Goal: Task Accomplishment & Management: Manage account settings

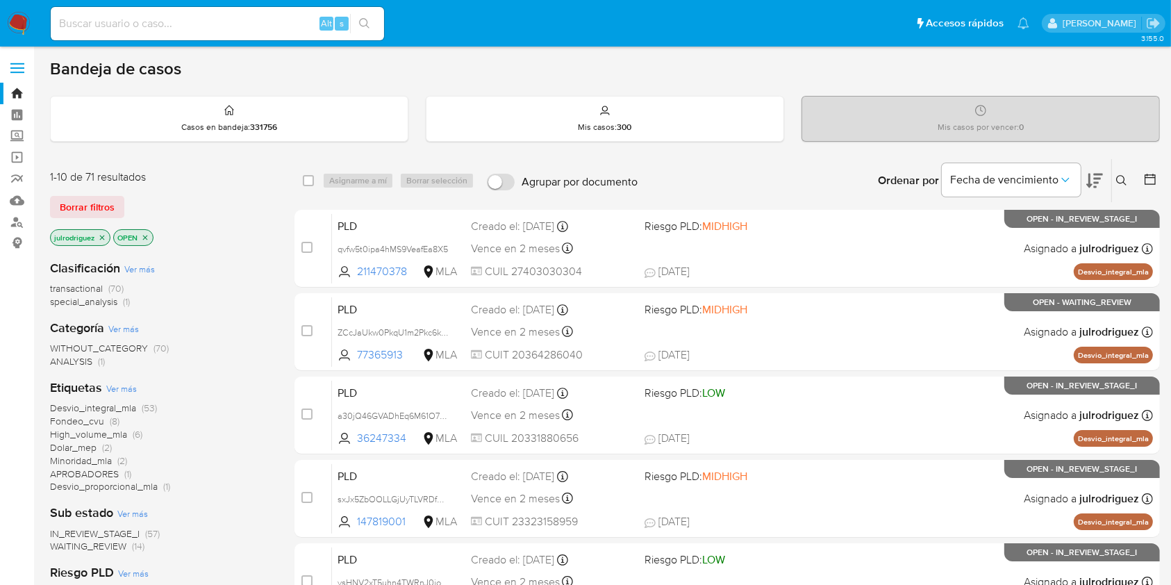
click at [123, 26] on input at bounding box center [217, 24] width 333 height 18
paste input "168954980"
type input "168954980"
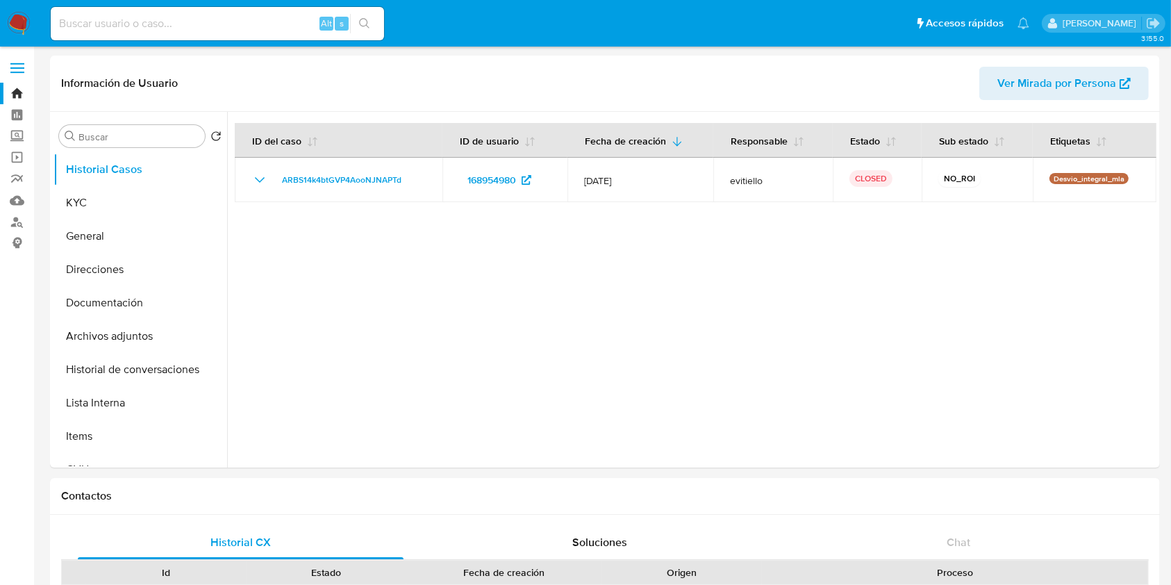
select select "10"
click at [105, 203] on button "KYC" at bounding box center [134, 202] width 163 height 33
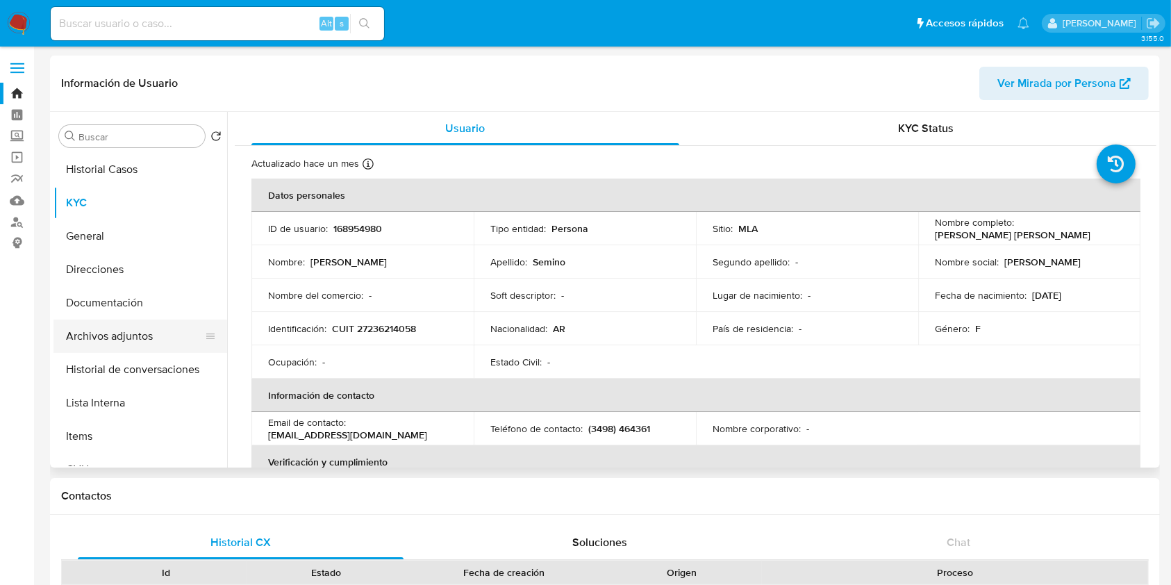
click at [128, 329] on button "Archivos adjuntos" at bounding box center [134, 335] width 163 height 33
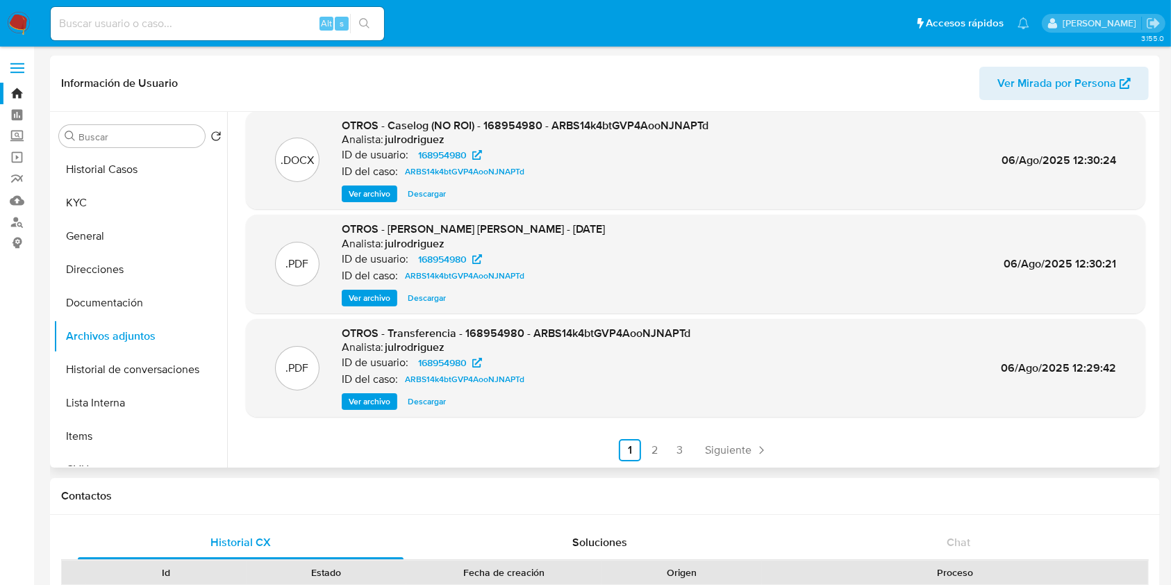
scroll to position [117, 0]
click at [708, 444] on span "Siguiente" at bounding box center [728, 449] width 47 height 11
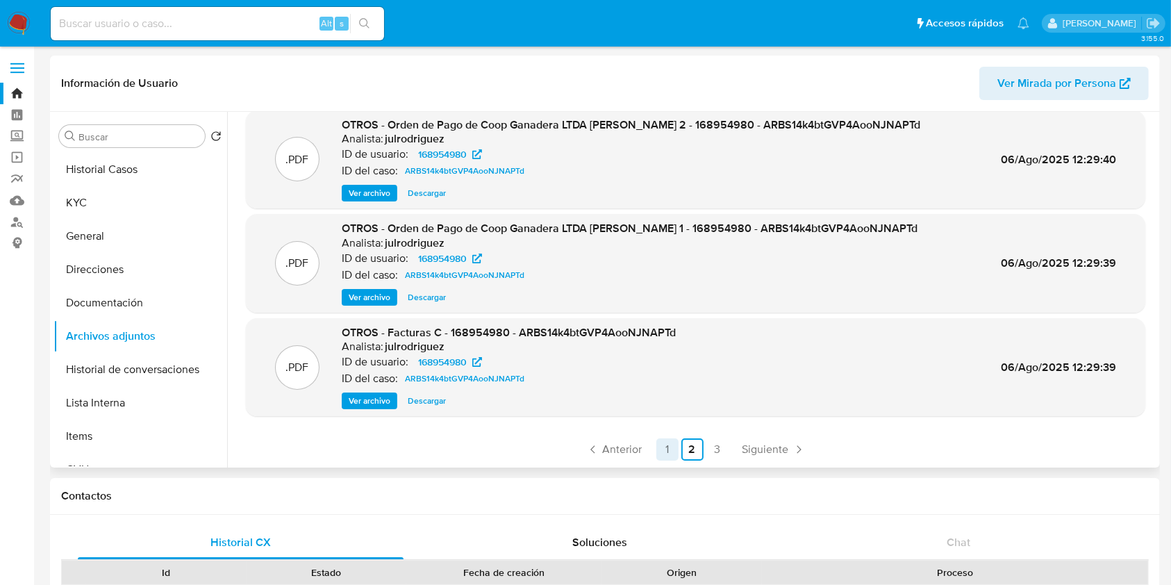
click at [656, 444] on link "1" at bounding box center [667, 449] width 22 height 22
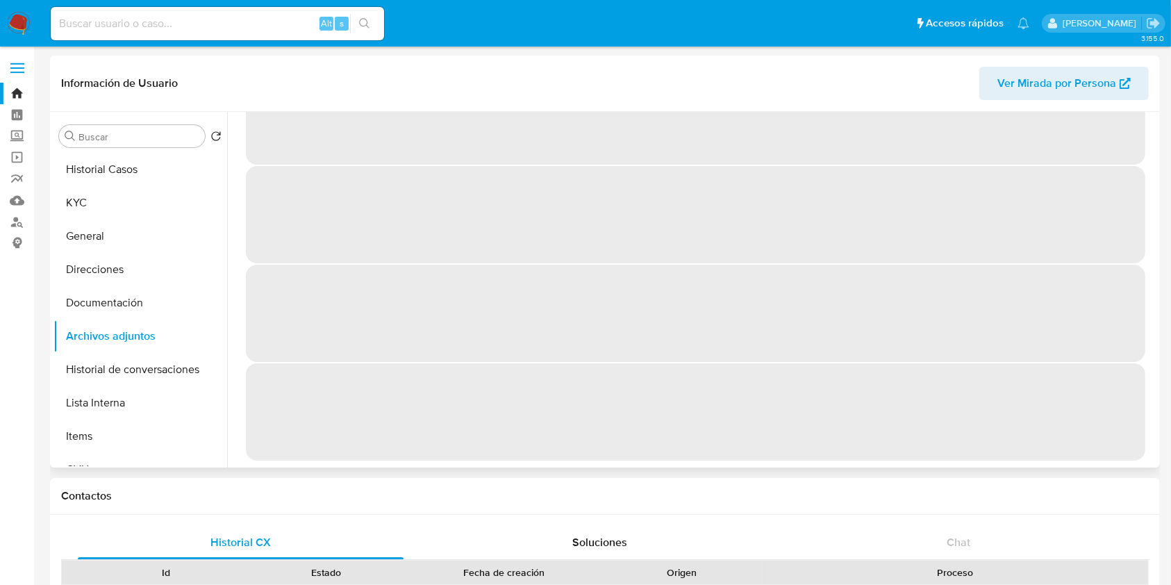
scroll to position [0, 0]
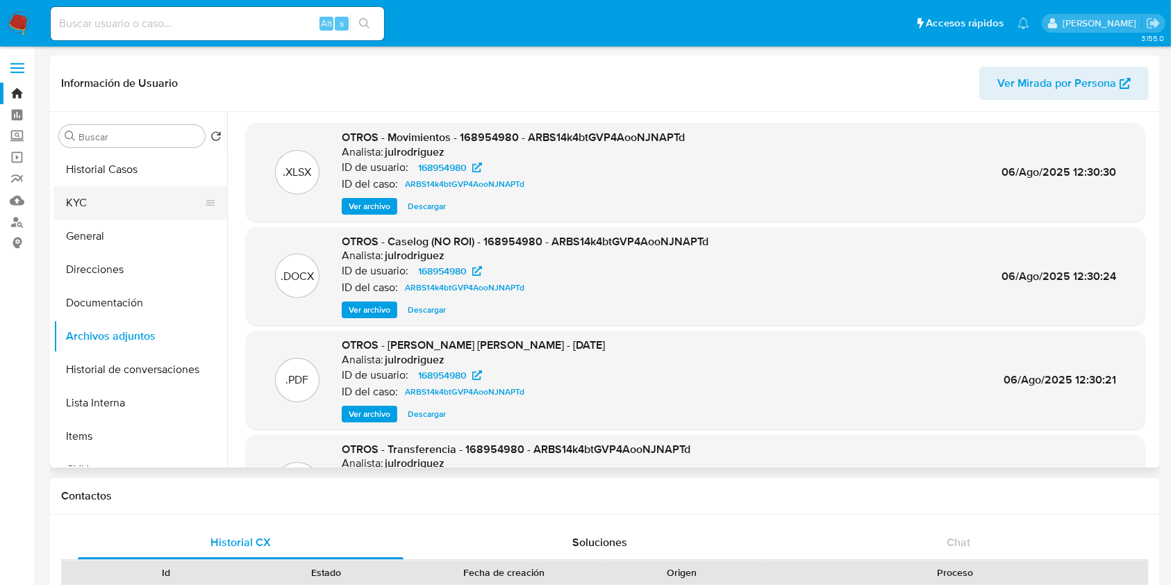
click at [134, 207] on button "KYC" at bounding box center [134, 202] width 163 height 33
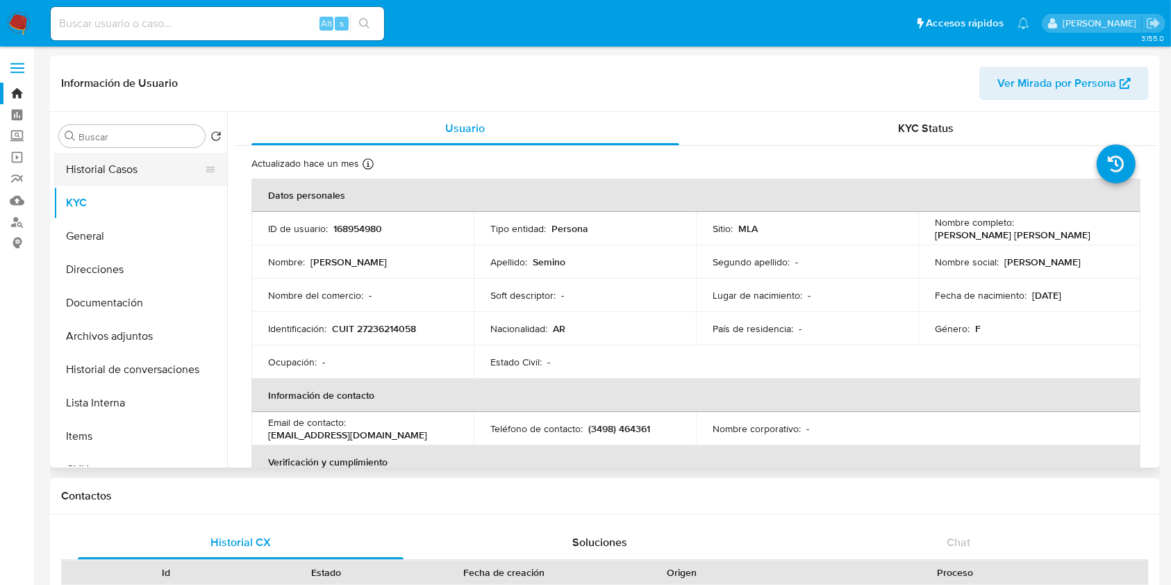
click at [133, 168] on button "Historial Casos" at bounding box center [134, 169] width 163 height 33
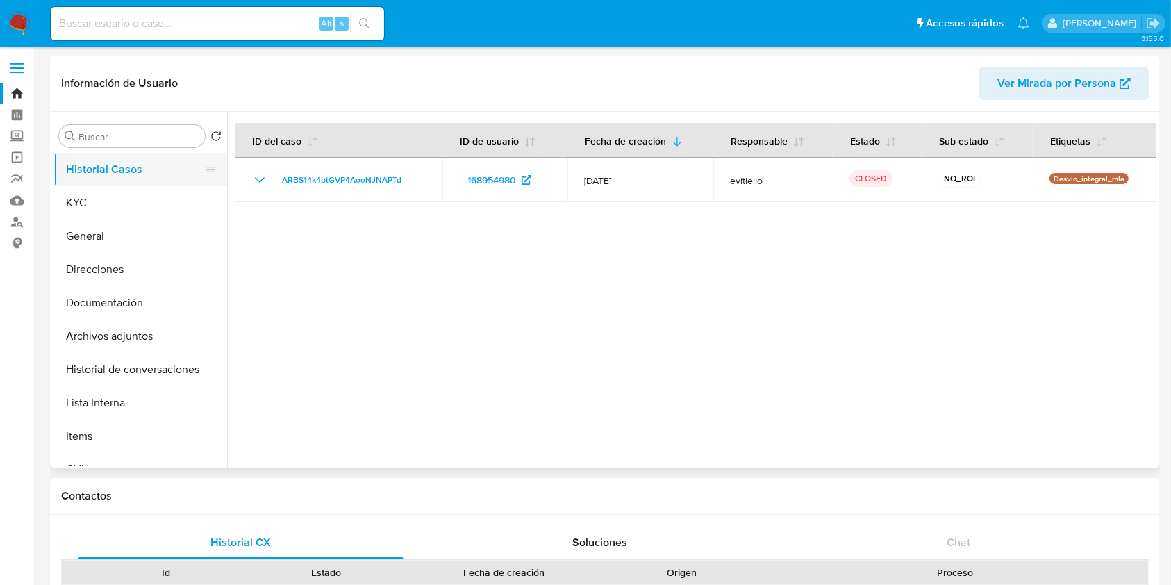
drag, startPoint x: 80, startPoint y: 192, endPoint x: 186, endPoint y: 174, distance: 107.8
click at [79, 192] on button "KYC" at bounding box center [140, 202] width 174 height 33
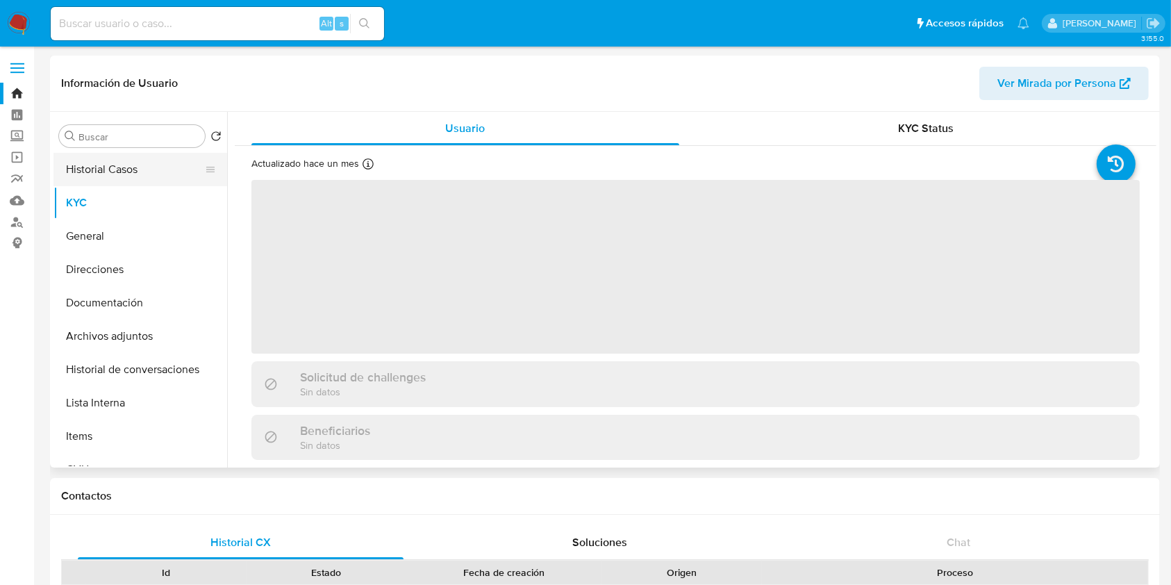
click at [150, 169] on button "Historial Casos" at bounding box center [134, 169] width 163 height 33
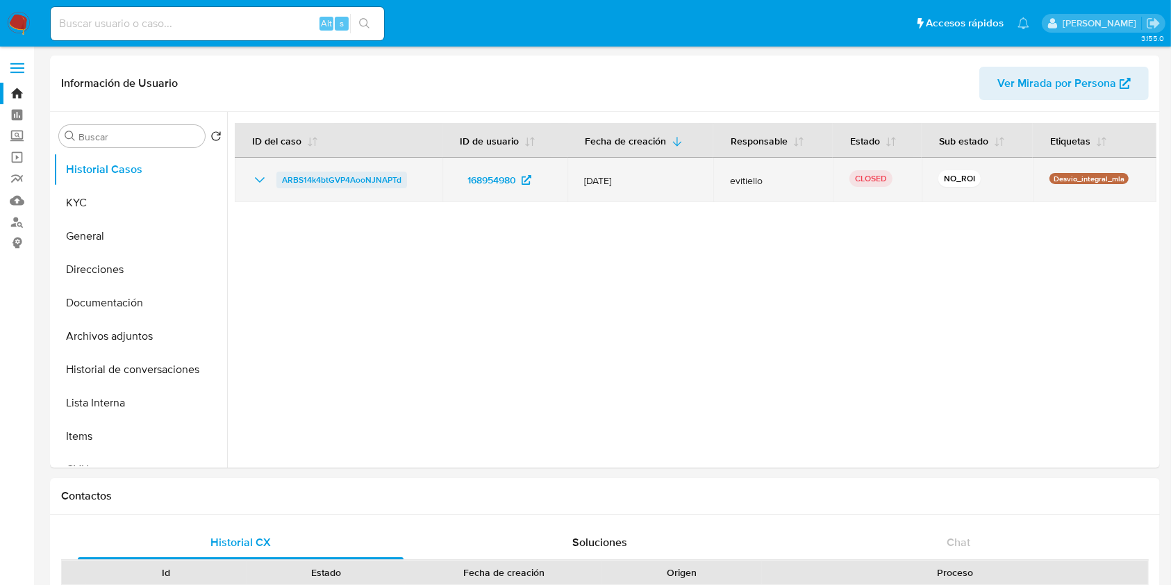
click at [355, 172] on span "ARBS14k4btGVP4AooNJNAPTd" at bounding box center [341, 180] width 119 height 17
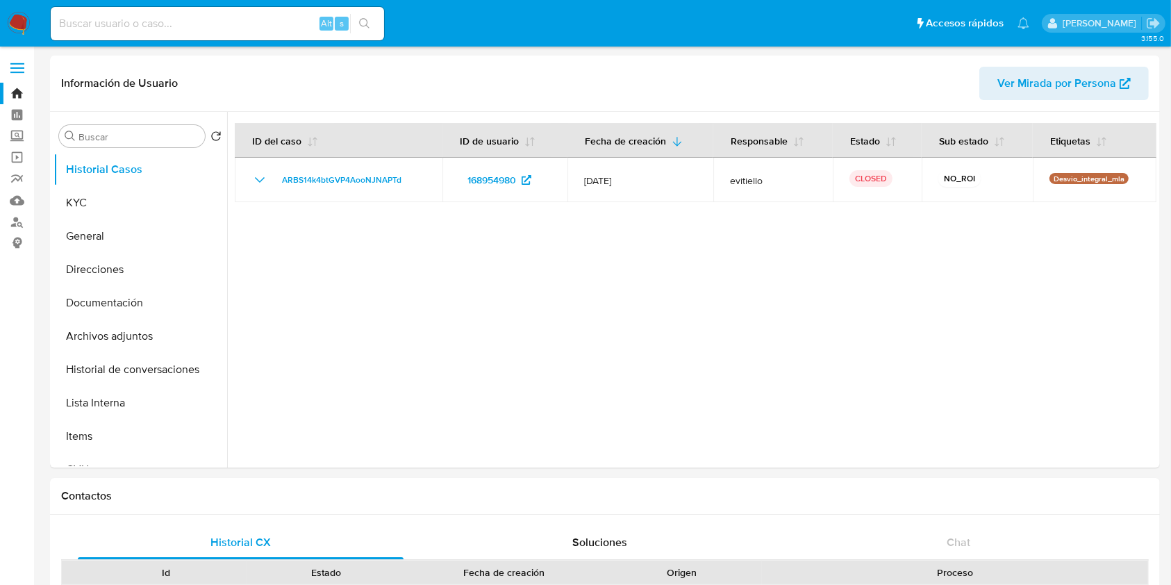
click at [168, 26] on input at bounding box center [217, 24] width 333 height 18
paste input "5KBukaB6PS4ZtlDZyGn8BlWU"
type input "5KBukaB6PS4ZtlDZyGn8BlWU"
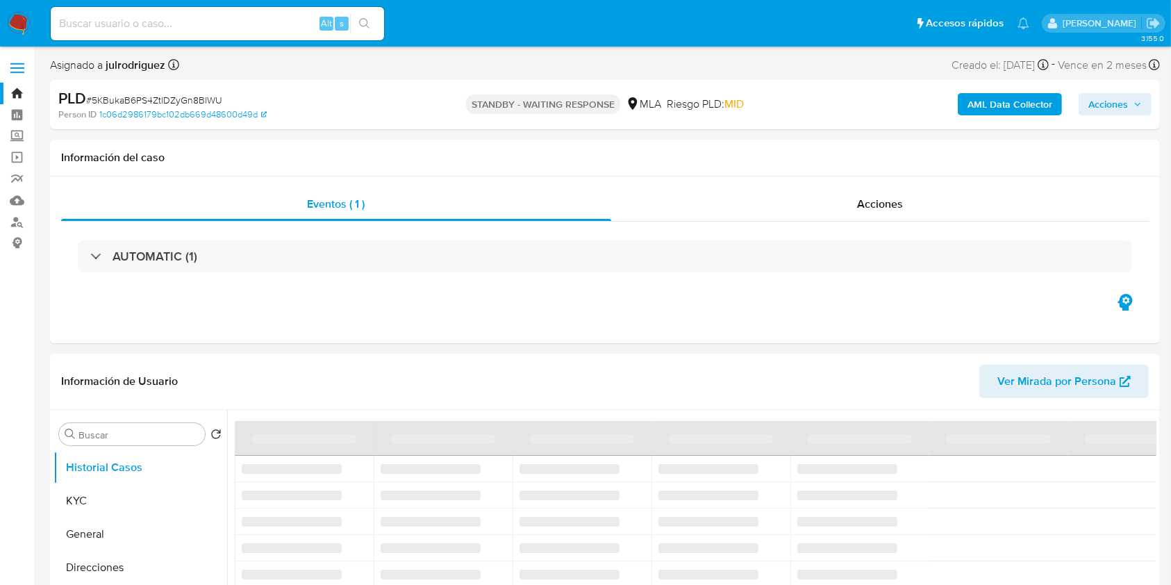
select select "10"
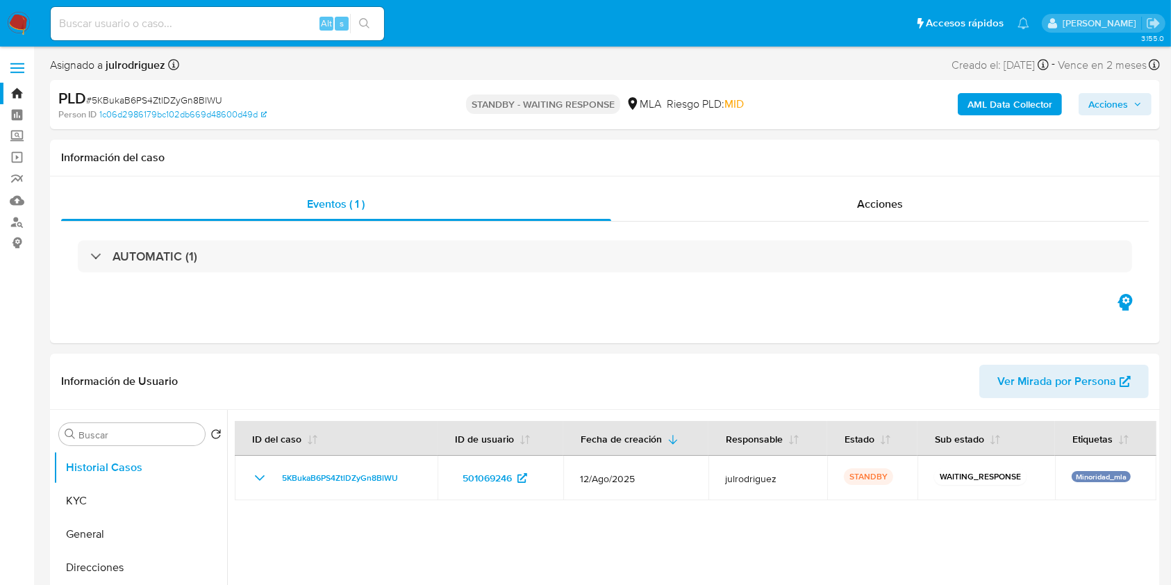
click at [217, 33] on div "Alt s" at bounding box center [217, 23] width 333 height 33
click at [210, 19] on input at bounding box center [217, 24] width 333 height 18
paste input "ATwTOUA62GitpEkRnIG42dTY"
click at [156, 19] on input "ATwTOUA62GitpEkRnIG42dTY" at bounding box center [217, 24] width 333 height 18
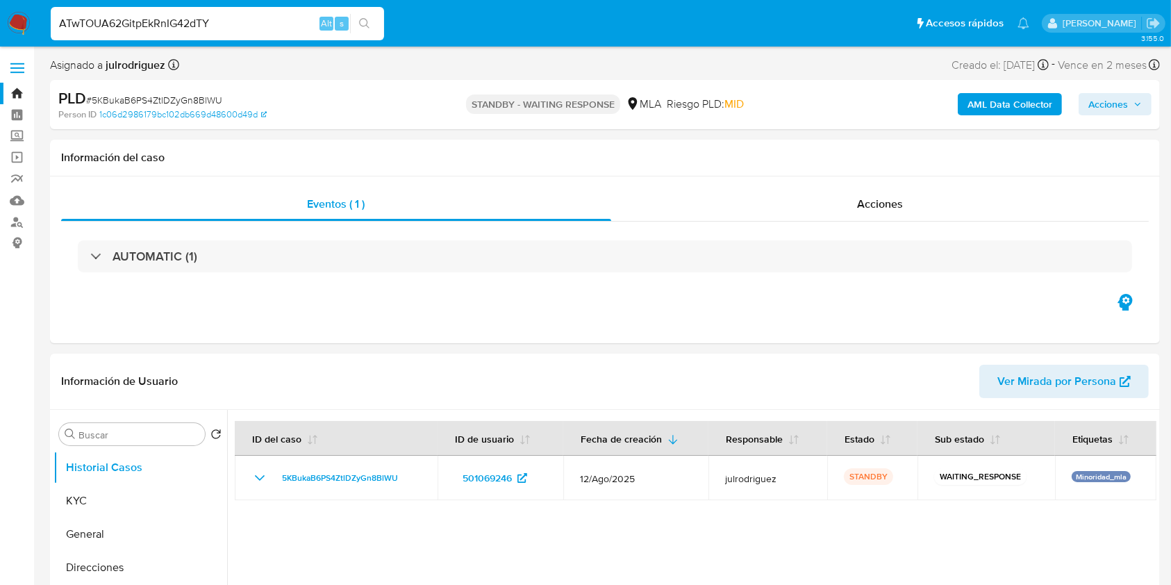
paste input "XUvVBom2WluzgU4zBOiVTVT5"
type input "XUvVBom2WluzgU4zBOiVTVT5"
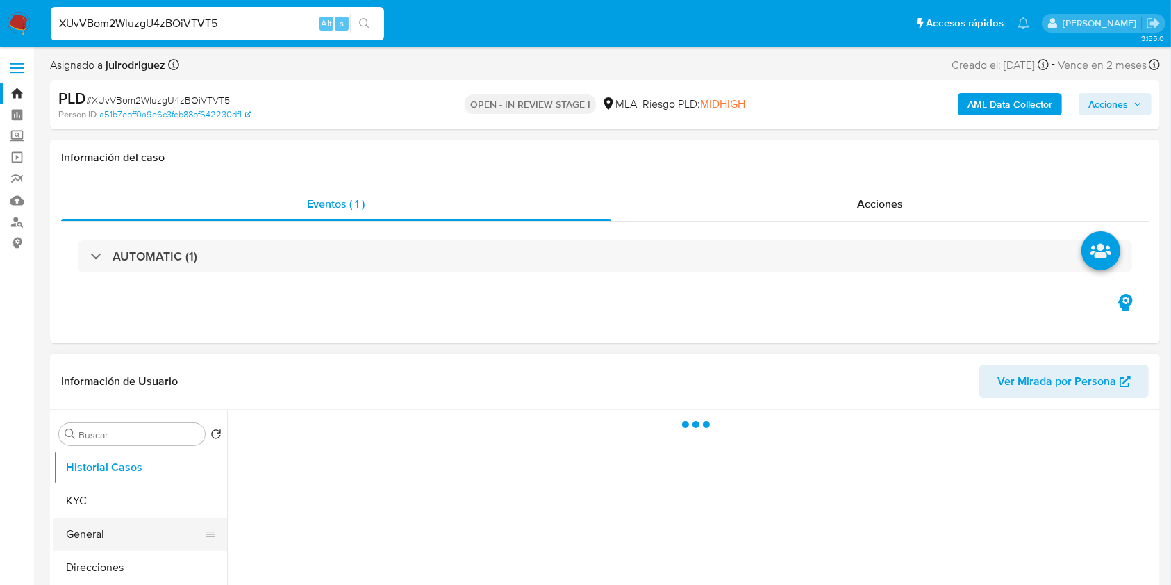
select select "10"
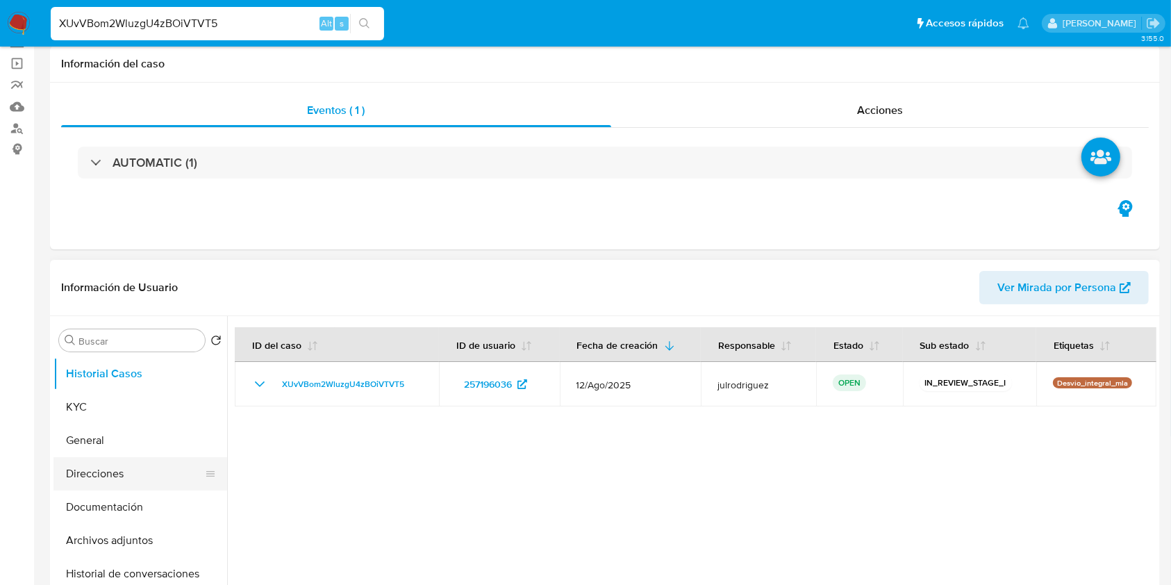
scroll to position [185, 0]
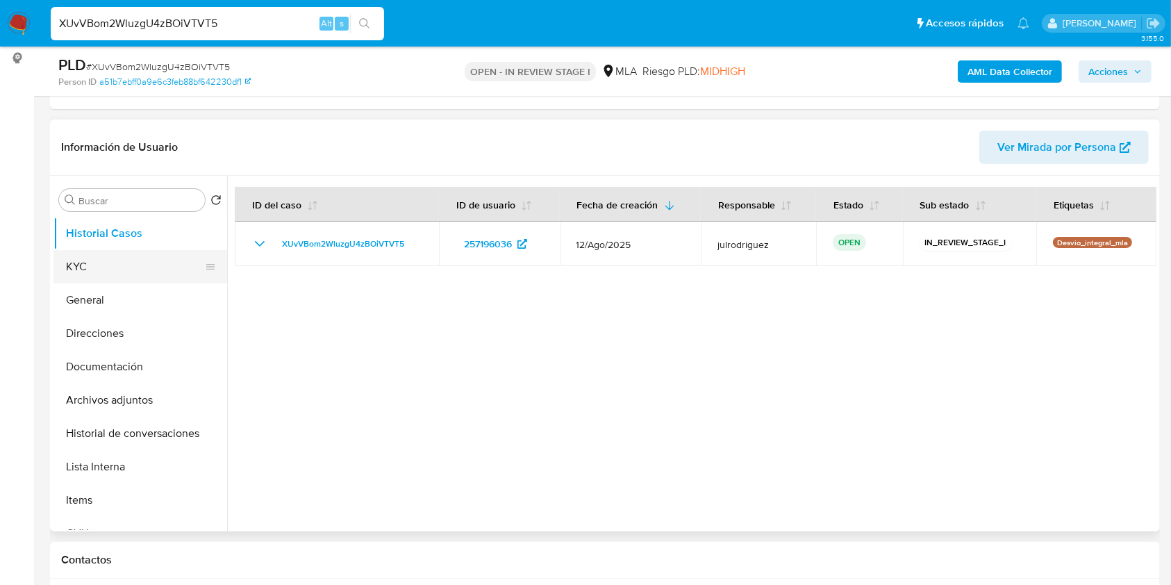
click at [83, 263] on button "KYC" at bounding box center [134, 266] width 163 height 33
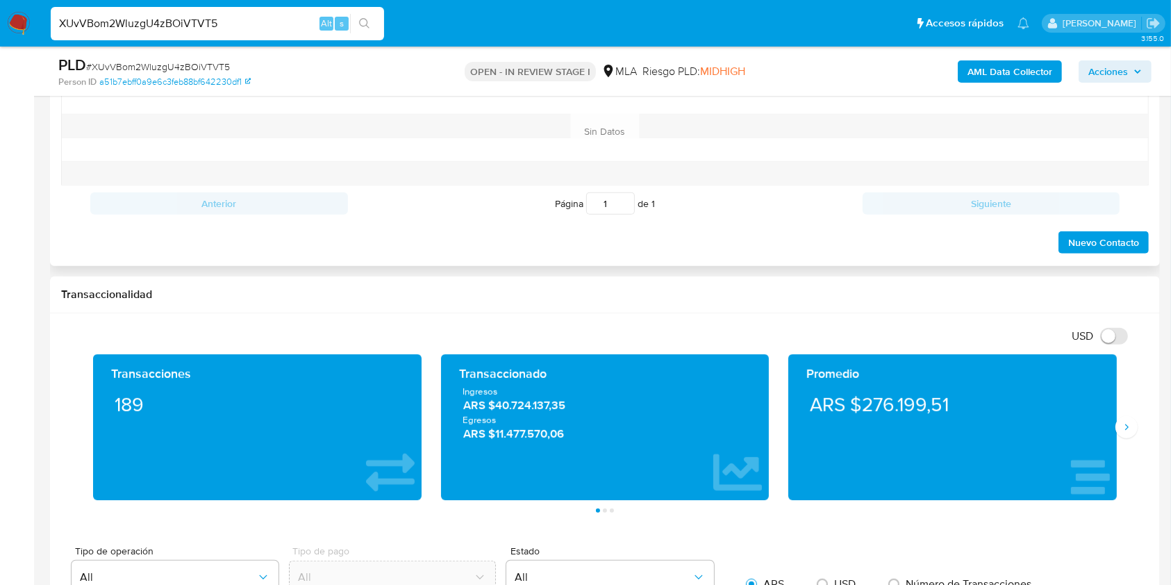
scroll to position [648, 0]
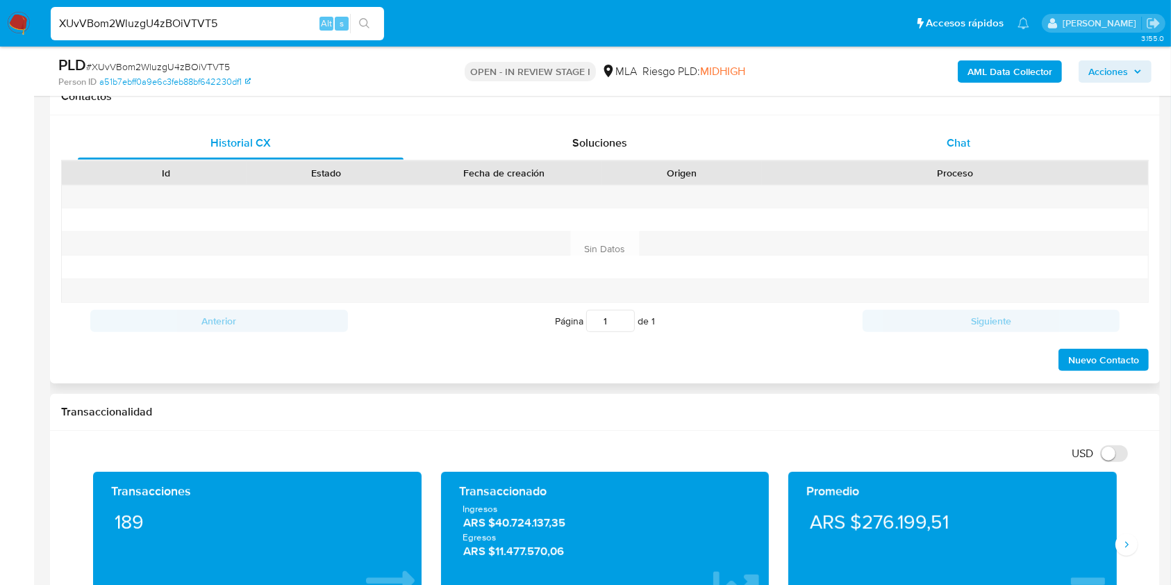
click at [963, 135] on span "Chat" at bounding box center [959, 143] width 24 height 16
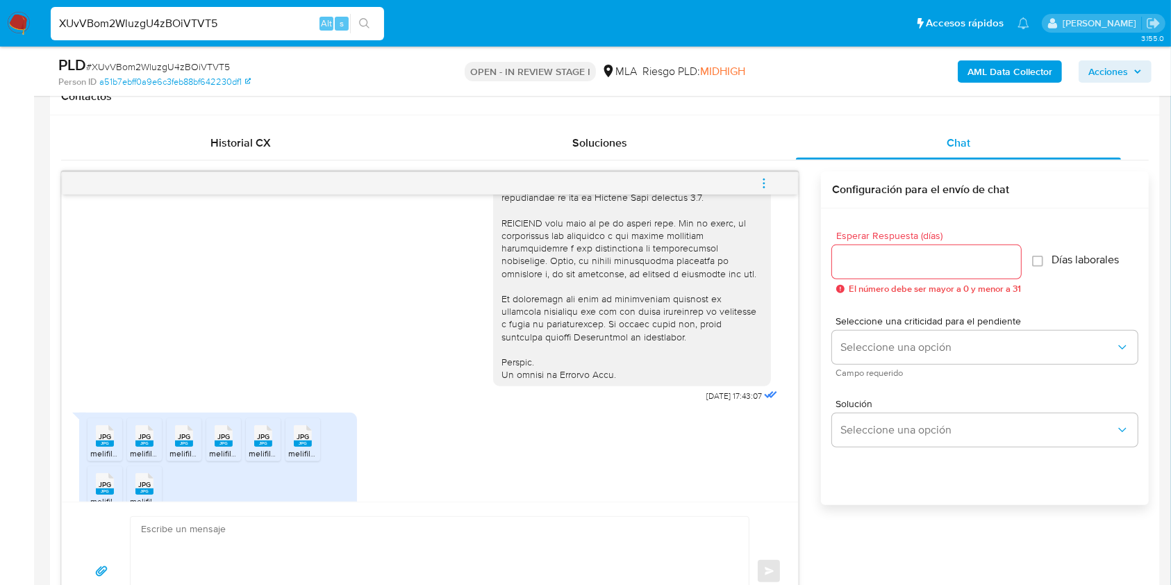
scroll to position [617, 0]
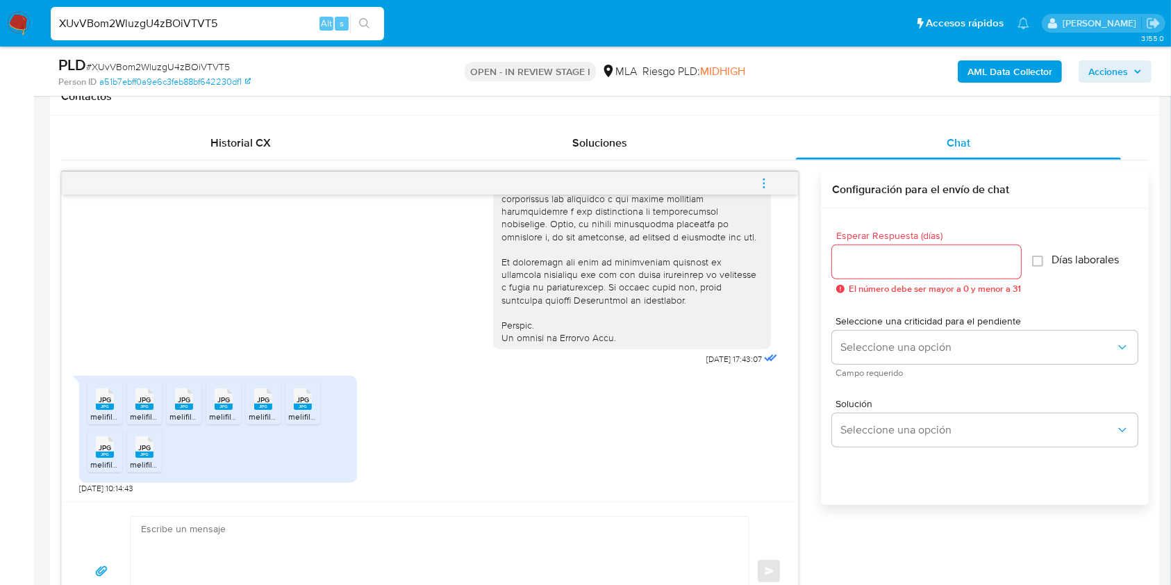
click at [106, 400] on span "JPG" at bounding box center [105, 399] width 13 height 9
click at [146, 398] on span "JPG" at bounding box center [144, 399] width 13 height 9
click at [182, 395] on span "JPG" at bounding box center [184, 399] width 13 height 9
click at [219, 400] on span "JPG" at bounding box center [223, 399] width 13 height 9
click at [263, 403] on span "JPG" at bounding box center [263, 399] width 13 height 9
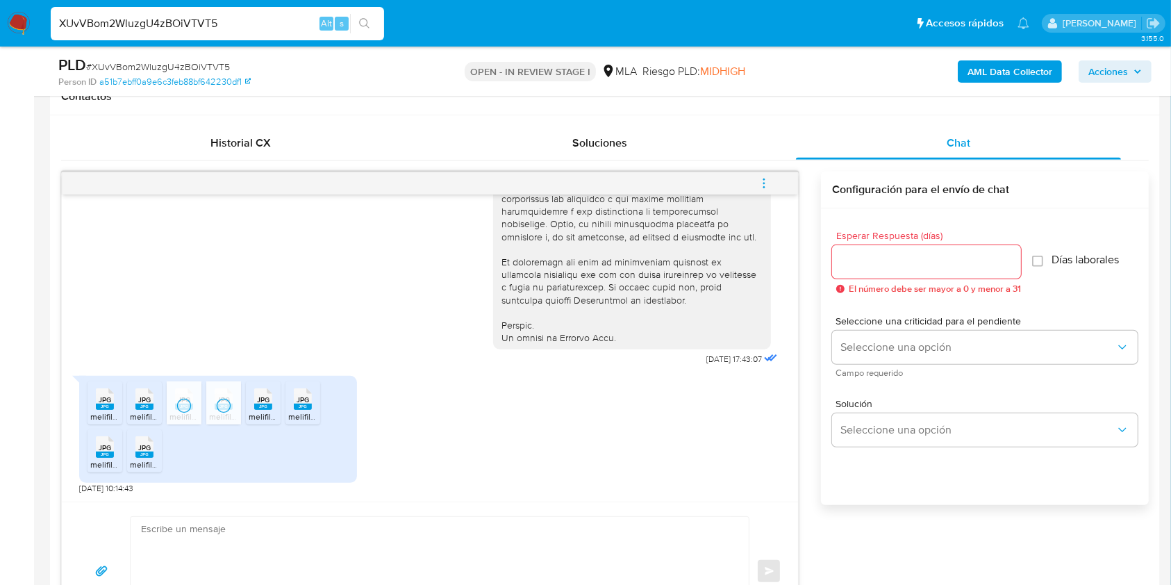
drag, startPoint x: 301, startPoint y: 398, endPoint x: 117, endPoint y: 448, distance: 191.4
click at [302, 398] on span "JPG" at bounding box center [303, 399] width 13 height 9
click at [117, 449] on div "JPG JPG" at bounding box center [104, 445] width 29 height 27
click at [150, 449] on span "JPG" at bounding box center [144, 447] width 13 height 9
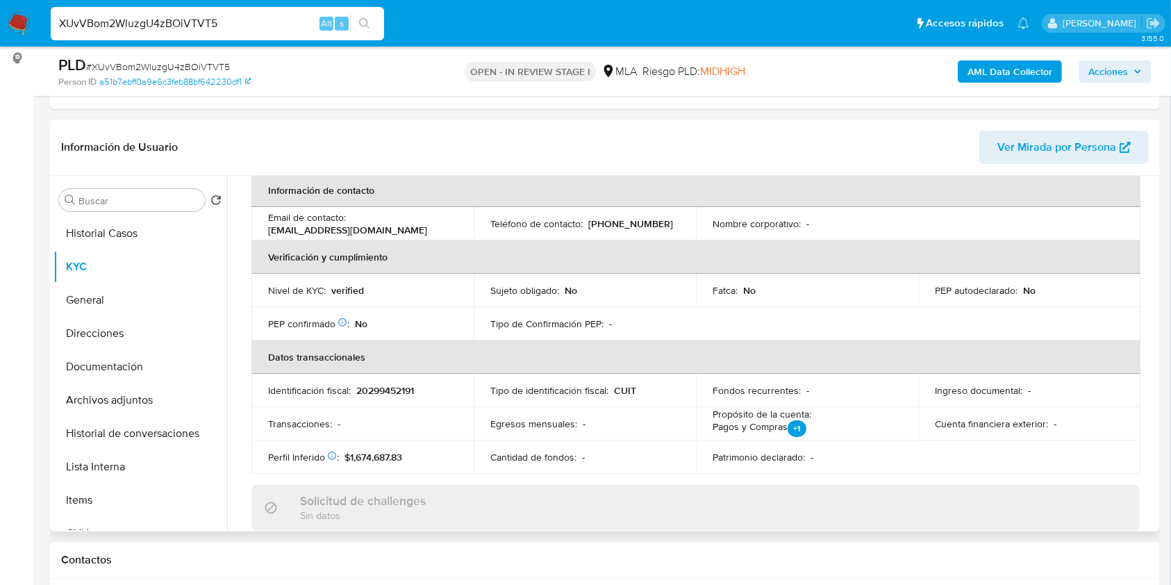
scroll to position [0, 0]
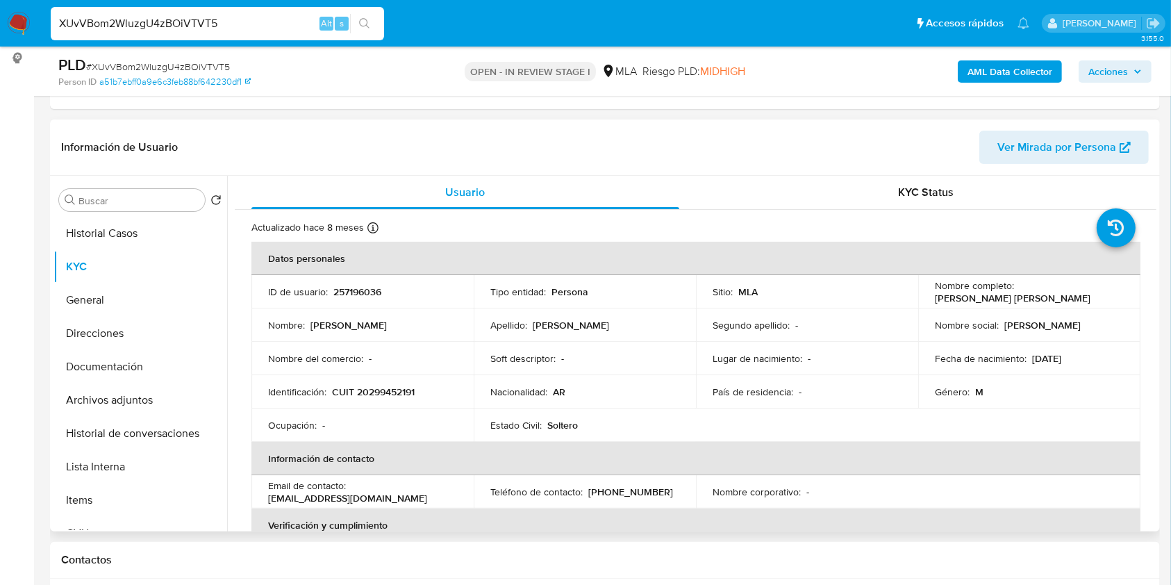
click at [383, 385] on p "CUIT 20299452191" at bounding box center [373, 391] width 83 height 13
copy p "CUIT"
click at [400, 397] on p "CUIT 20299452191" at bounding box center [373, 391] width 83 height 13
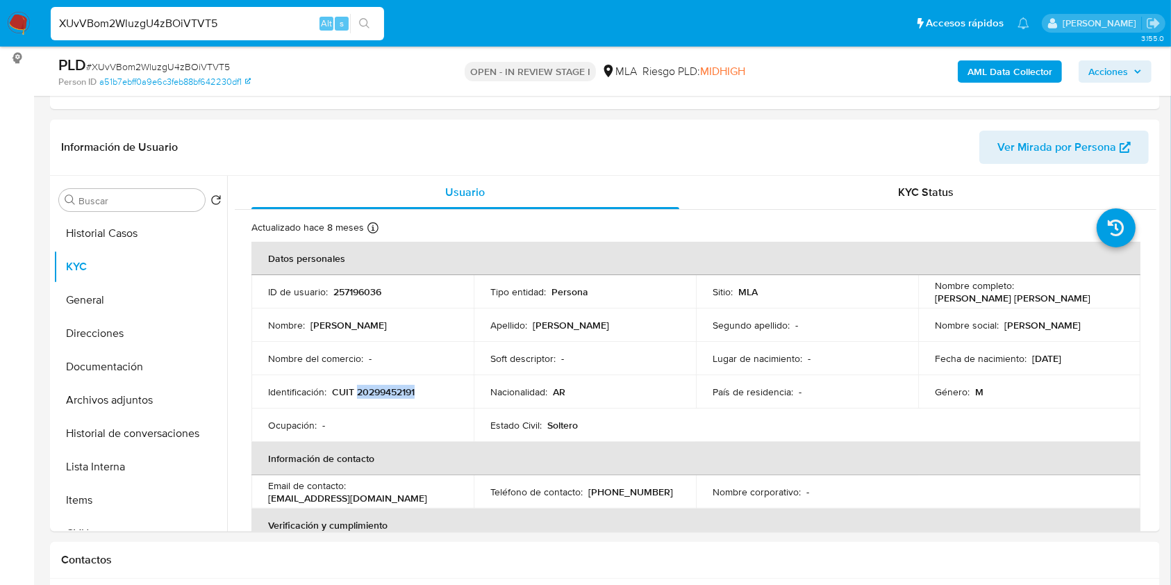
copy p "20299452191"
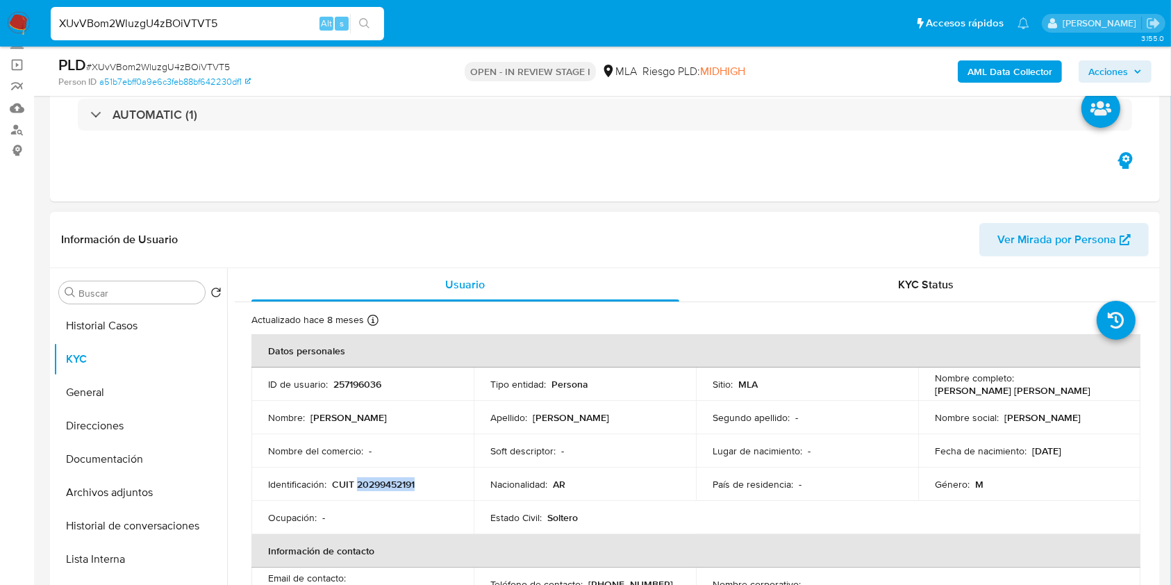
click at [390, 485] on p "CUIT 20299452191" at bounding box center [373, 484] width 83 height 13
drag, startPoint x: 931, startPoint y: 387, endPoint x: 1043, endPoint y: 392, distance: 112.6
click at [1043, 392] on div "Nombre completo : Cristian Marcelo Perrone" at bounding box center [1029, 384] width 189 height 25
copy p "[PERSON_NAME] [PERSON_NAME]"
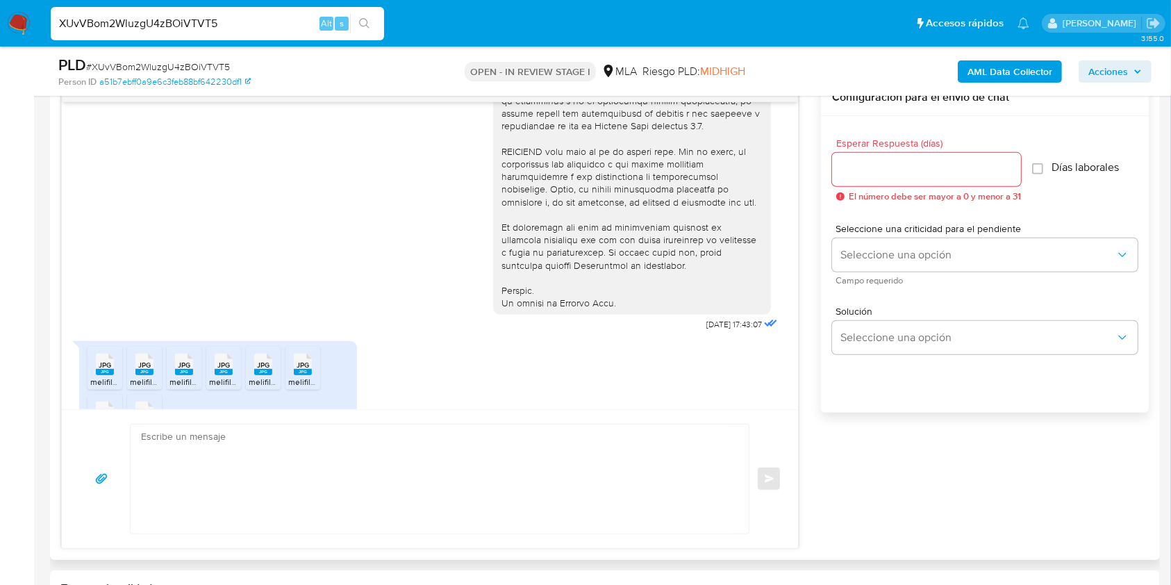
scroll to position [617, 0]
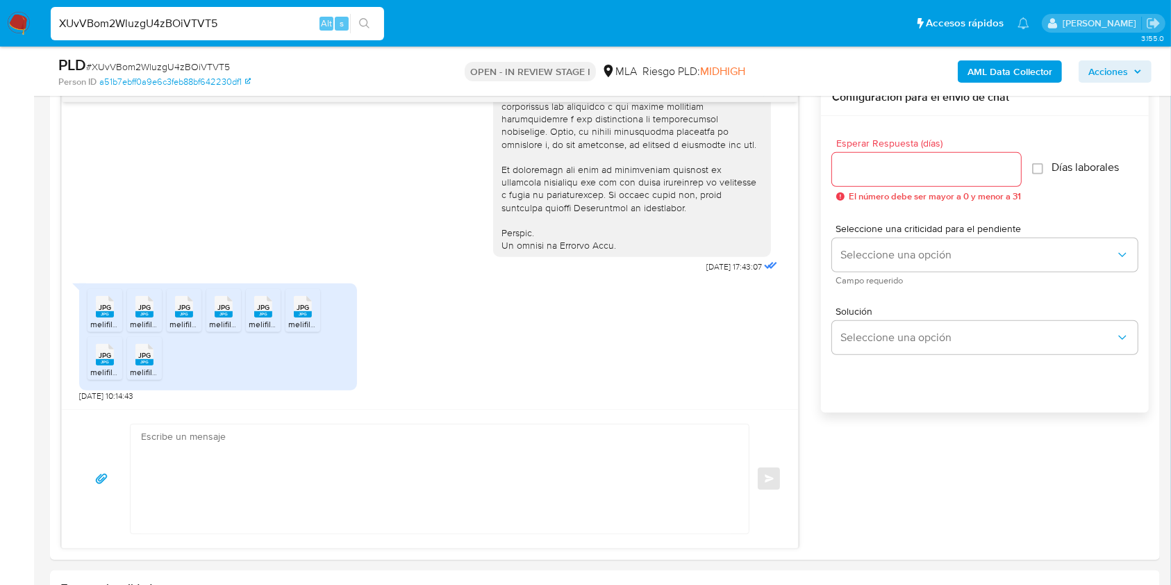
click at [201, 69] on span "# XUvVBom2WluzgU4zBOiVTVT5" at bounding box center [158, 67] width 144 height 14
copy span "XUvVBom2WluzgU4zBOiVTVT5"
click at [847, 170] on input "Esperar Respuesta (días)" at bounding box center [926, 169] width 189 height 18
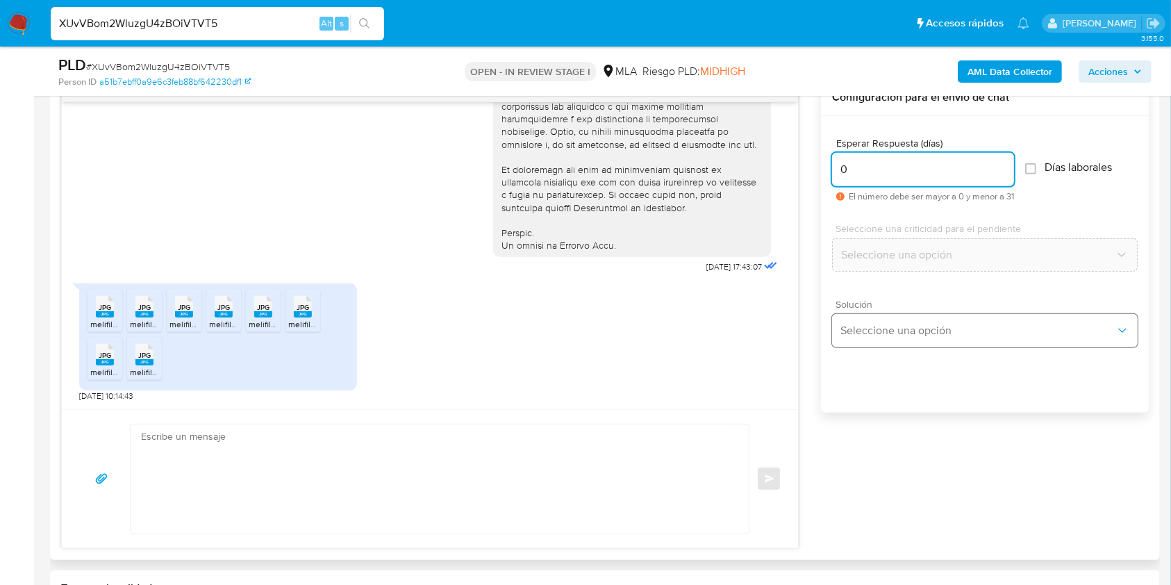
type input "0"
click at [897, 336] on button "Seleccione una opción" at bounding box center [985, 330] width 306 height 33
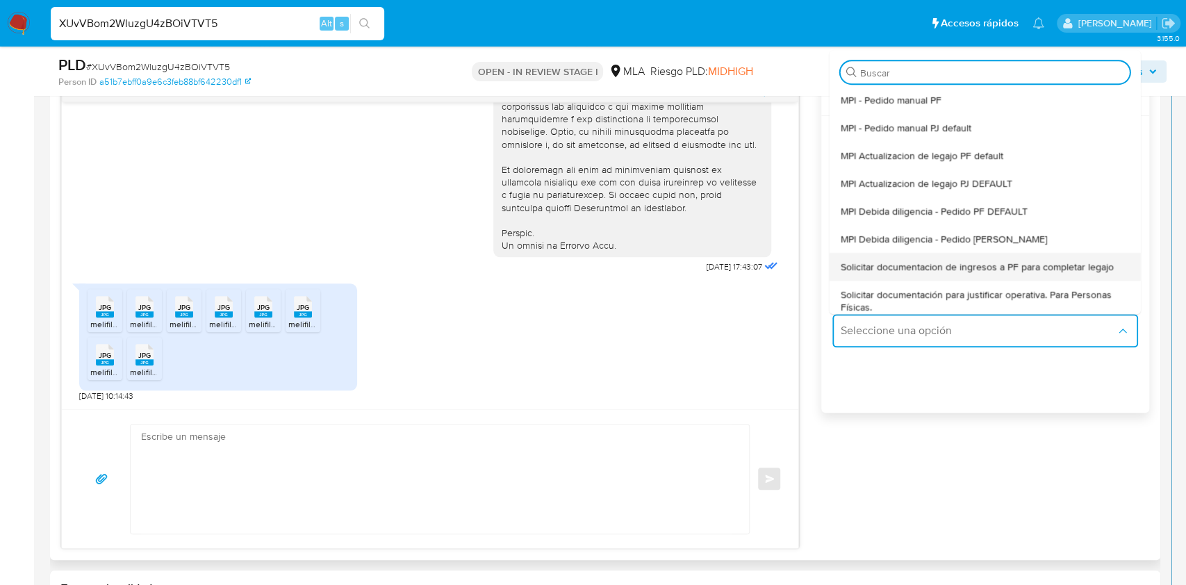
click at [922, 260] on span "Solicitar documentacion de ingresos a PF para completar legajo" at bounding box center [976, 266] width 273 height 13
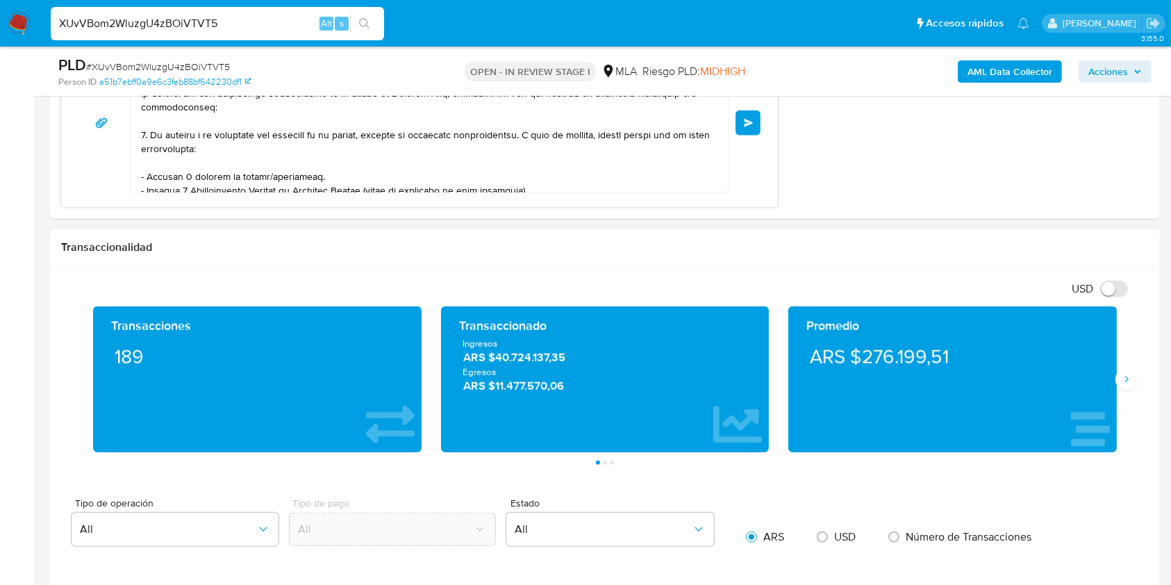
scroll to position [283, 0]
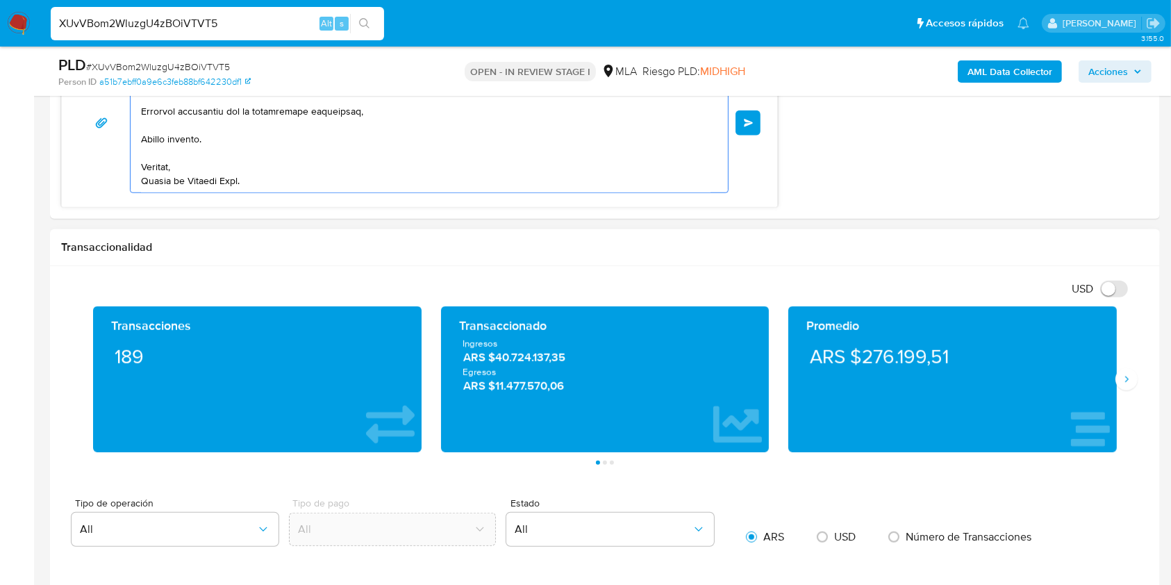
drag, startPoint x: 183, startPoint y: 117, endPoint x: 415, endPoint y: 316, distance: 305.3
click at [451, 410] on div "Información de Usuario Ver Mirada por Persona Buscar Volver al orden por defect…" at bounding box center [605, 561] width 1110 height 2736
type textarea "Hola, En función de las operaciones registradas en tu cuenta de Mercado Pago, n…"
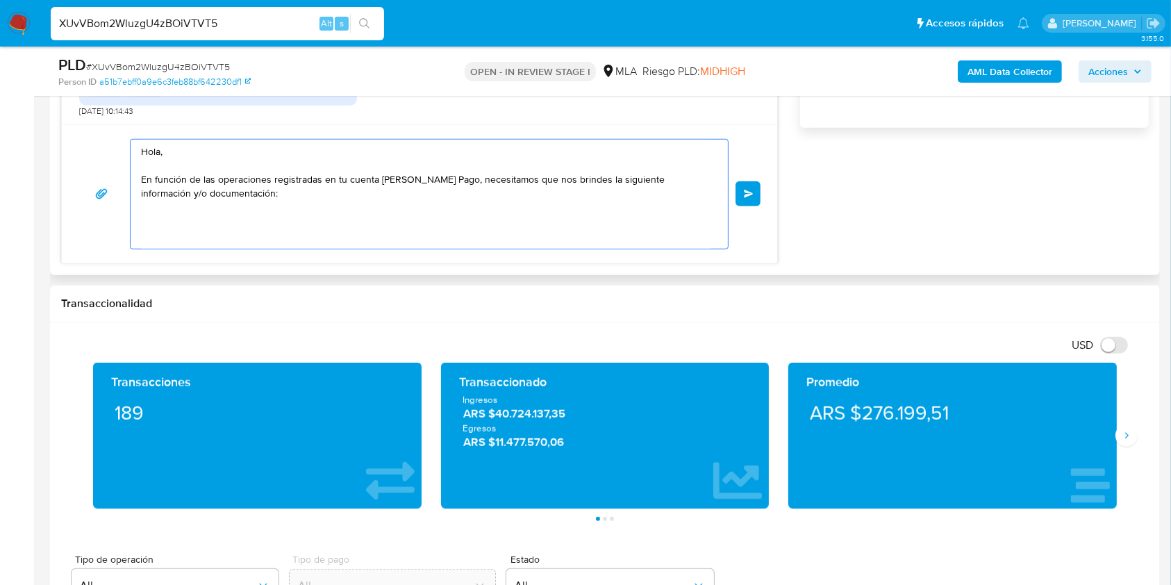
scroll to position [926, 0]
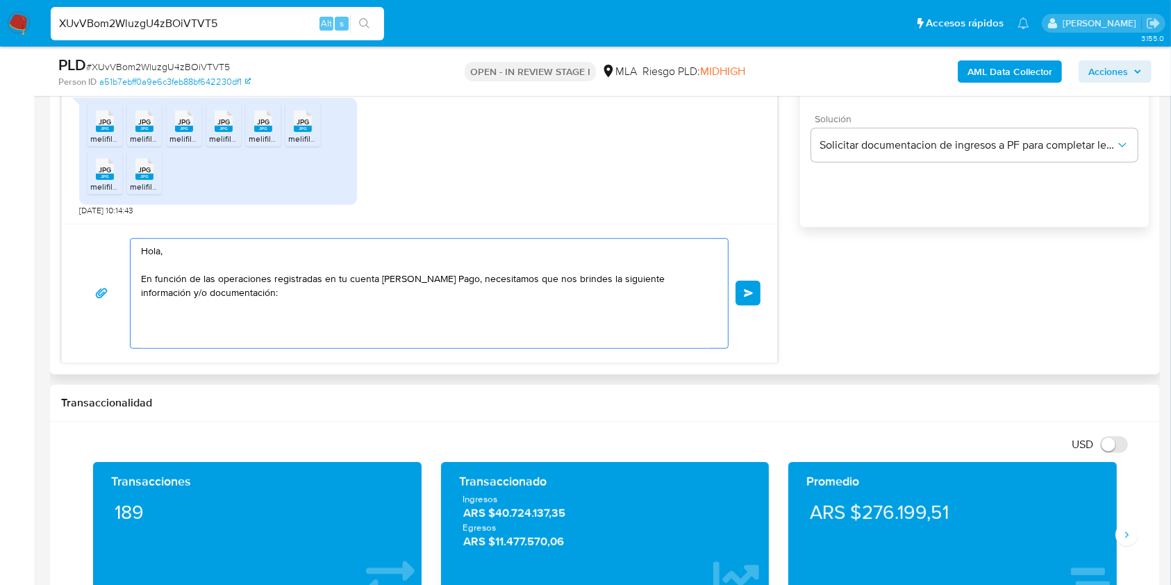
drag, startPoint x: 238, startPoint y: 296, endPoint x: 98, endPoint y: 248, distance: 147.6
click at [0, 219] on section "Bandeja Tablero Screening Búsqueda en Listas Watchlist Herramientas Operaciones…" at bounding box center [585, 588] width 1171 height 3029
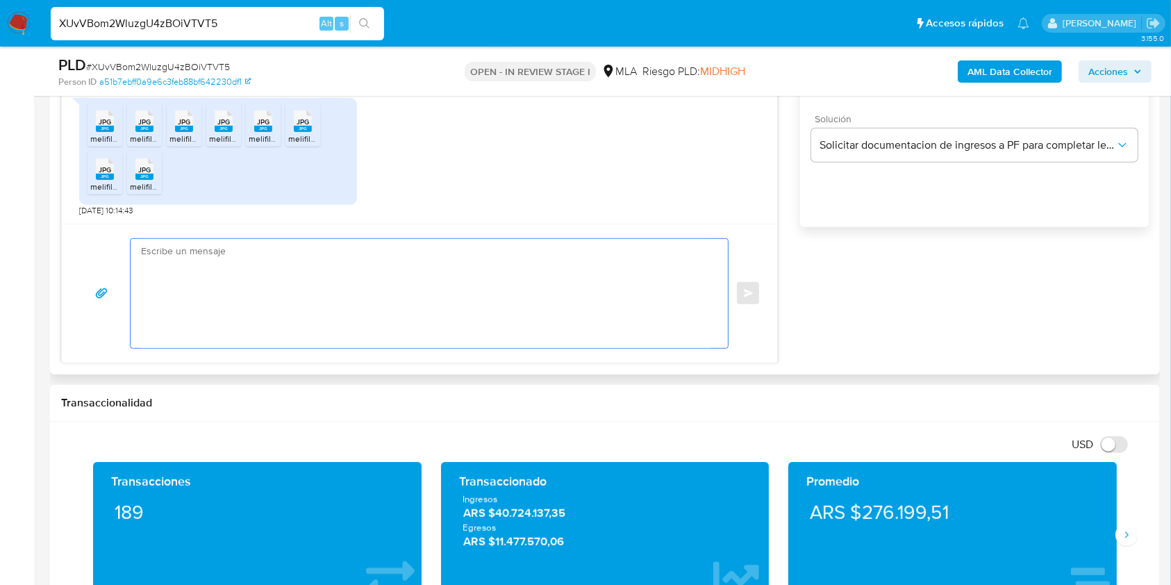
paste textarea "Buenas tardes, ¡Muchas gracias por tu respuesta! Confirmamos la recepción de la…"
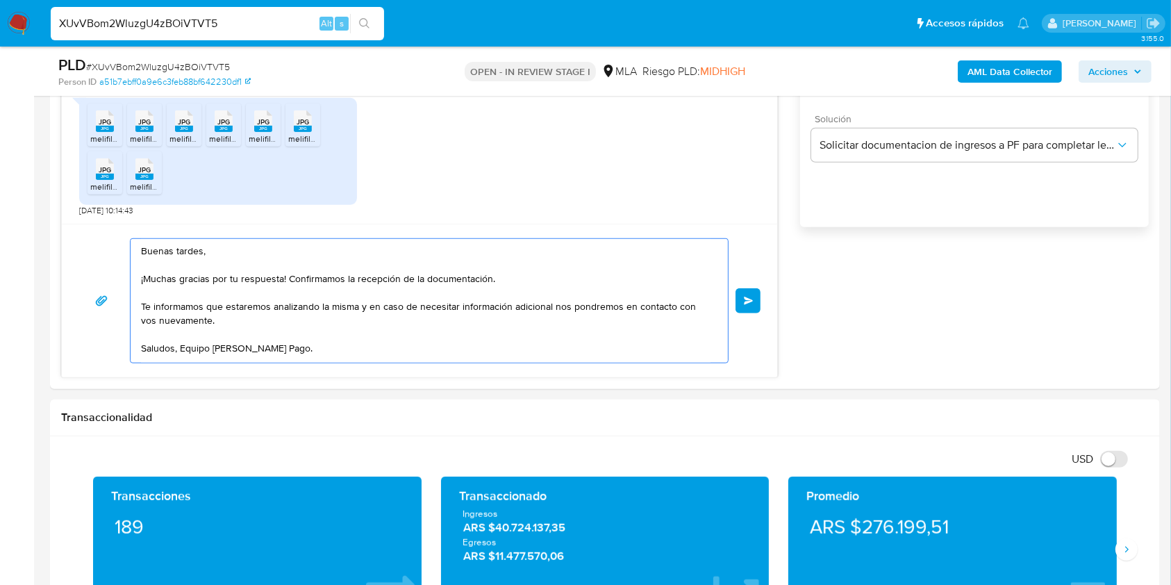
type textarea "Buenas tardes, ¡Muchas gracias por tu respuesta! Confirmamos la recepción de la…"
click at [748, 297] on span "Enviar" at bounding box center [749, 301] width 10 height 8
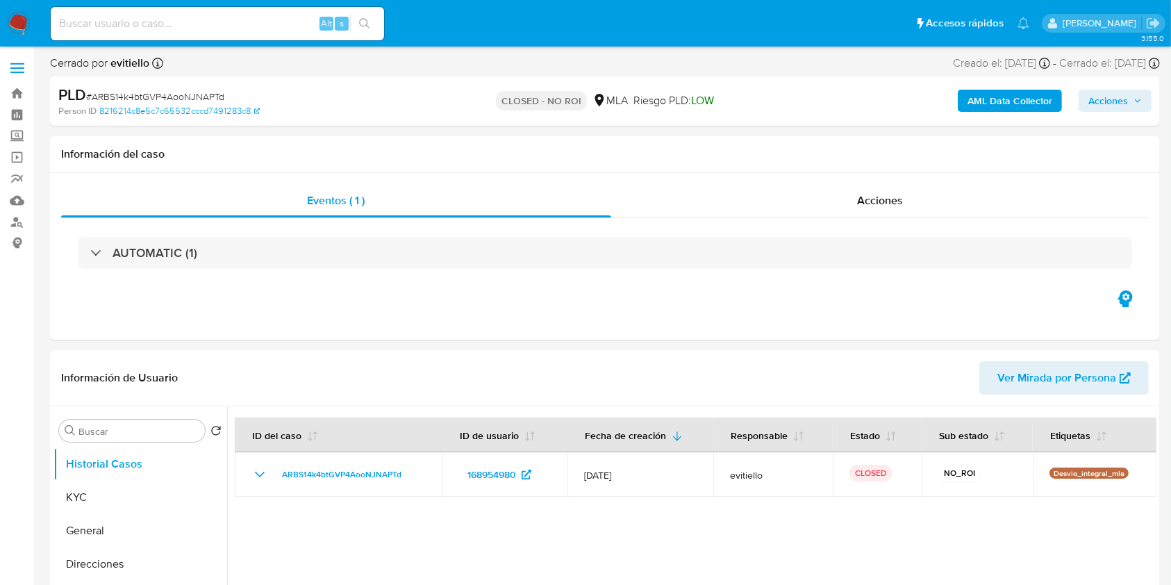
select select "10"
click at [860, 206] on span "Acciones" at bounding box center [880, 200] width 46 height 16
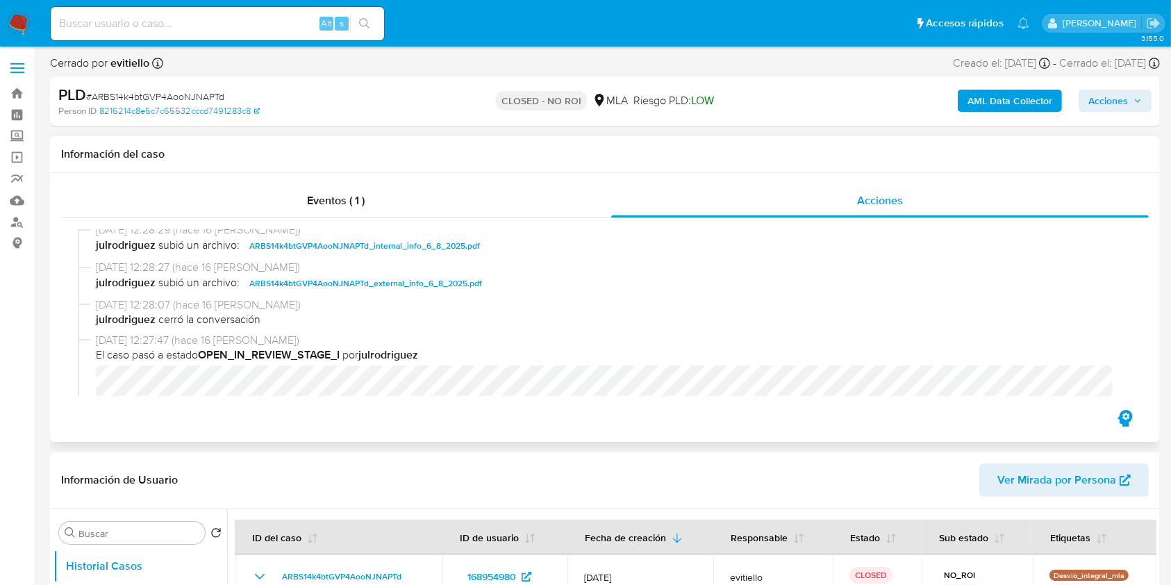
scroll to position [648, 0]
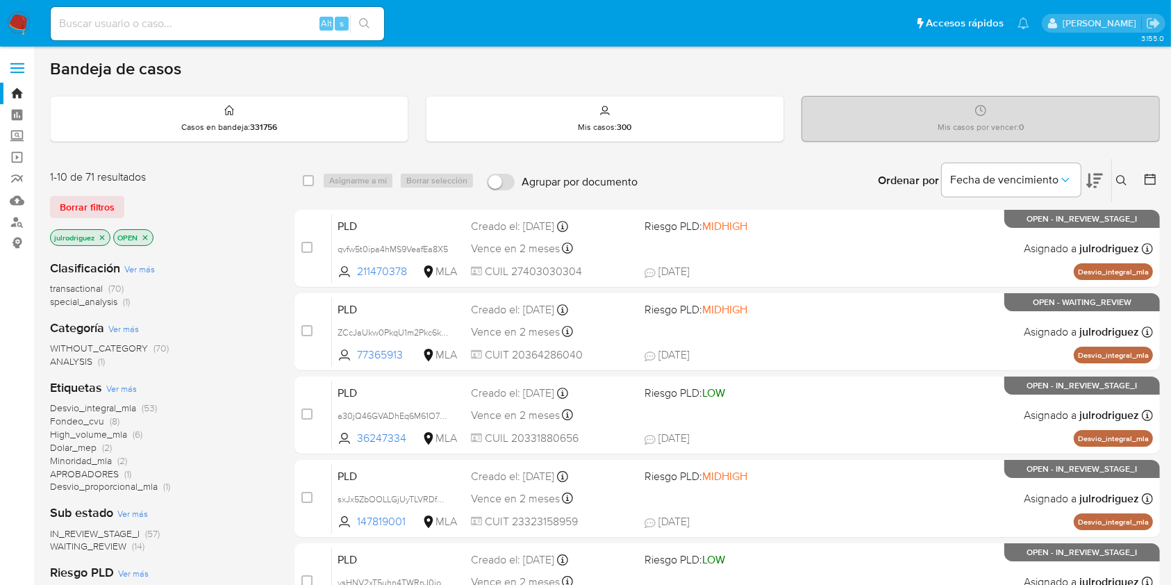
scroll to position [370, 0]
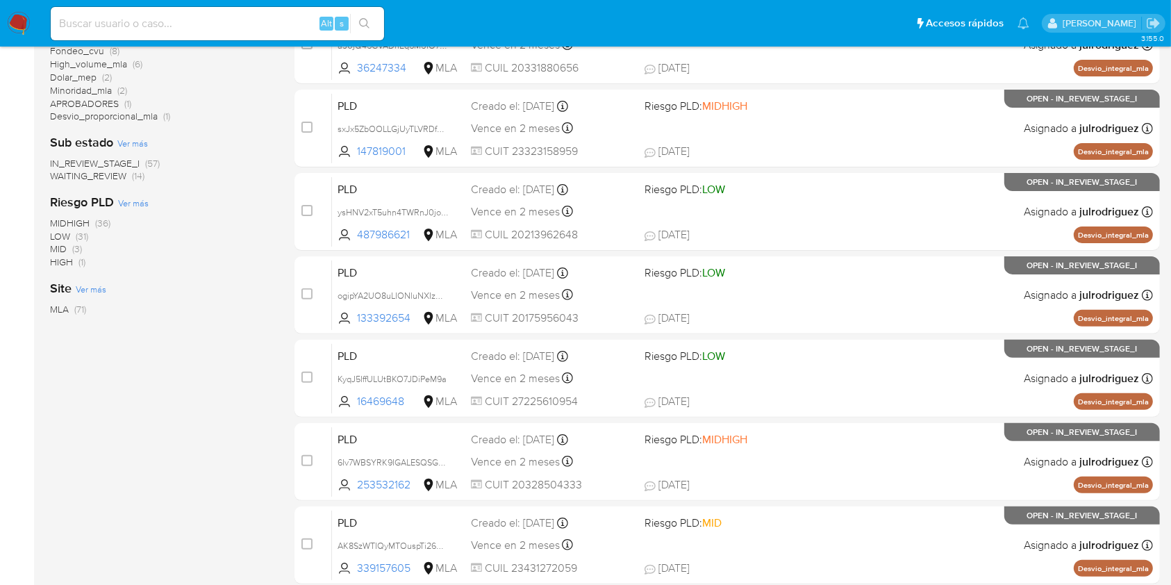
click at [126, 178] on span "WAITING_REVIEW" at bounding box center [88, 176] width 76 height 14
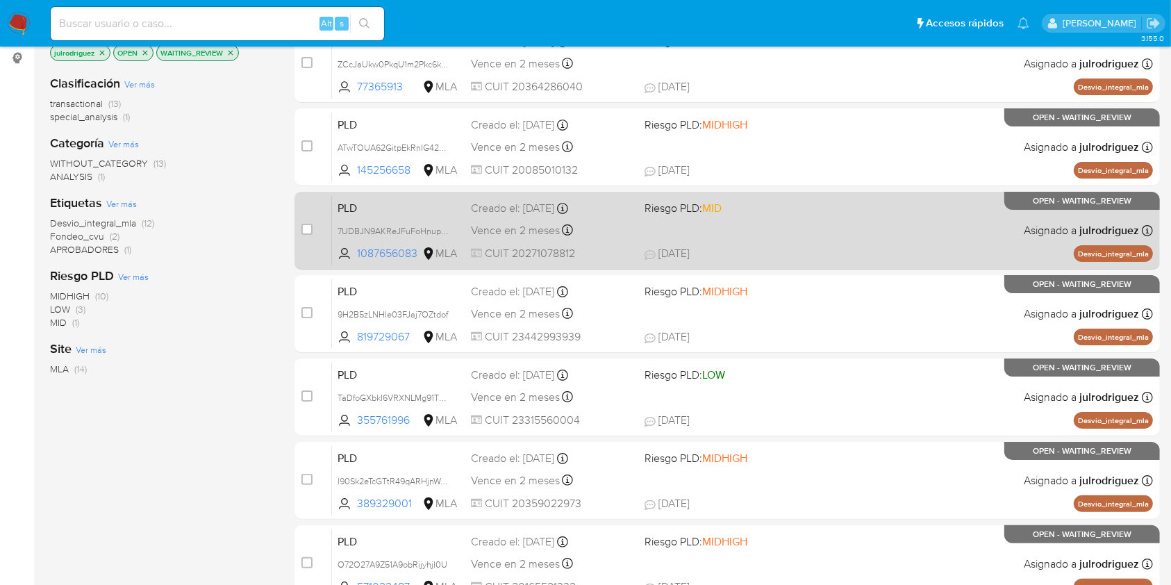
scroll to position [92, 0]
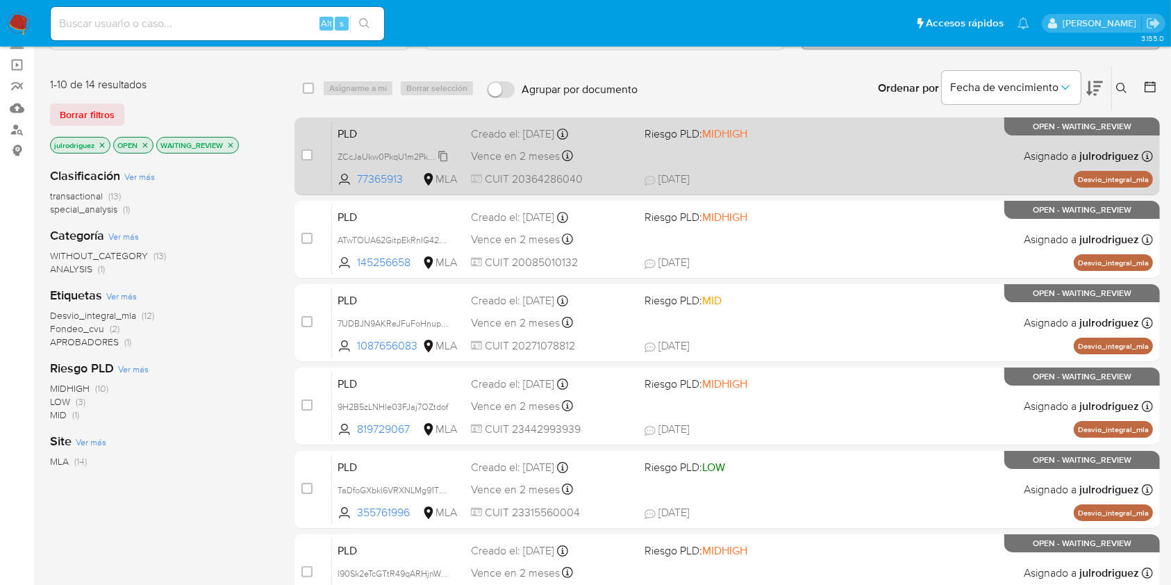
click at [407, 154] on span "ZCcJaUkw0PkqU1m2Pkc6kInl" at bounding box center [394, 155] width 113 height 15
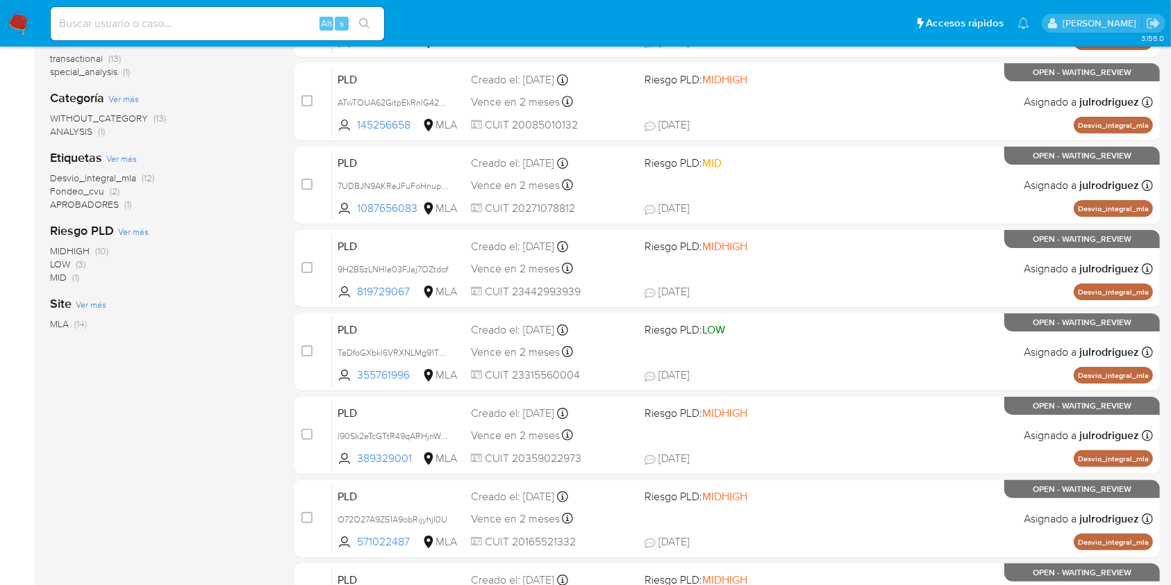
scroll to position [233, 0]
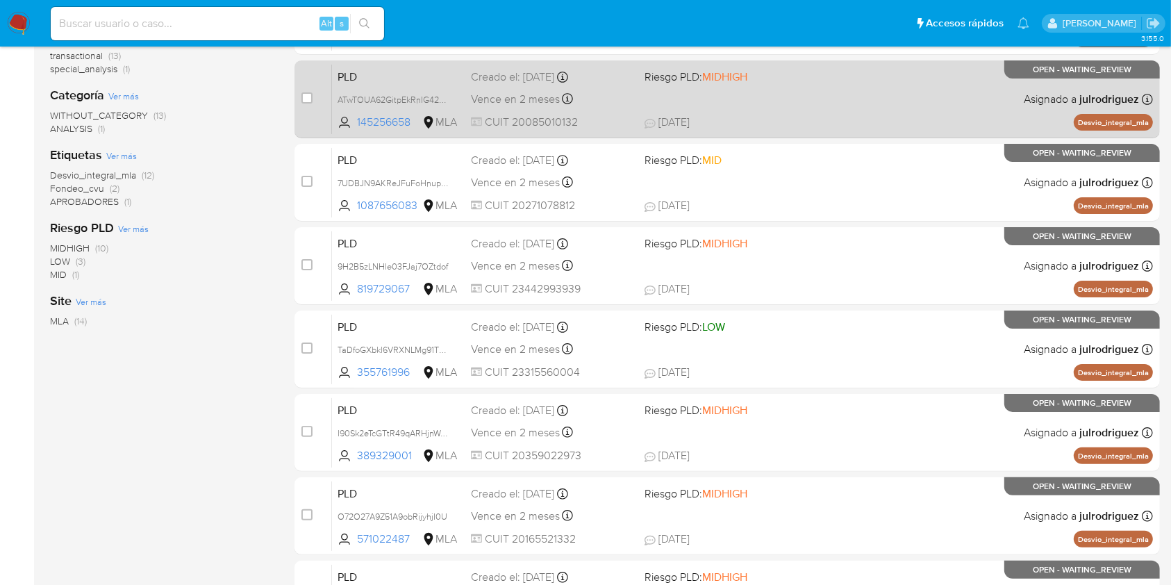
click at [374, 90] on div "PLD ATwTOUA62GitpEkRnIG42dTY 145256658 MLA Riesgo PLD: MIDHIGH Creado el: 12/08…" at bounding box center [742, 99] width 821 height 70
click at [378, 94] on span "ATwTOUA62GitpEkRnIG42dTY" at bounding box center [396, 98] width 117 height 15
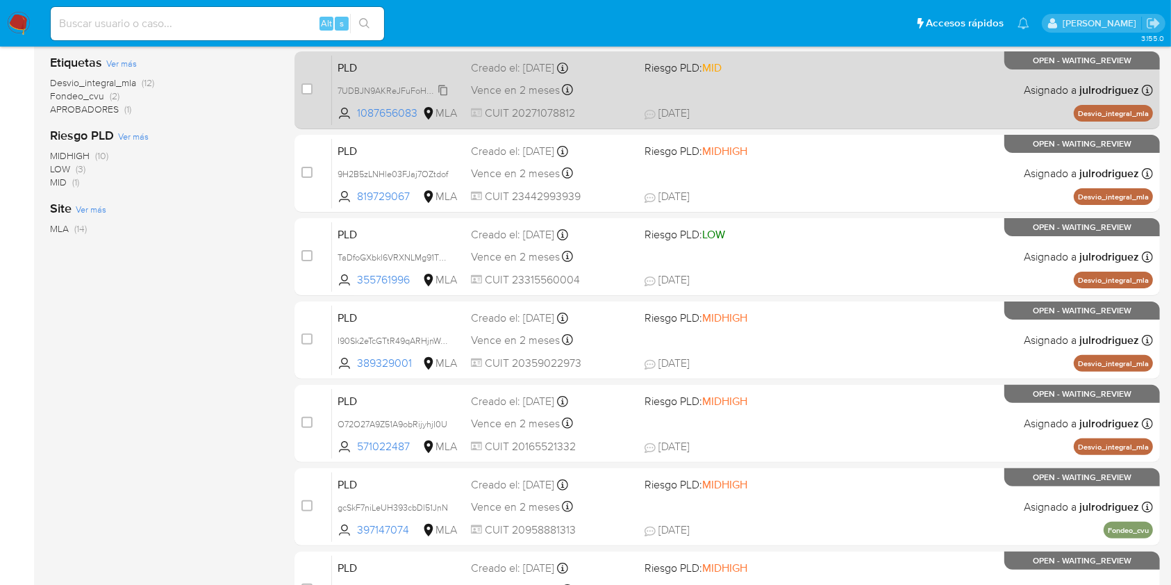
click at [416, 90] on span "7UDBJN9AKReJFuFoHnupDAkt" at bounding box center [399, 89] width 122 height 15
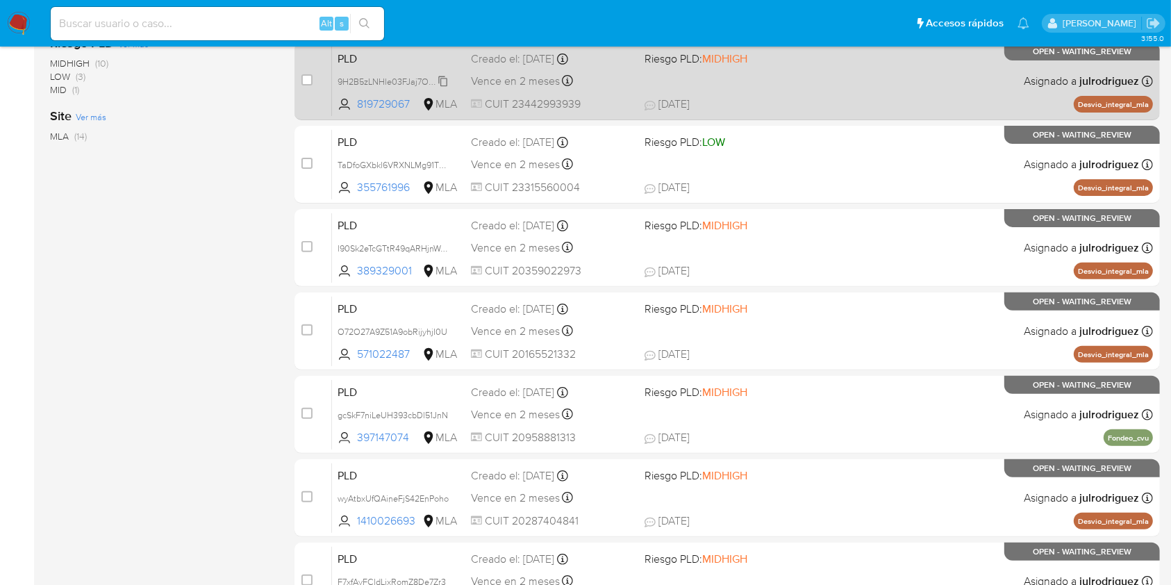
click at [377, 74] on span "9H2B5zLNHle03FJaj7OZtdof" at bounding box center [393, 80] width 110 height 15
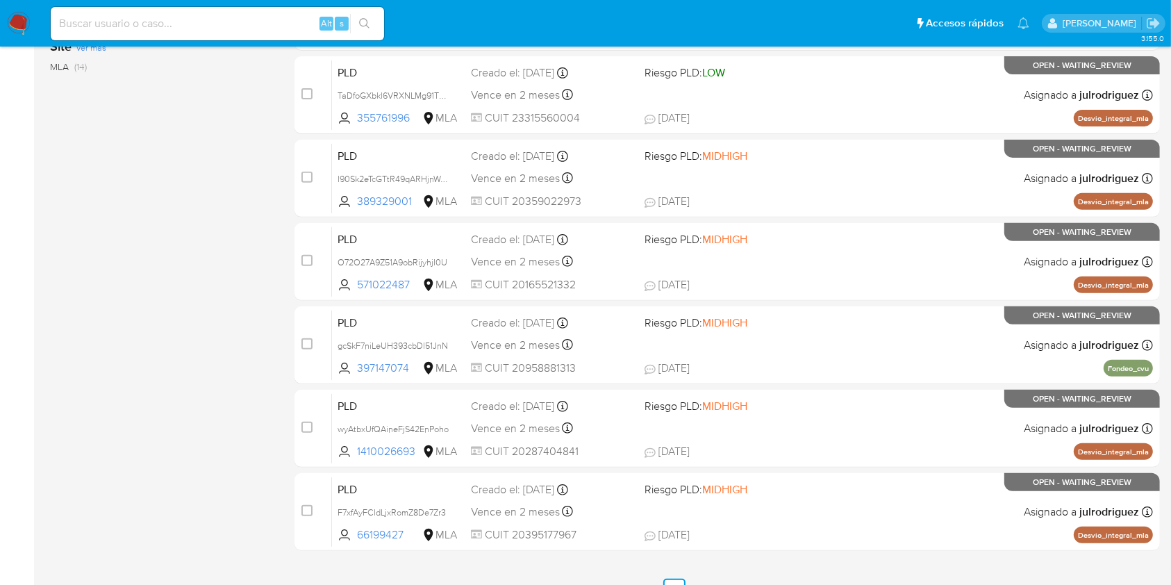
scroll to position [510, 0]
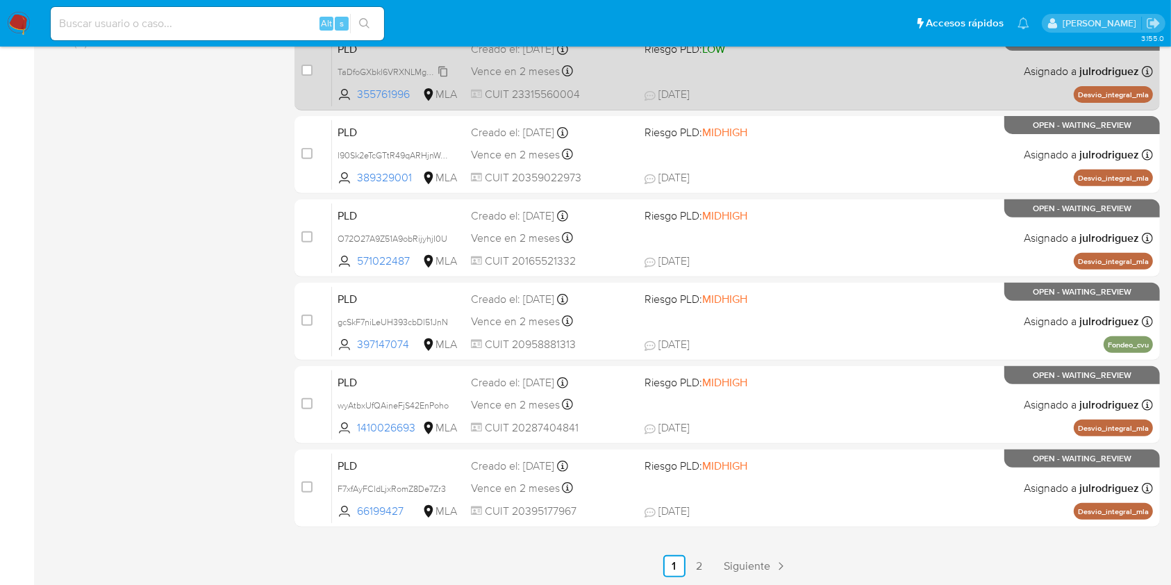
click at [365, 72] on span "TaDfoGXbkl6VRXNLMg91TTu5" at bounding box center [395, 70] width 115 height 15
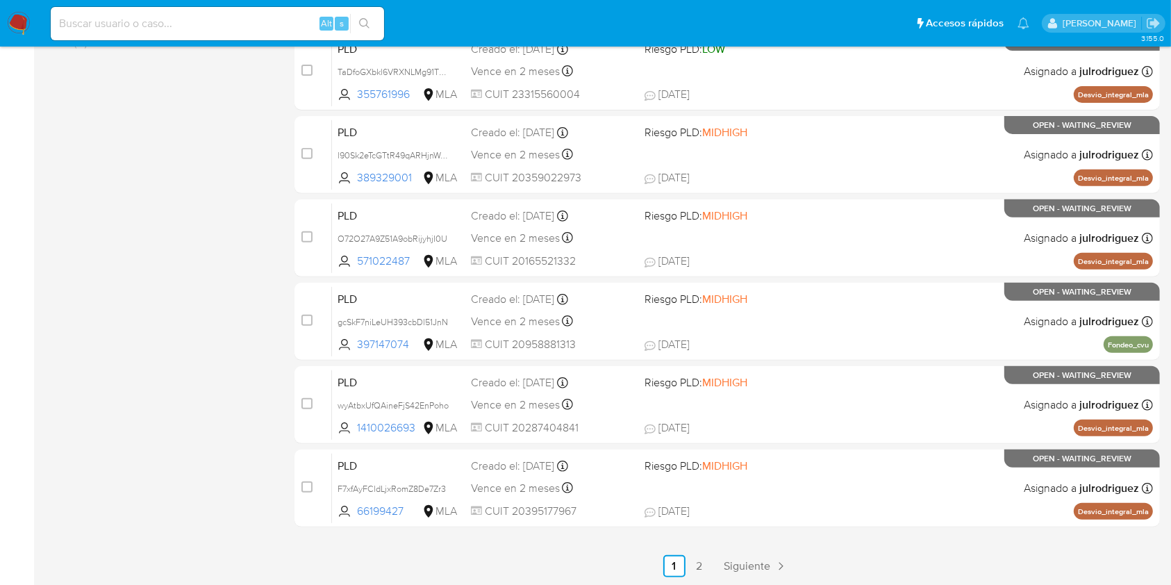
scroll to position [511, 0]
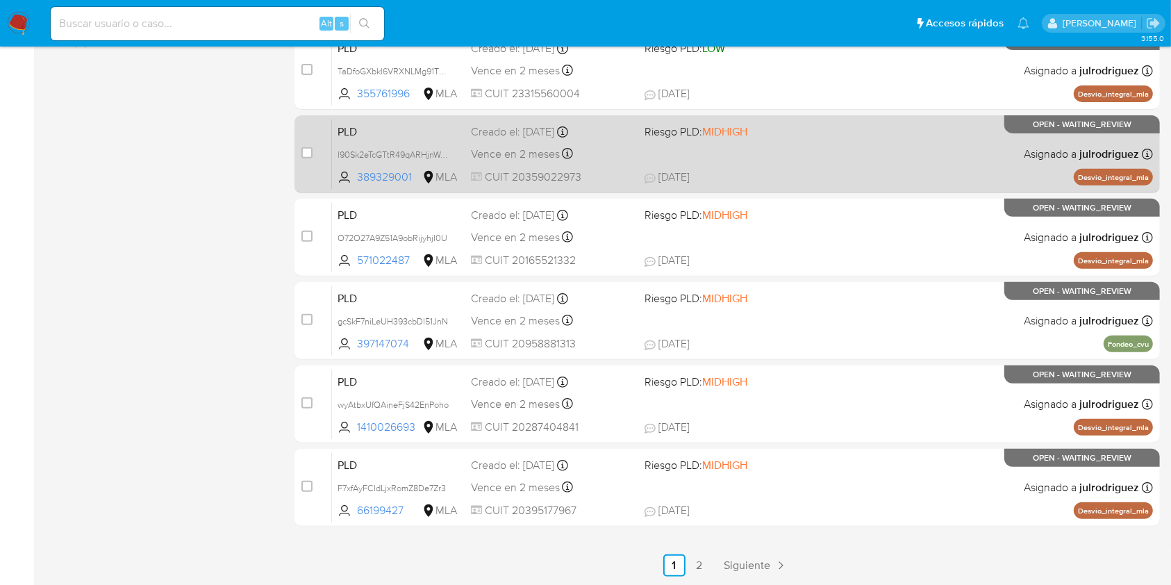
click at [379, 141] on div "PLD l90Sk2eTcGTtR49qARHjnWeW 389329001 MLA Riesgo PLD: MIDHIGH Creado el: 12/08…" at bounding box center [742, 154] width 821 height 70
click at [393, 149] on span "l90Sk2eTcGTtR49qARHjnWeW" at bounding box center [395, 153] width 115 height 15
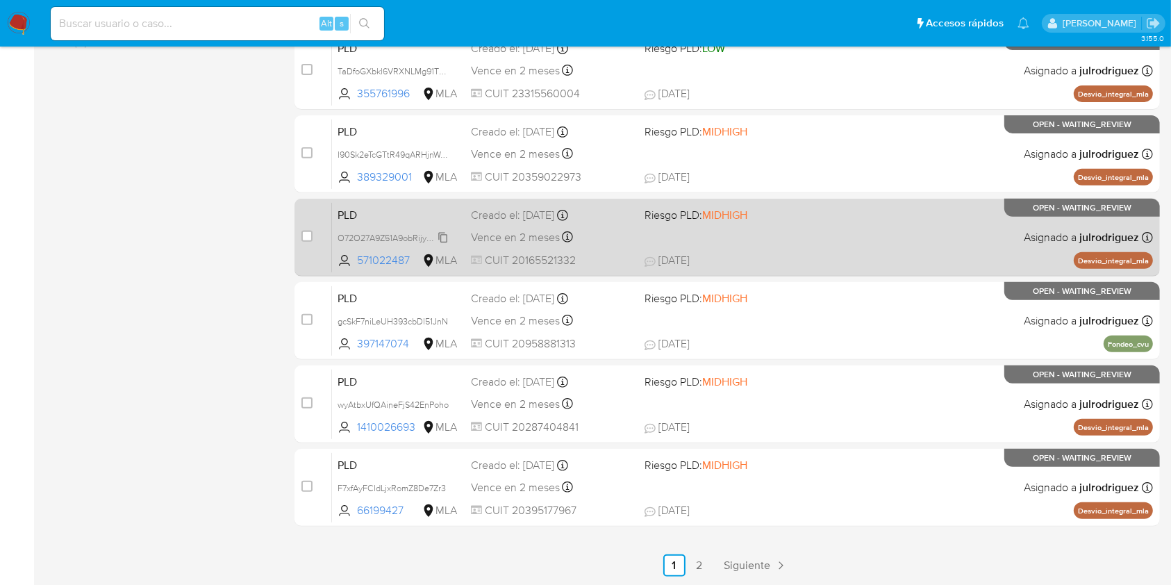
click at [394, 235] on span "O72O27A9Z51A9obRijyhjI0U" at bounding box center [393, 236] width 110 height 15
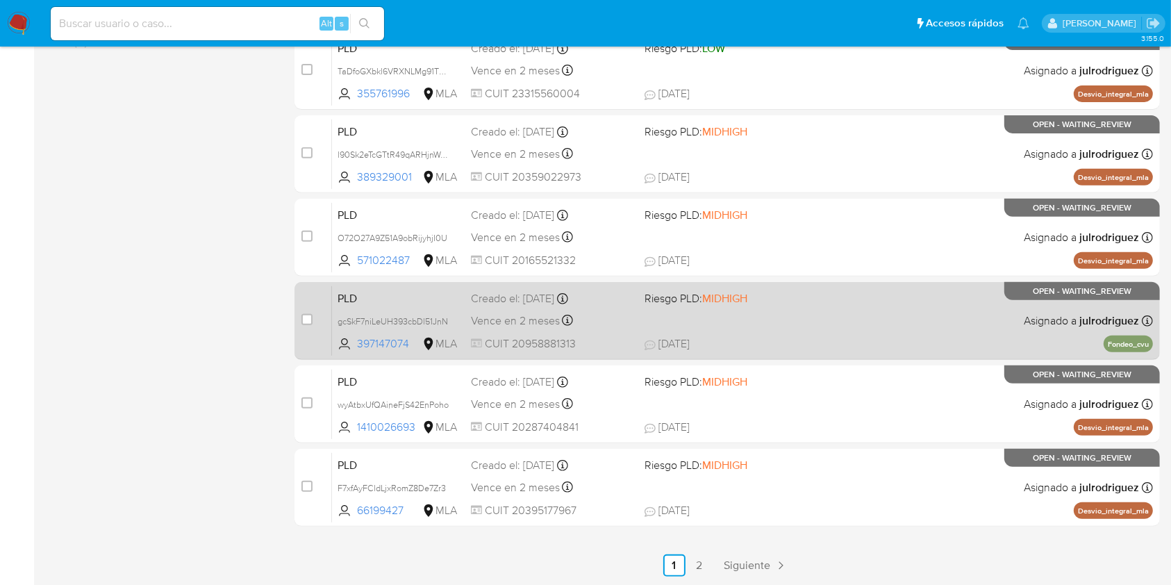
click at [377, 311] on div "PLD gcSkF7niLeUH393cbDl51JnN 397147074 MLA Riesgo PLD: MIDHIGH Creado el: 12/08…" at bounding box center [742, 320] width 821 height 70
click at [367, 315] on span "gcSkF7niLeUH393cbDl51JnN" at bounding box center [393, 320] width 110 height 15
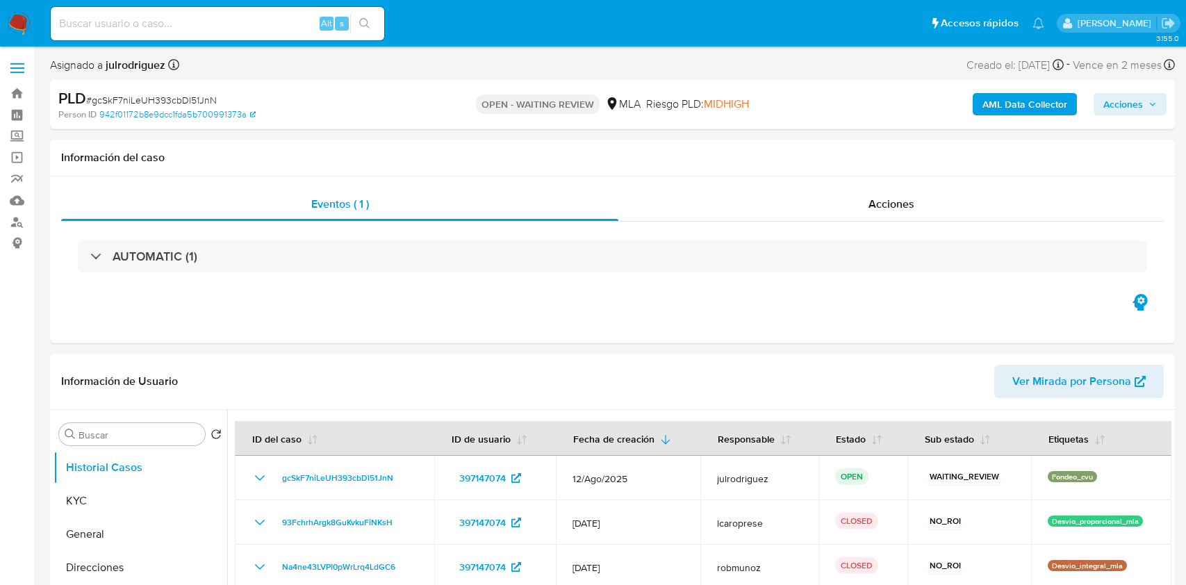
select select "10"
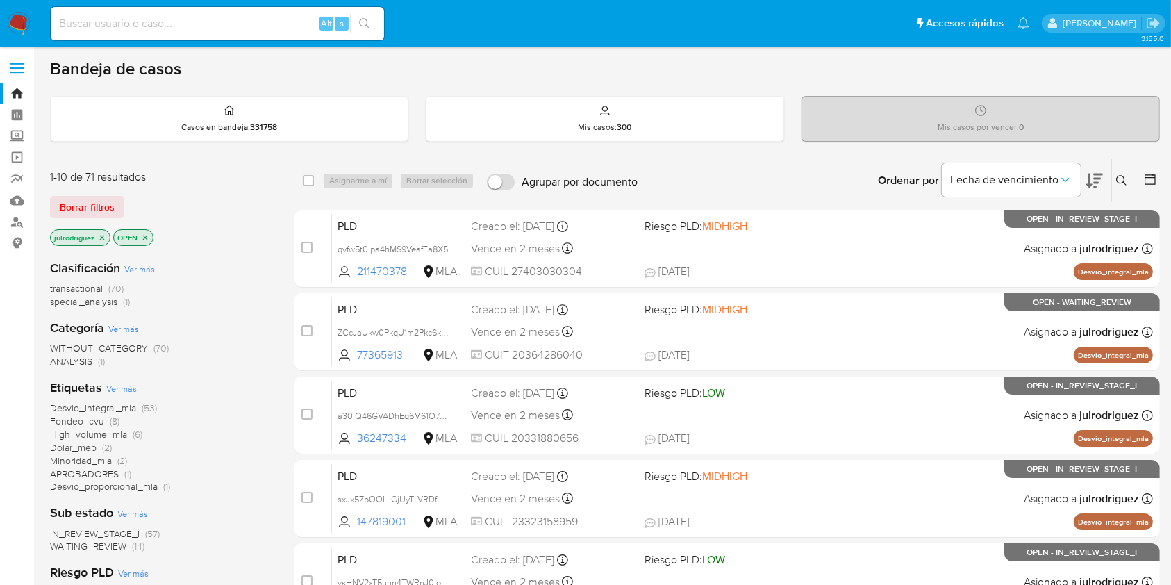
click at [1116, 184] on button at bounding box center [1123, 180] width 23 height 17
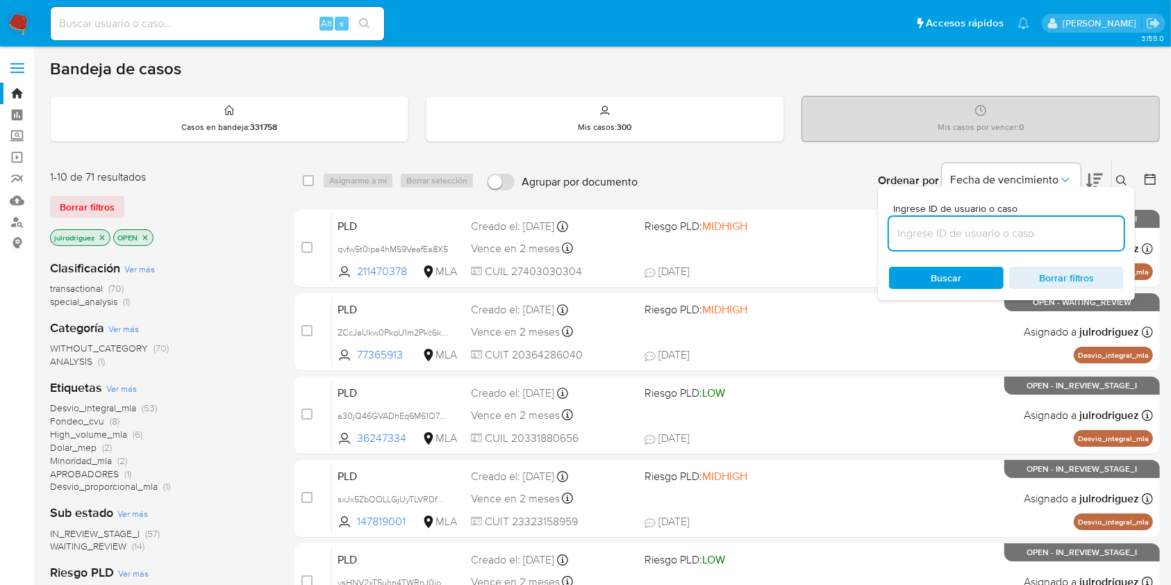
click at [1055, 236] on input at bounding box center [1006, 233] width 235 height 18
type input "XUvVBom2WluzgU4zBOiVTVT5"
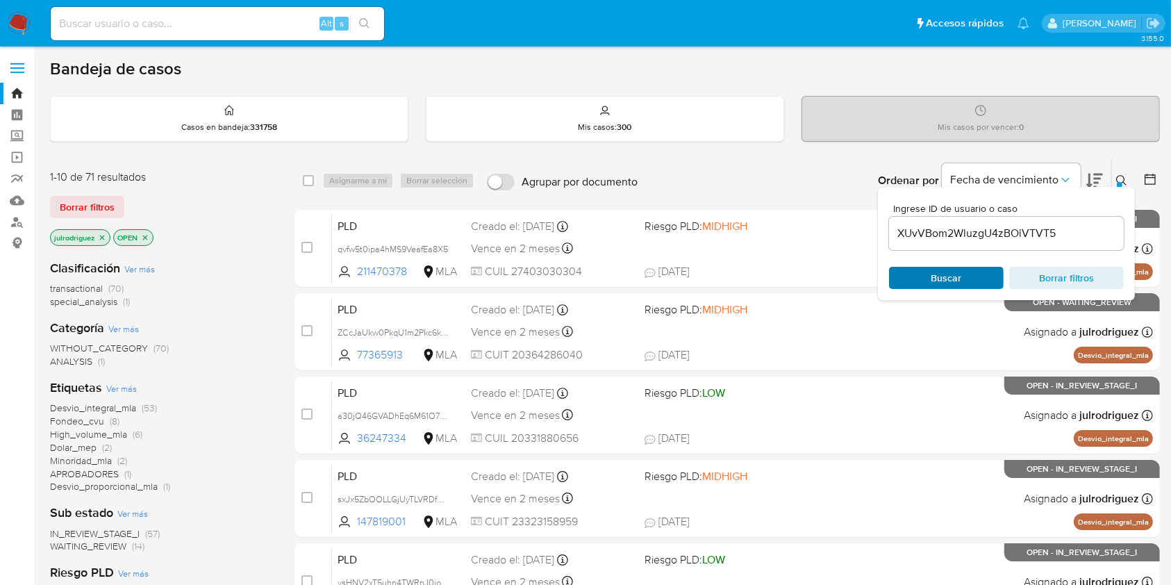
click at [953, 277] on span "Buscar" at bounding box center [946, 278] width 31 height 22
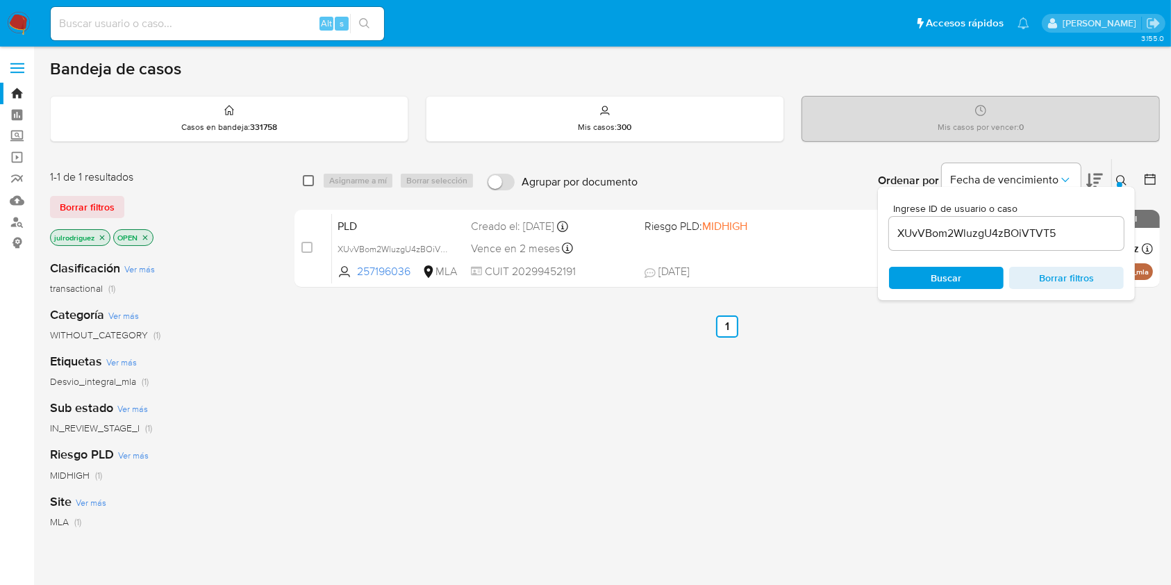
click at [310, 178] on input "checkbox" at bounding box center [308, 180] width 11 height 11
checkbox input "true"
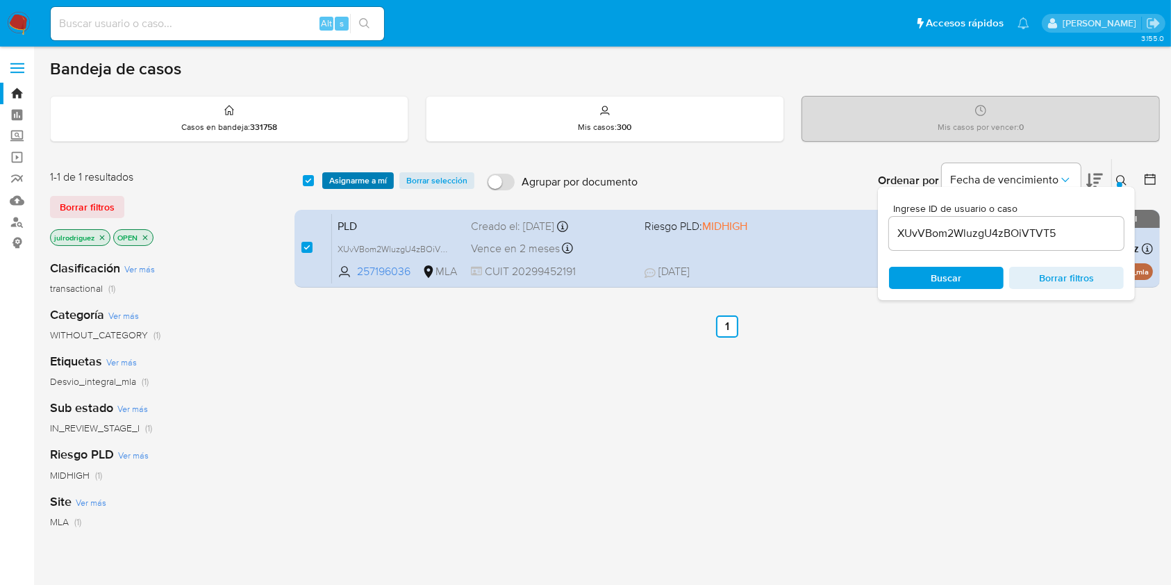
click at [368, 176] on span "Asignarme a mí" at bounding box center [358, 181] width 58 height 14
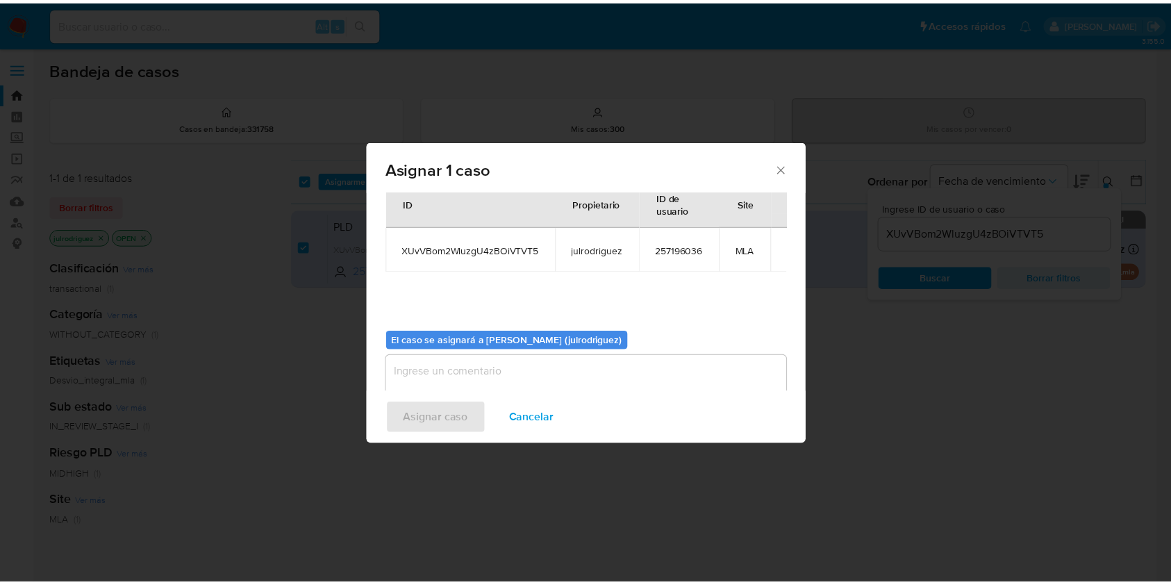
scroll to position [71, 0]
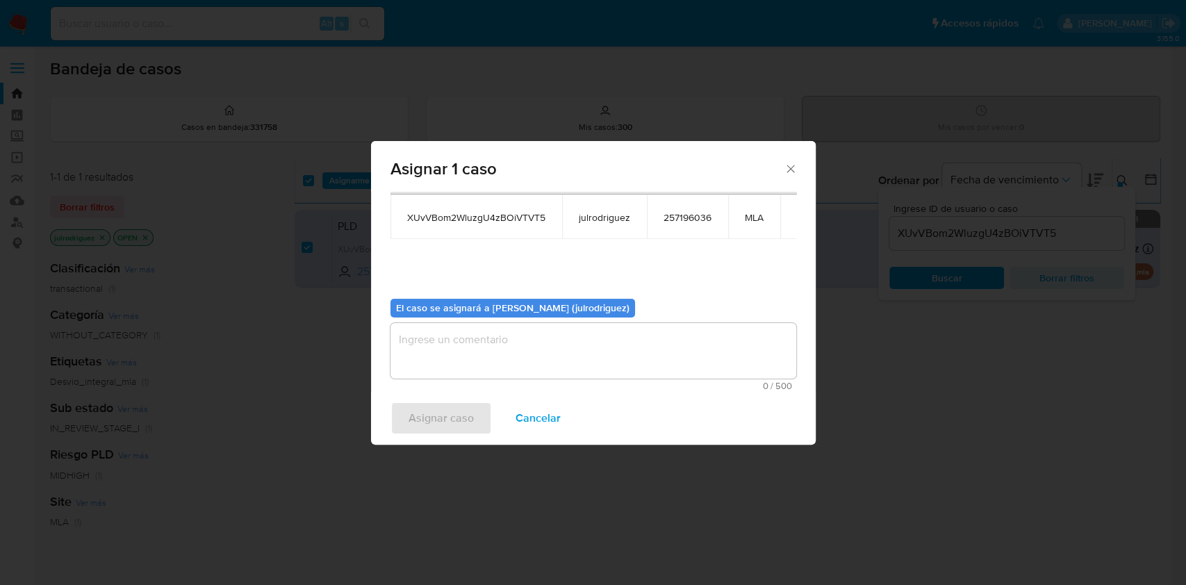
click at [580, 347] on textarea "assign-modal" at bounding box center [593, 351] width 406 height 56
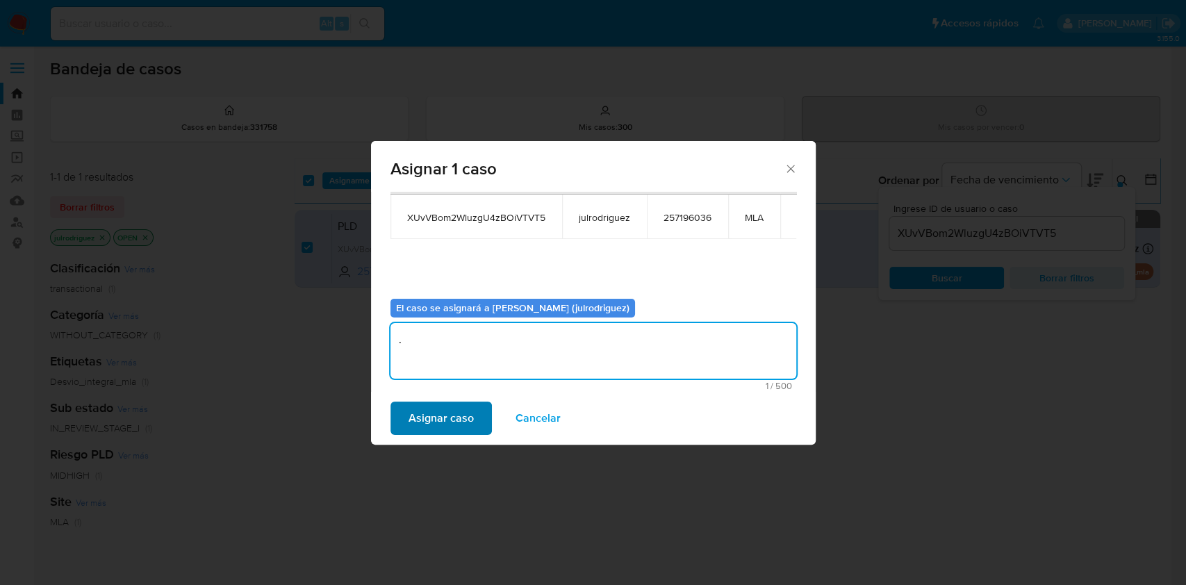
type textarea "."
click at [457, 416] on span "Asignar caso" at bounding box center [440, 418] width 65 height 31
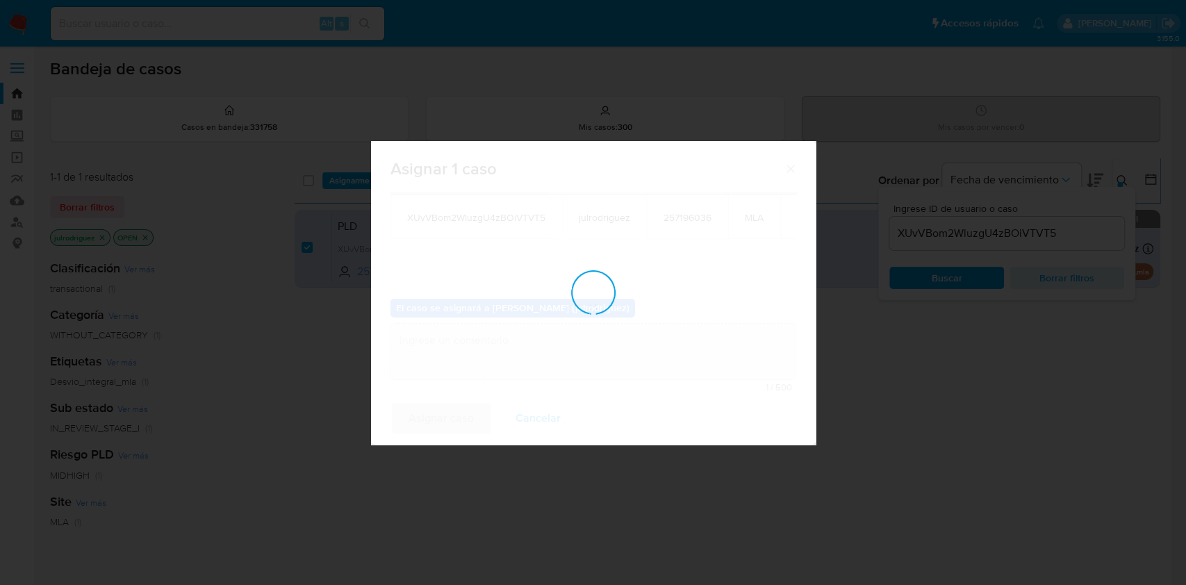
checkbox input "false"
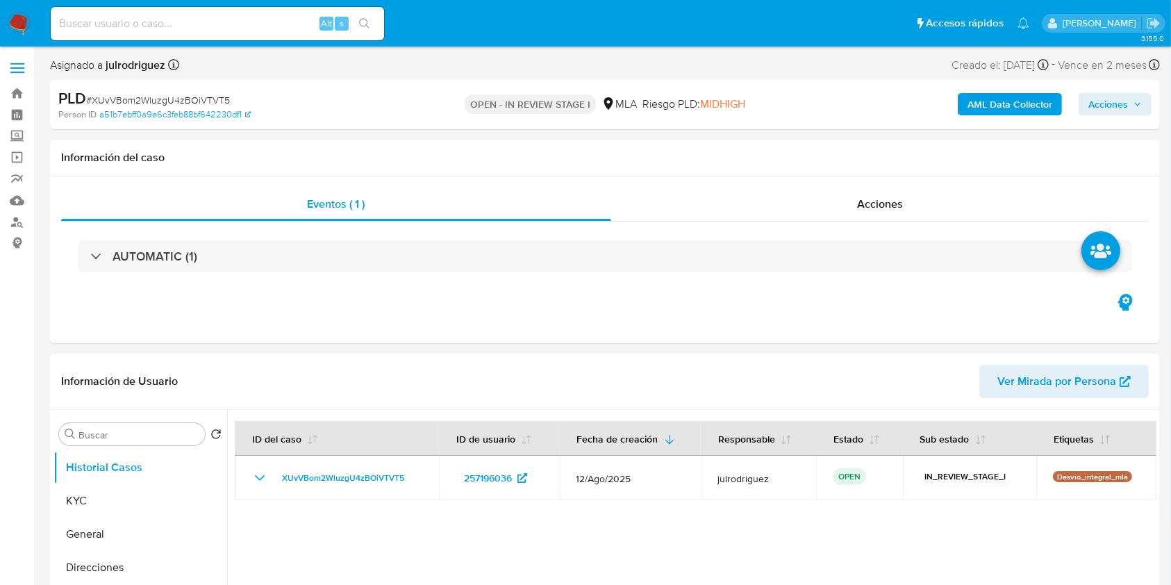
select select "10"
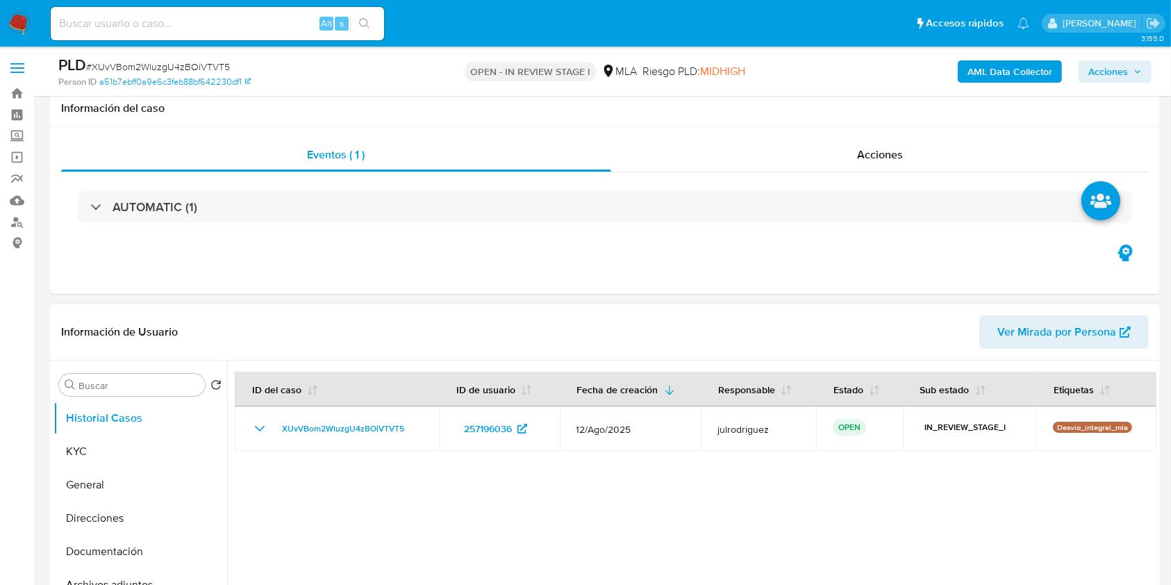
scroll to position [278, 0]
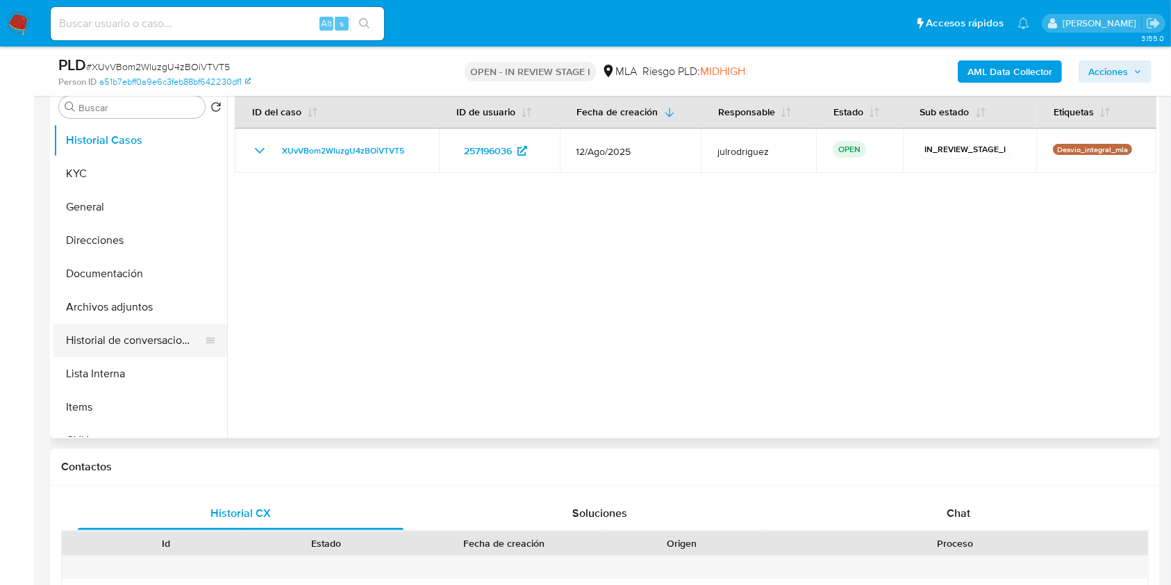
click at [131, 331] on button "Historial de conversaciones" at bounding box center [134, 340] width 163 height 33
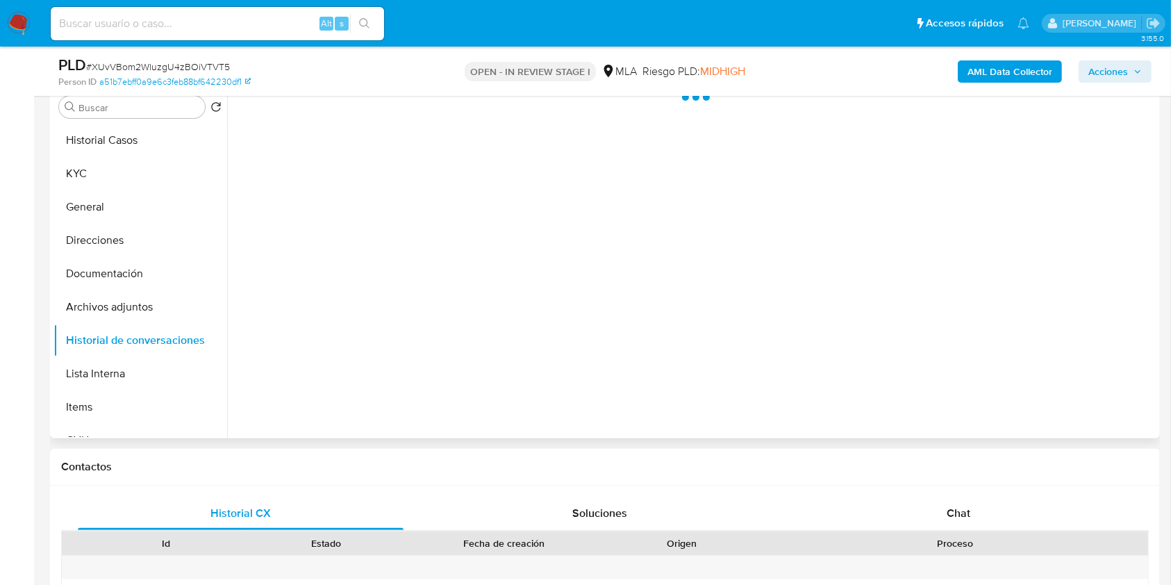
scroll to position [185, 0]
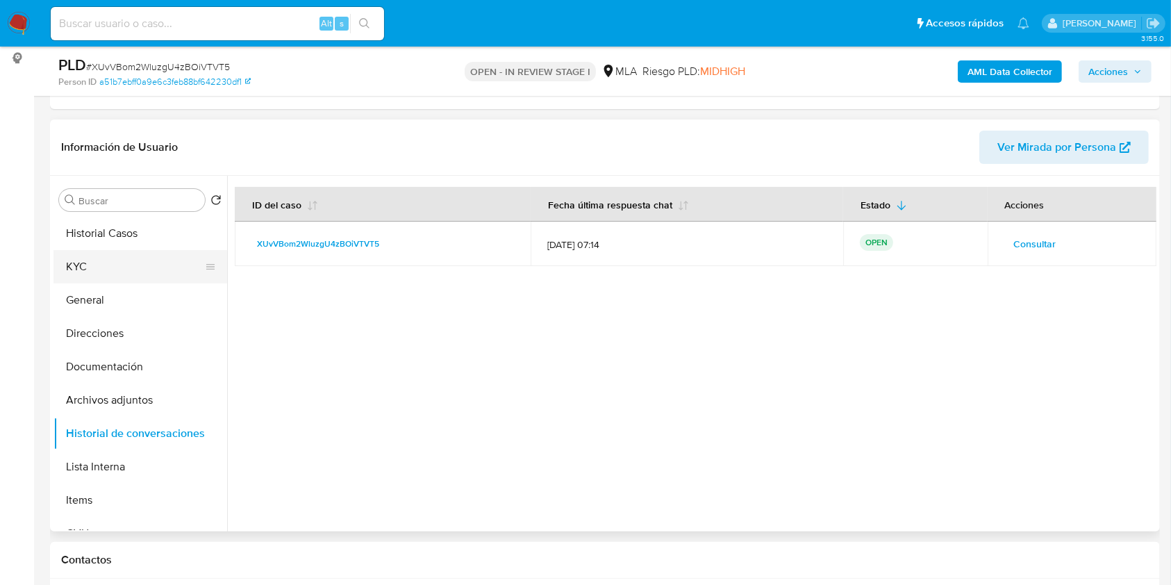
click at [140, 268] on button "KYC" at bounding box center [134, 266] width 163 height 33
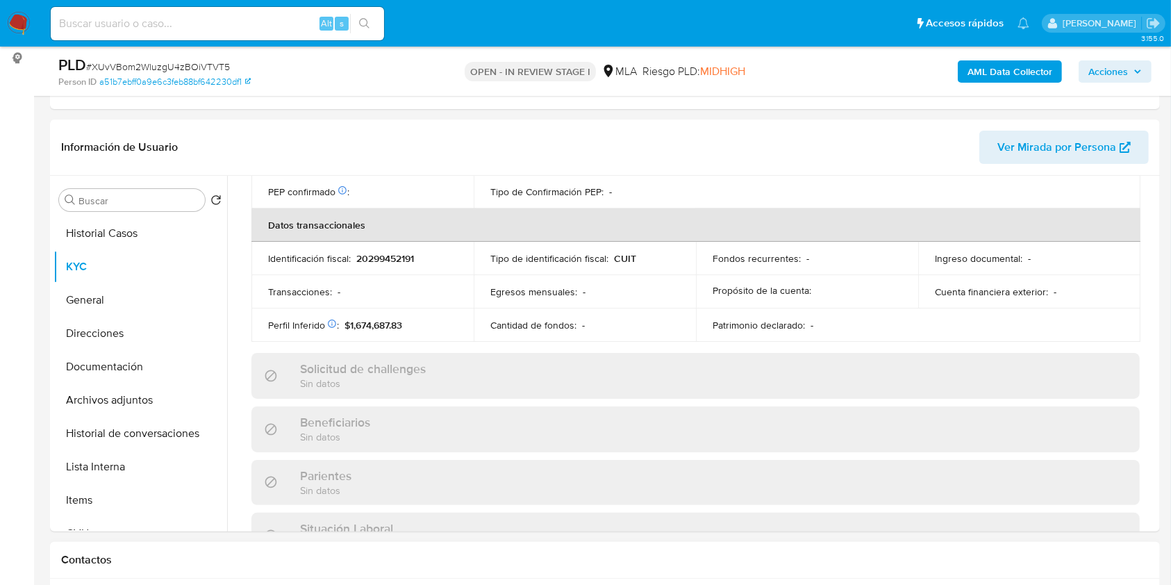
scroll to position [731, 0]
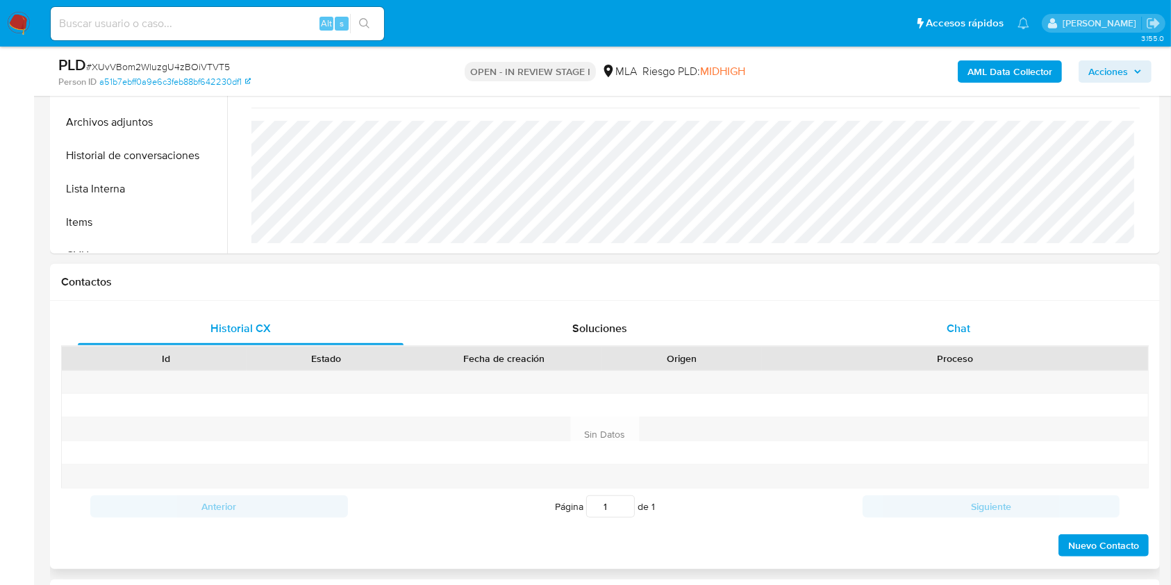
click at [953, 325] on span "Chat" at bounding box center [959, 328] width 24 height 16
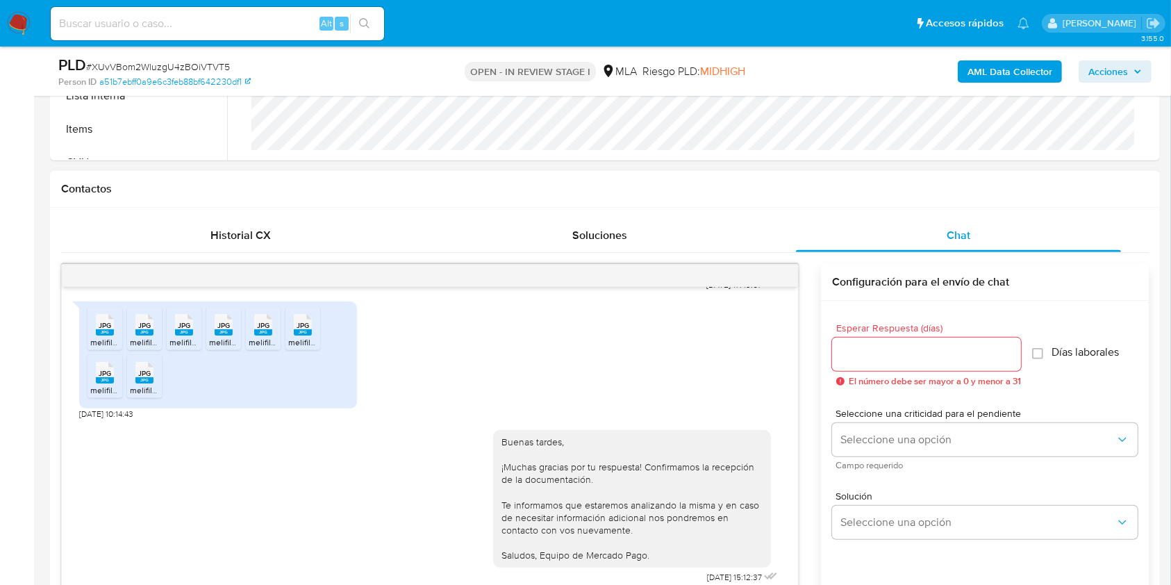
scroll to position [648, 0]
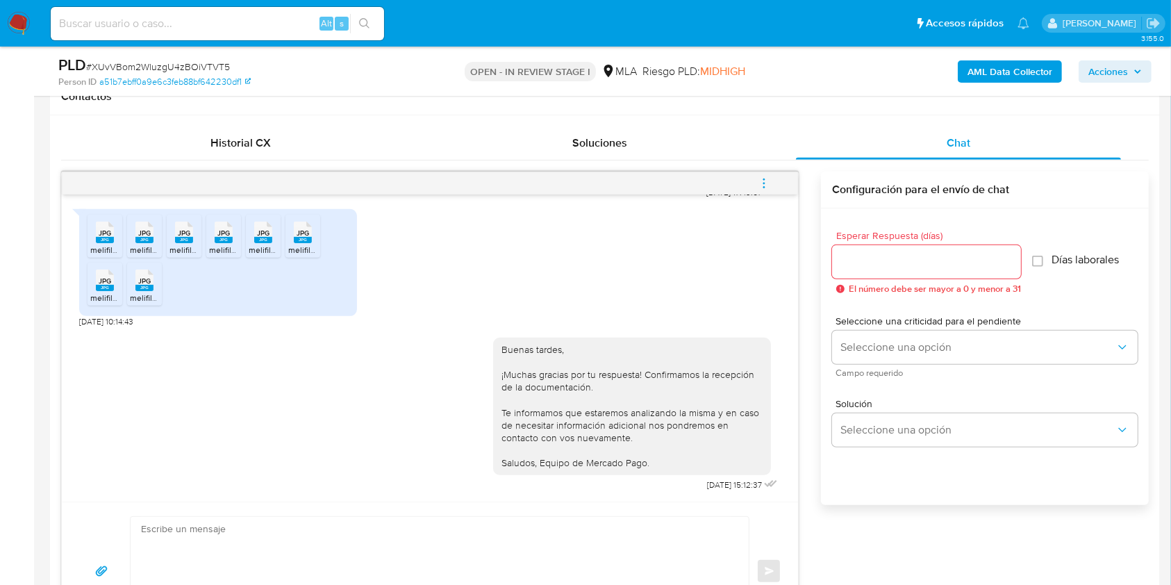
click at [761, 181] on icon "menu-action" at bounding box center [764, 183] width 13 height 13
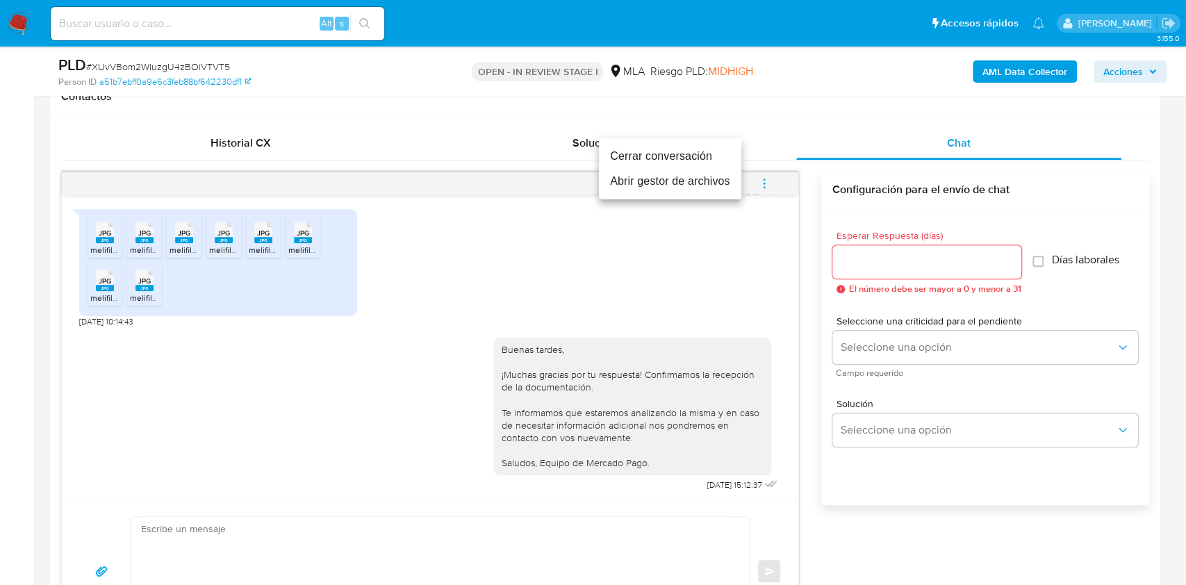
click at [678, 158] on li "Cerrar conversación" at bounding box center [670, 156] width 142 height 25
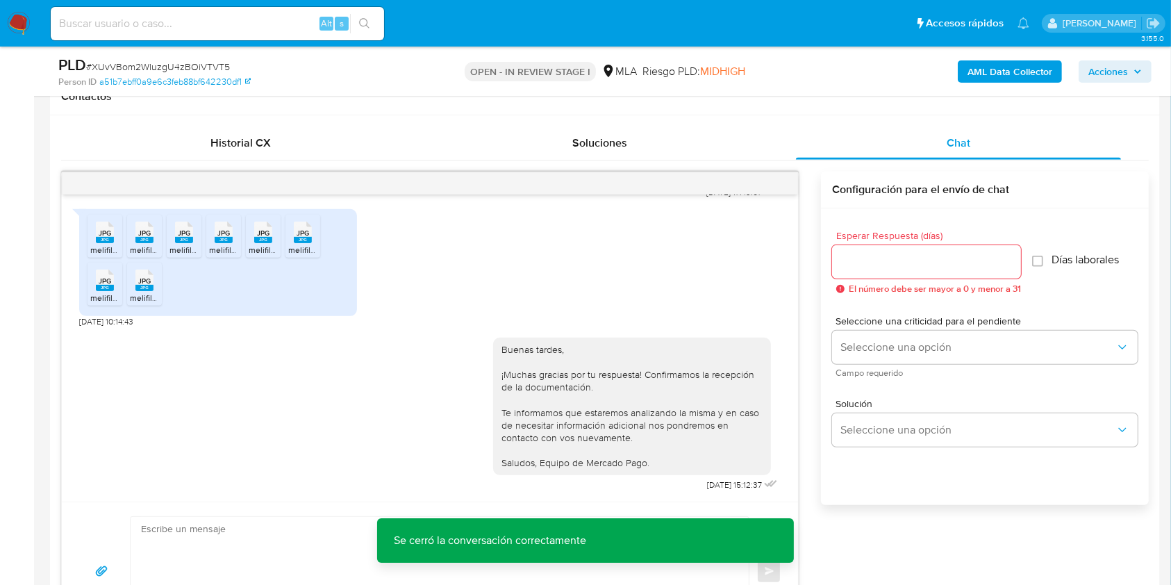
scroll to position [278, 0]
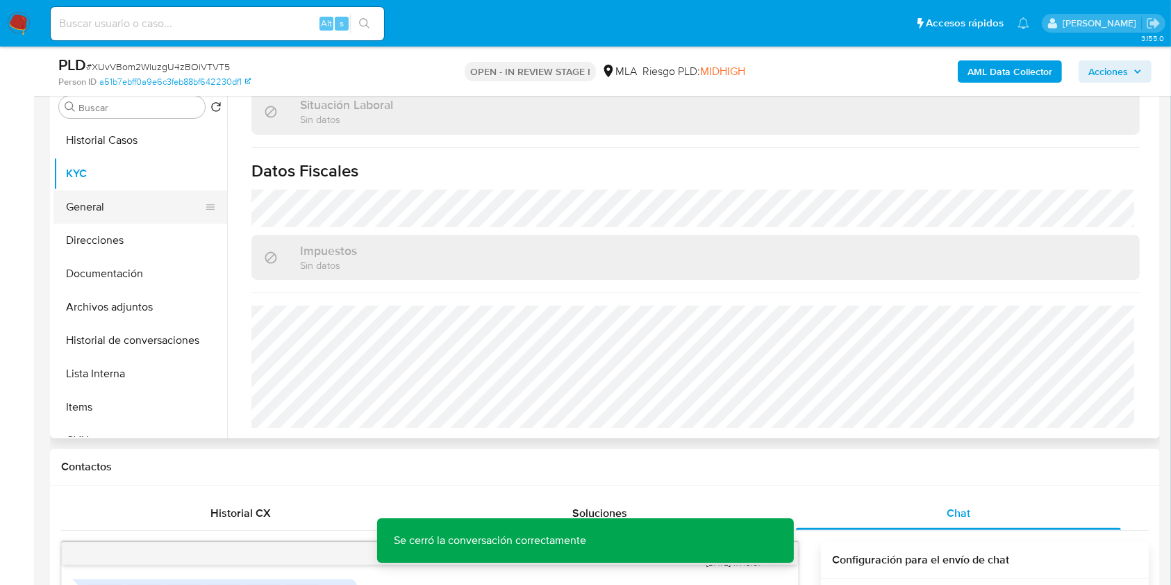
click at [139, 206] on button "General" at bounding box center [134, 206] width 163 height 33
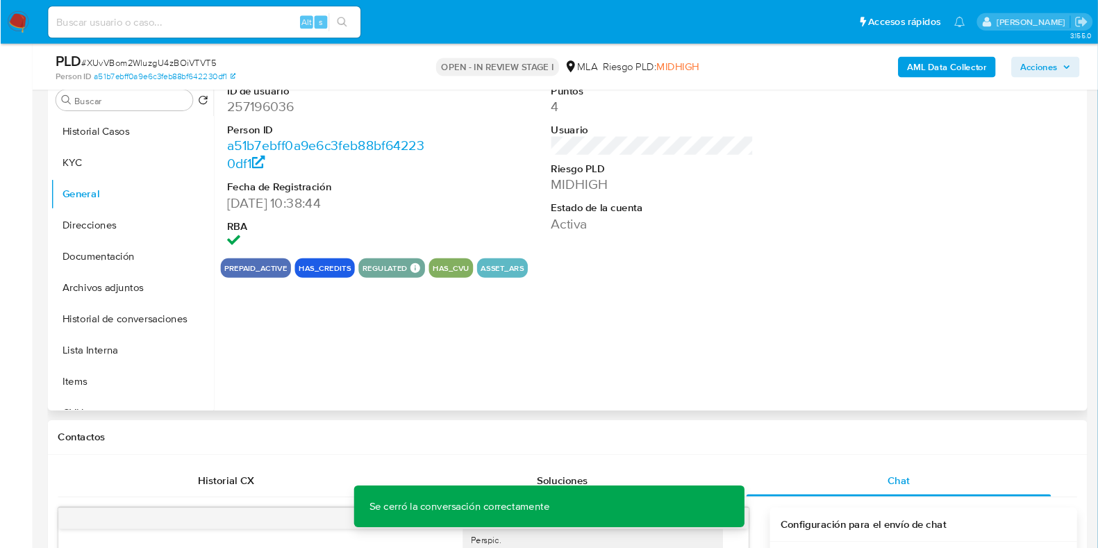
scroll to position [712, 0]
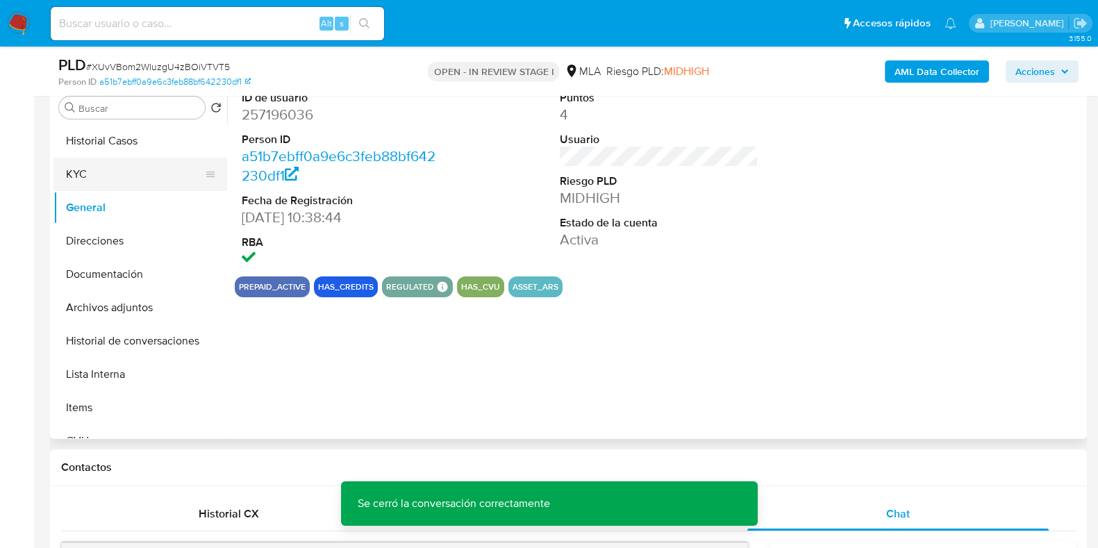
click at [103, 176] on button "KYC" at bounding box center [134, 174] width 163 height 33
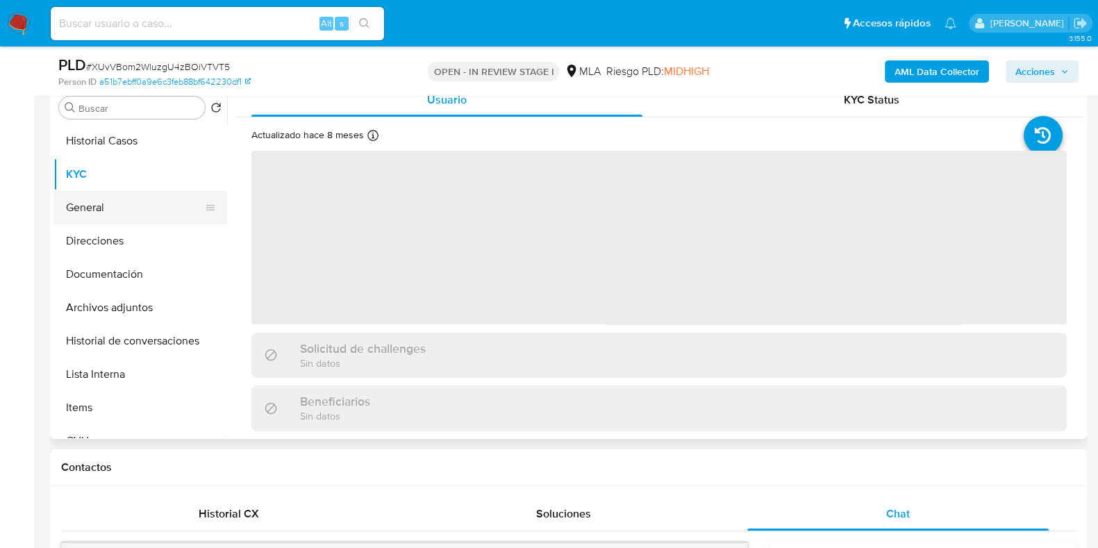
click at [135, 206] on button "General" at bounding box center [134, 207] width 163 height 33
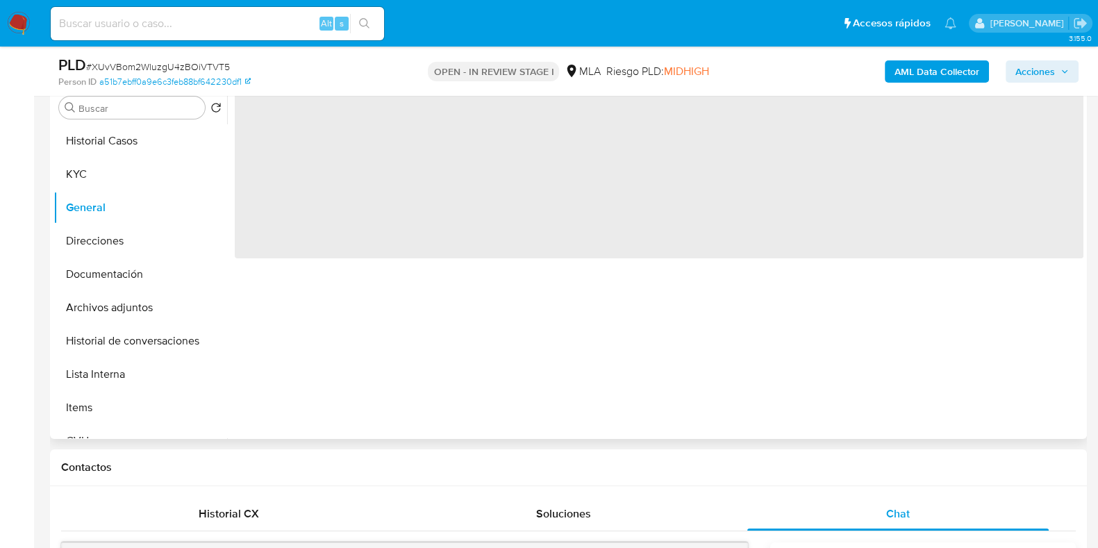
scroll to position [104, 0]
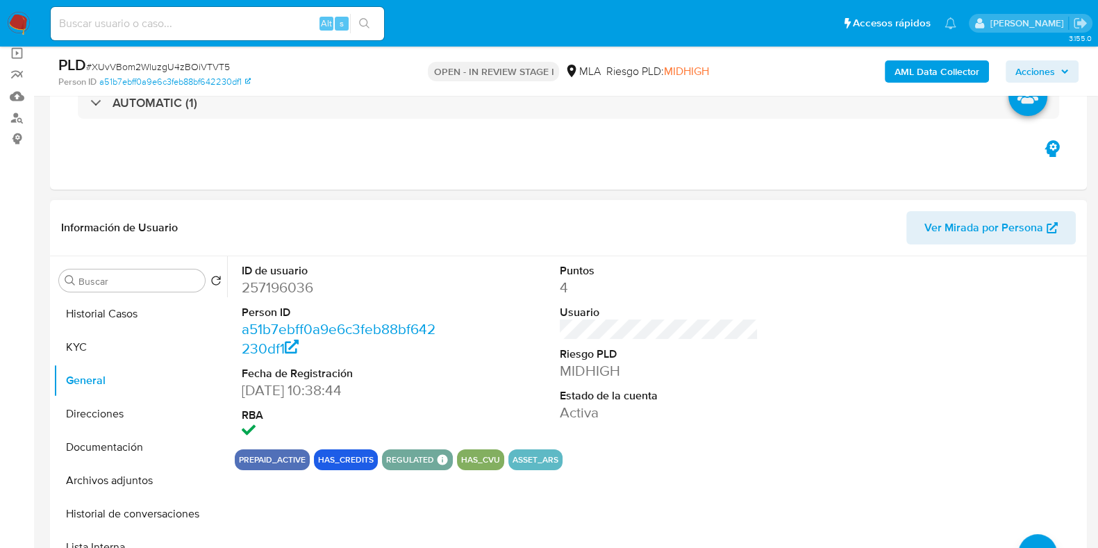
click at [288, 295] on dd "257196036" at bounding box center [341, 287] width 199 height 19
copy dd "257196036"
click at [185, 64] on span "# XUvVBom2WluzgU4zBOiVTVT5" at bounding box center [158, 67] width 144 height 14
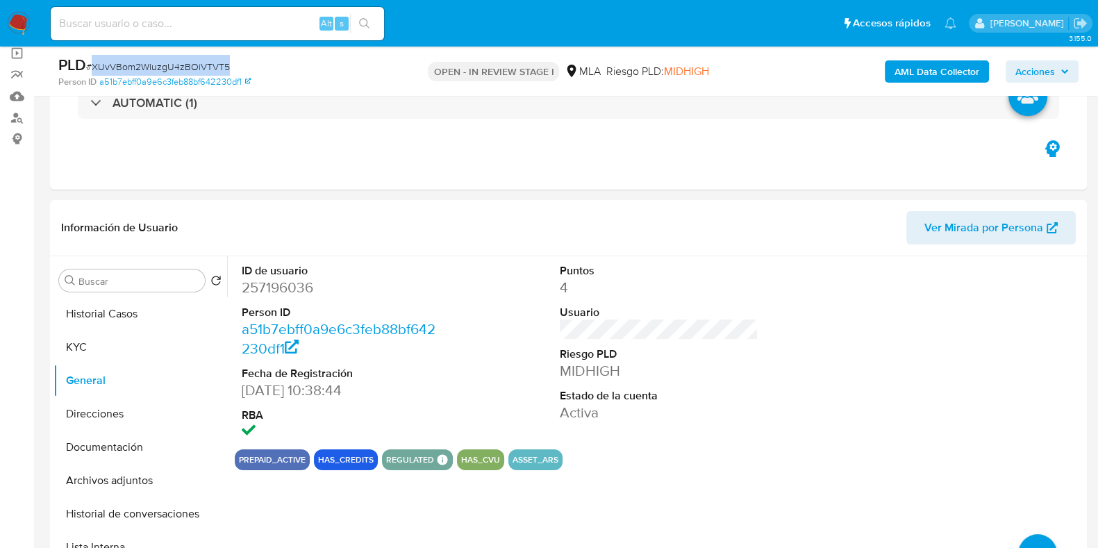
copy span "XUvVBom2WluzgU4zBOiVTVT5"
click at [132, 481] on button "Archivos adjuntos" at bounding box center [134, 480] width 163 height 33
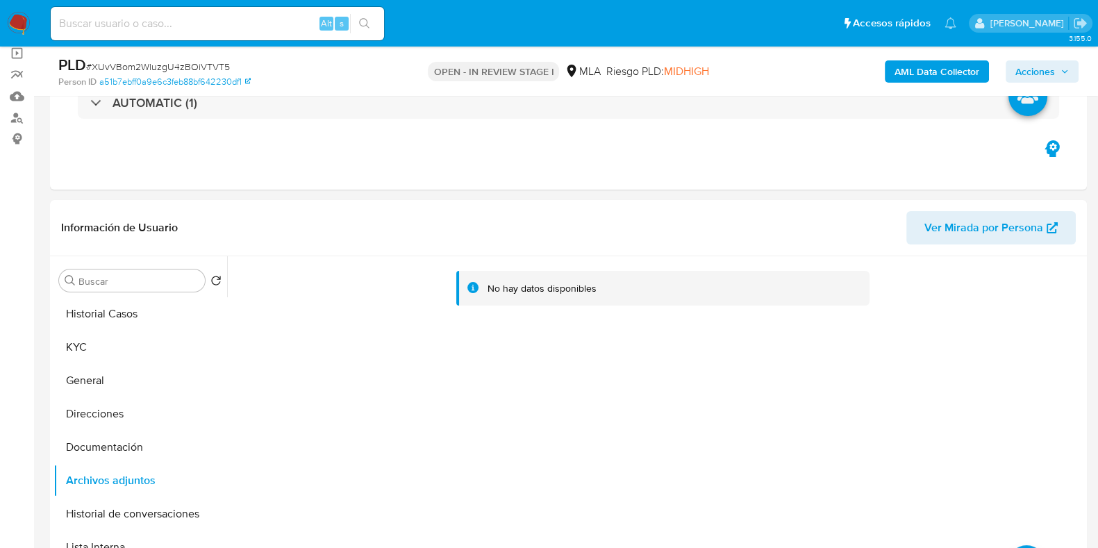
click at [950, 75] on b "AML Data Collector" at bounding box center [937, 71] width 85 height 22
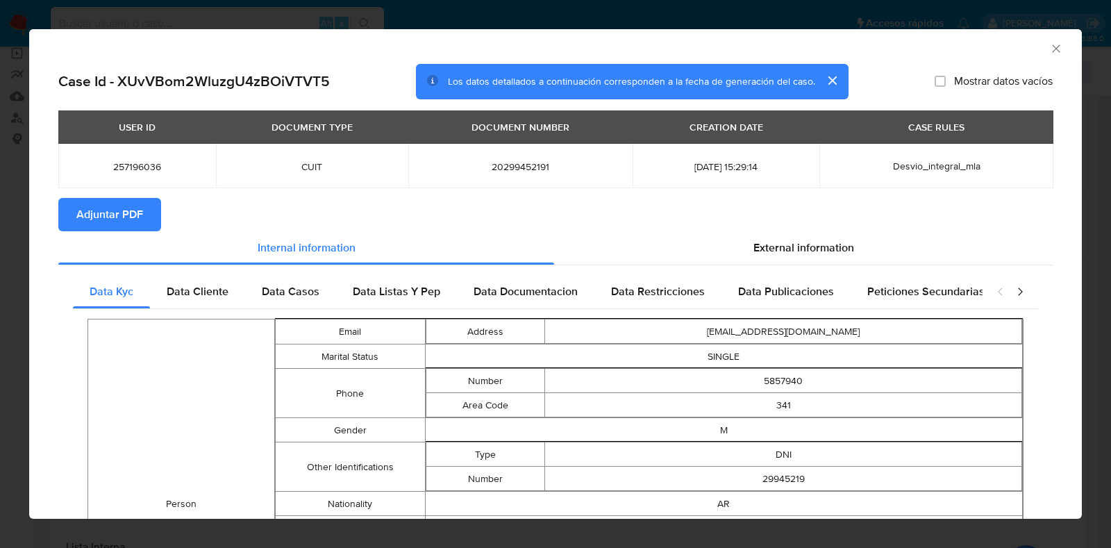
click at [139, 217] on span "Adjuntar PDF" at bounding box center [109, 214] width 67 height 31
click at [1032, 50] on div "AML Data Collector" at bounding box center [544, 46] width 1011 height 15
click at [1049, 49] on icon "Cerrar ventana" at bounding box center [1056, 49] width 14 height 14
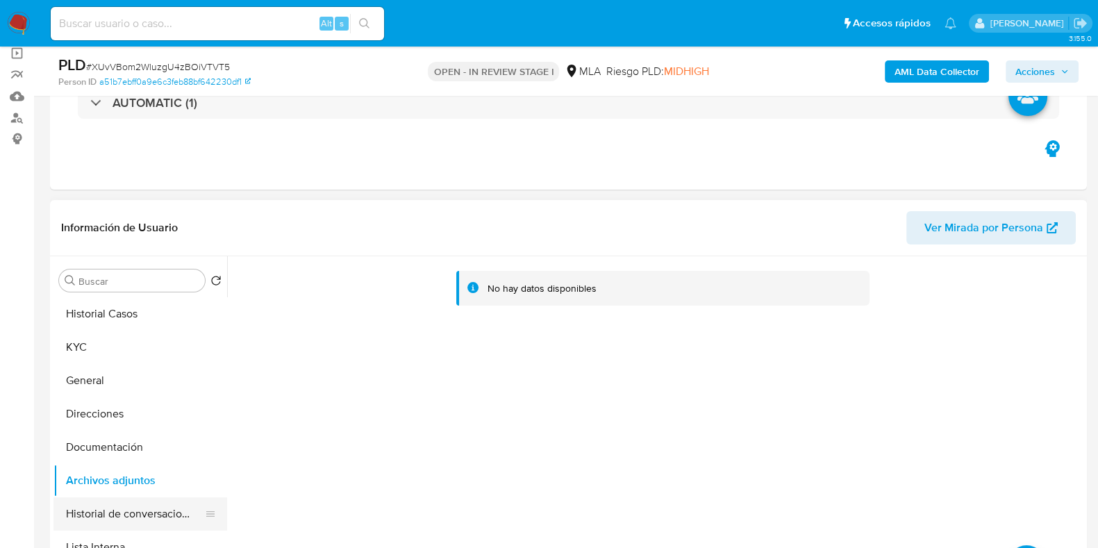
click at [158, 499] on button "Historial de conversaciones" at bounding box center [134, 513] width 163 height 33
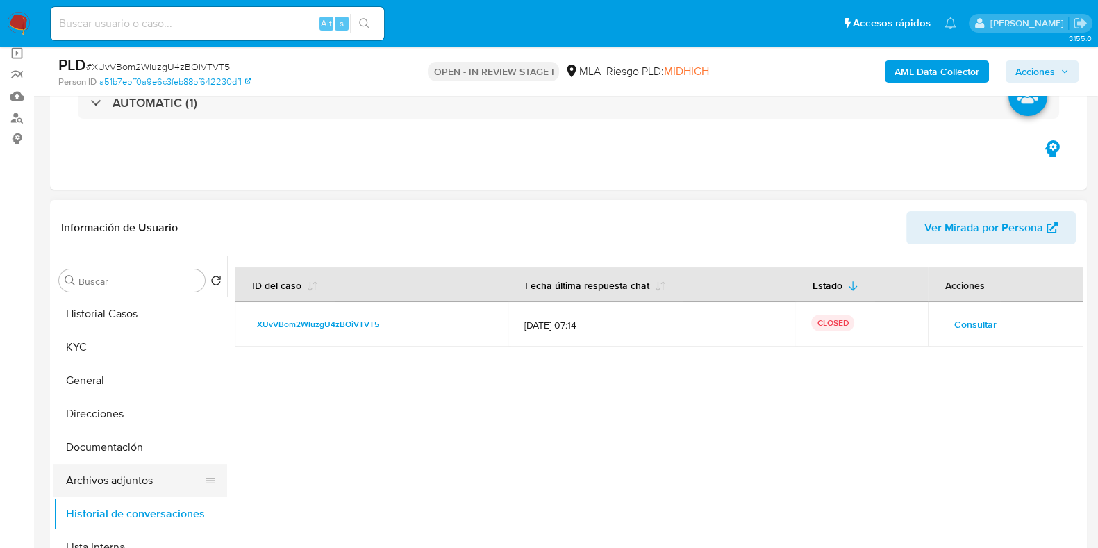
click at [136, 482] on button "Archivos adjuntos" at bounding box center [134, 480] width 163 height 33
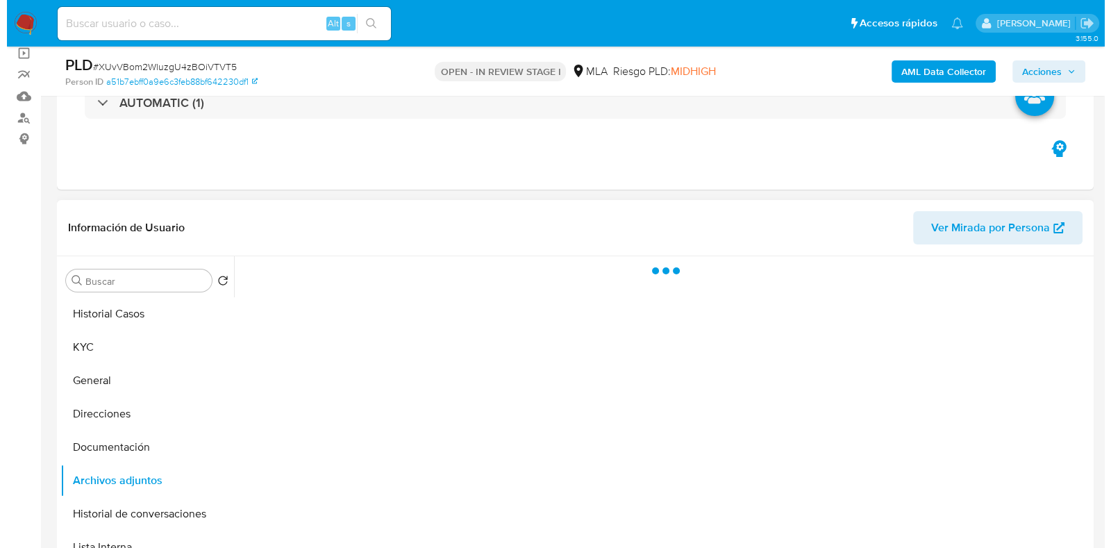
scroll to position [277, 0]
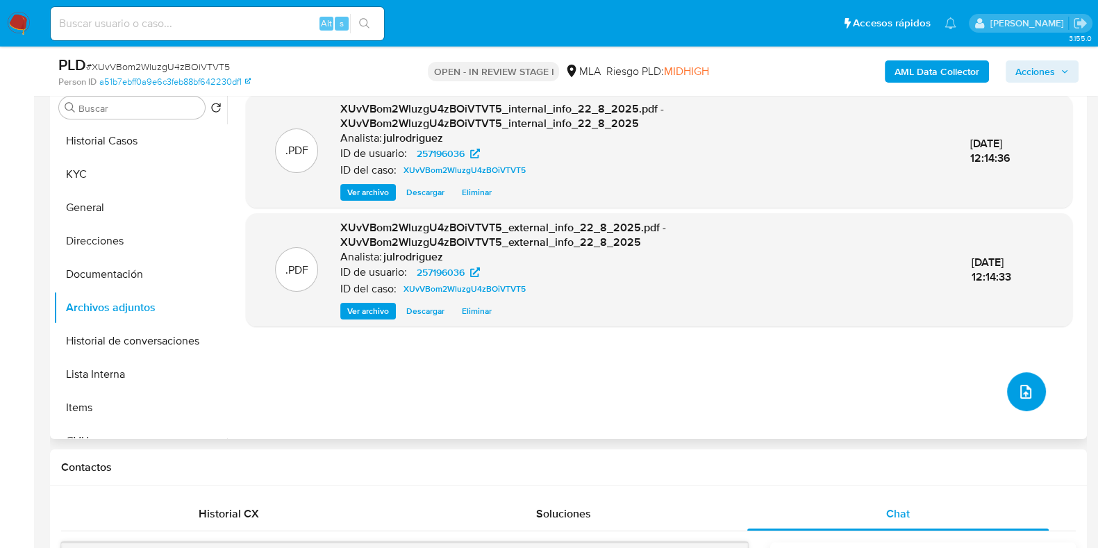
click at [1022, 385] on icon "upload-file" at bounding box center [1025, 391] width 17 height 17
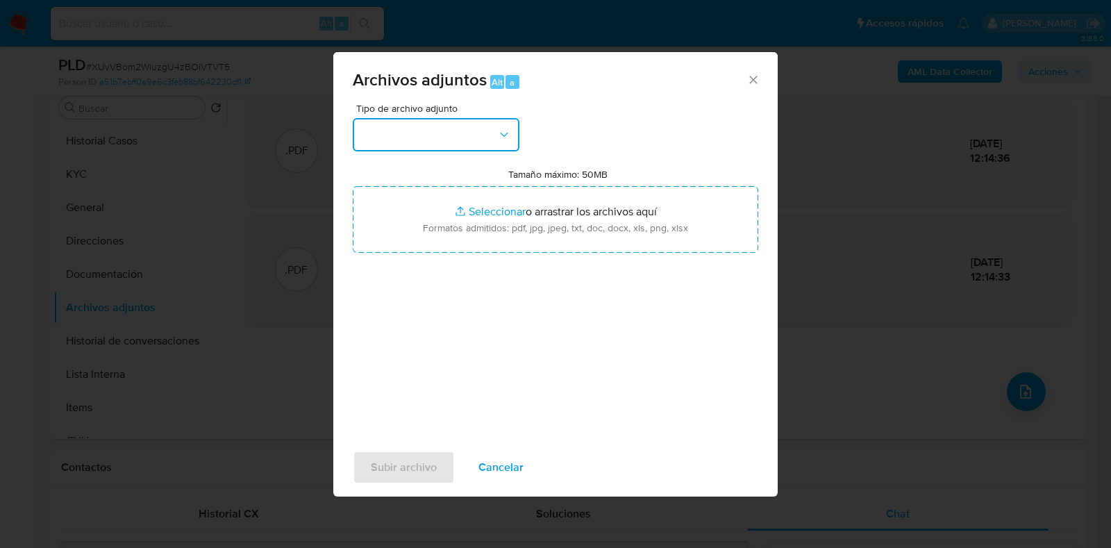
click at [459, 126] on button "button" at bounding box center [436, 134] width 167 height 33
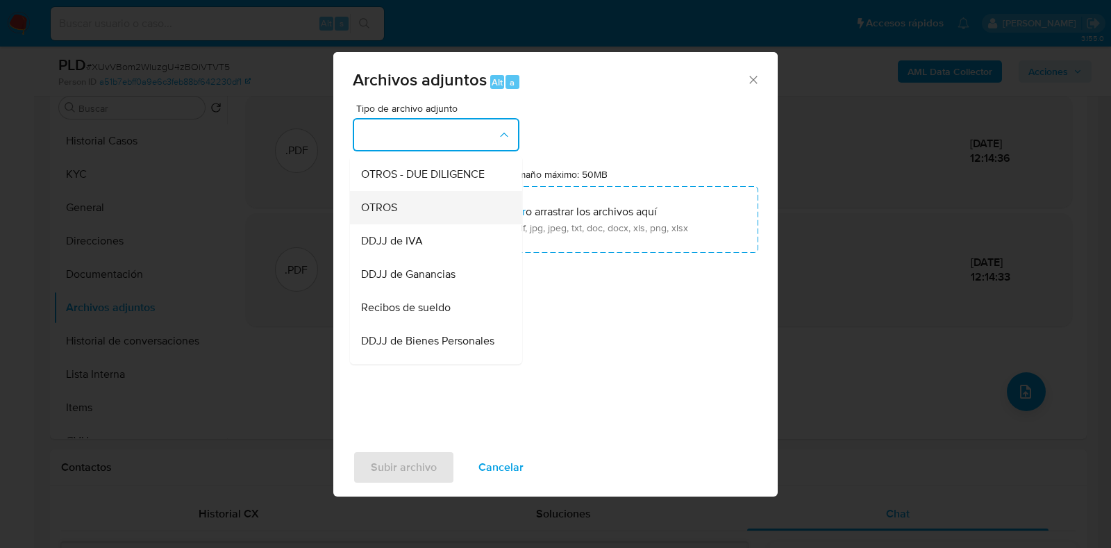
scroll to position [260, 0]
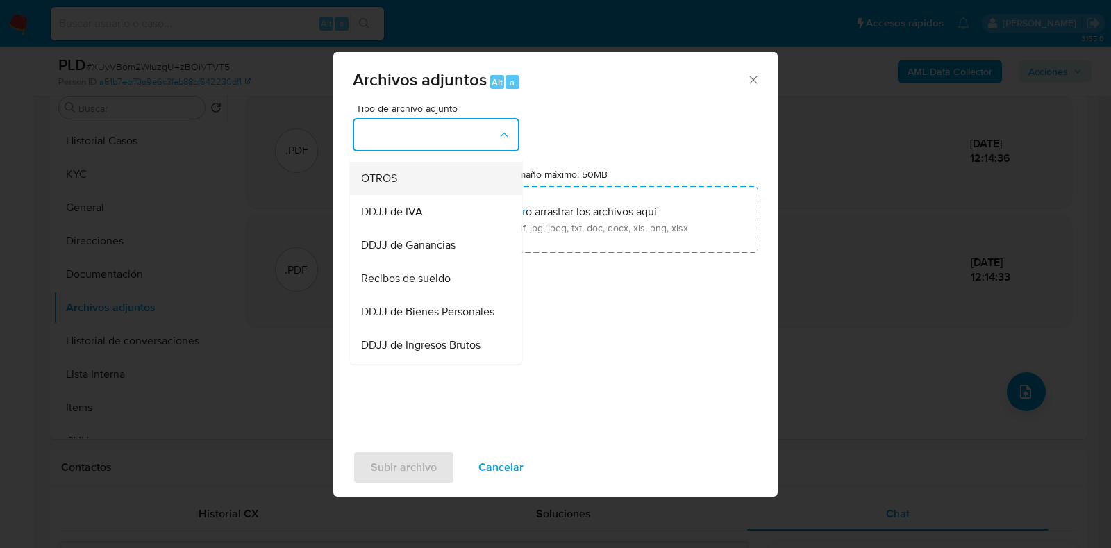
click at [385, 195] on div "OTROS" at bounding box center [432, 178] width 142 height 33
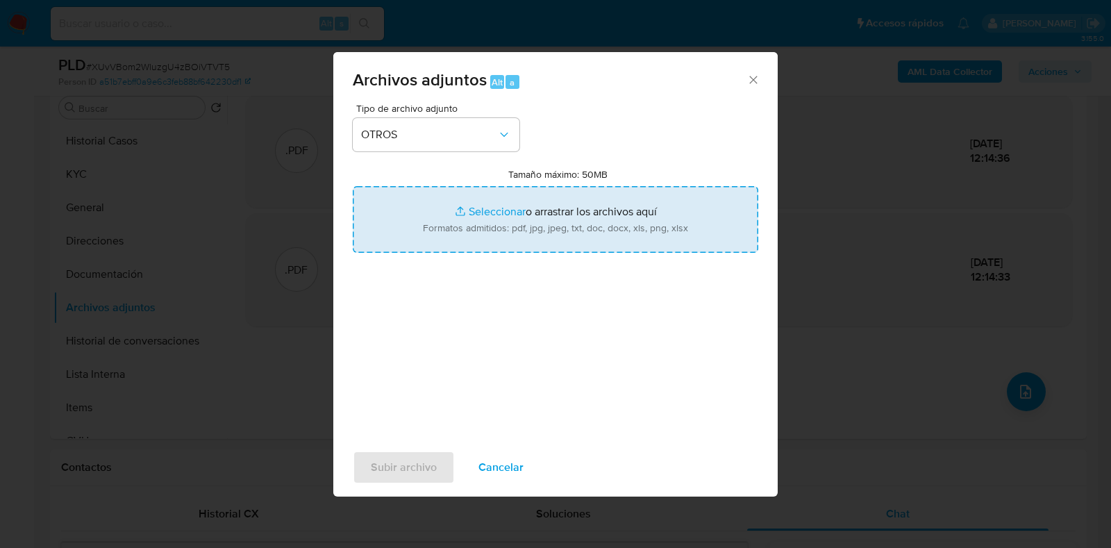
click at [547, 197] on input "Tamaño máximo: 50MB Seleccionar archivos" at bounding box center [556, 219] width 406 height 67
type input "C:\fakepath\Recibo de sueldo Agosto 2024 - 257196036 - XUvVBom2WluzgU4zBOiVTVT5…"
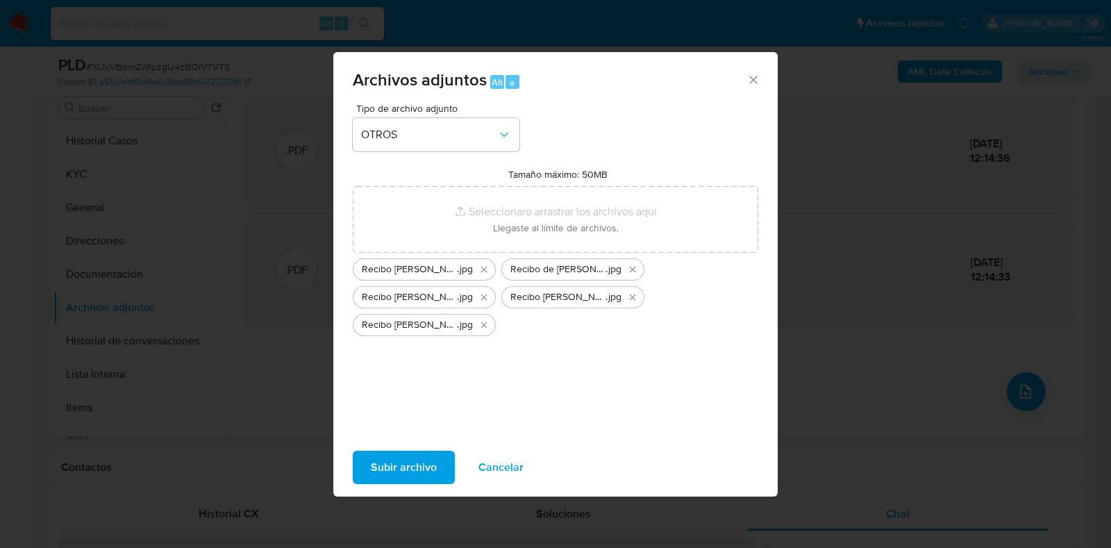
click at [394, 469] on span "Subir archivo" at bounding box center [404, 467] width 66 height 31
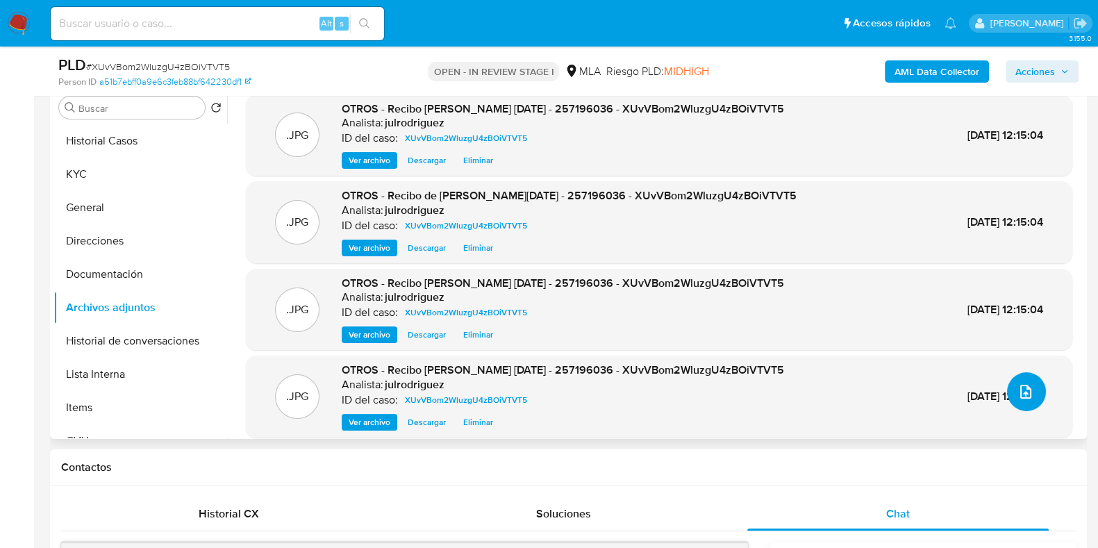
click at [1031, 380] on button "upload-file" at bounding box center [1026, 391] width 39 height 39
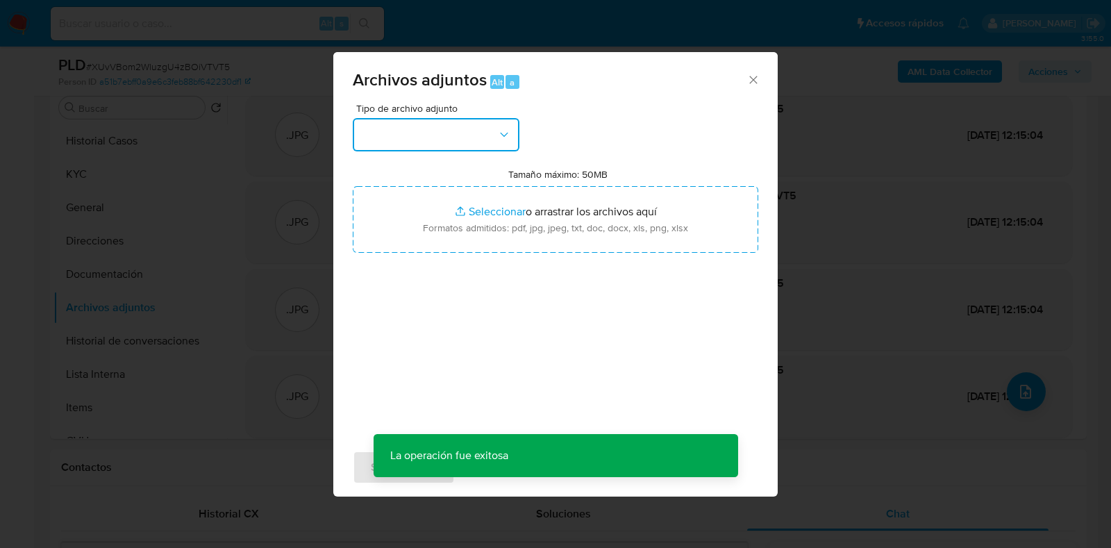
click at [467, 139] on button "button" at bounding box center [436, 134] width 167 height 33
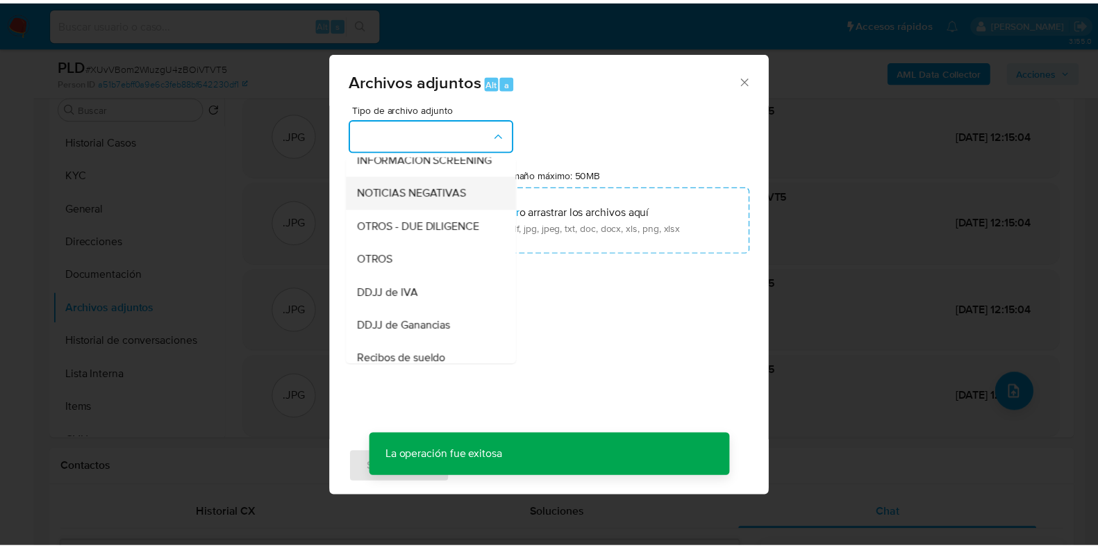
scroll to position [173, 0]
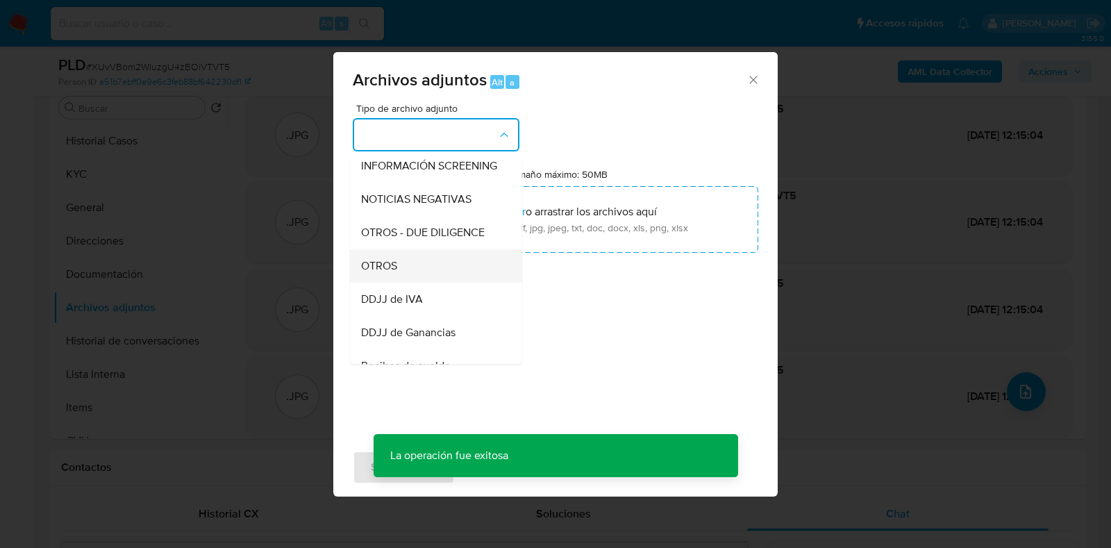
click at [389, 272] on span "OTROS" at bounding box center [379, 266] width 36 height 14
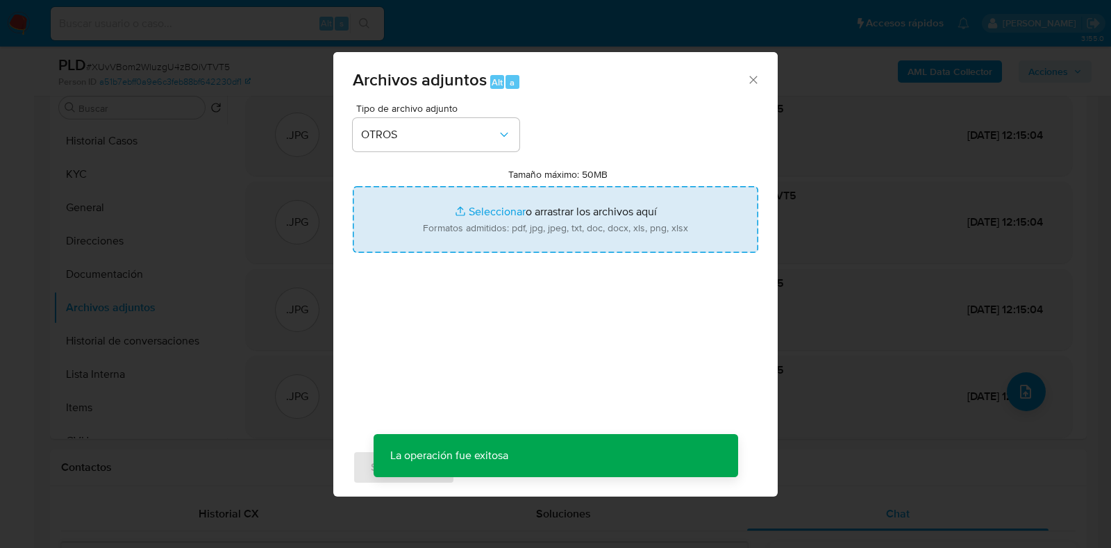
click at [528, 227] on input "Tamaño máximo: 50MB Seleccionar archivos" at bounding box center [556, 219] width 406 height 67
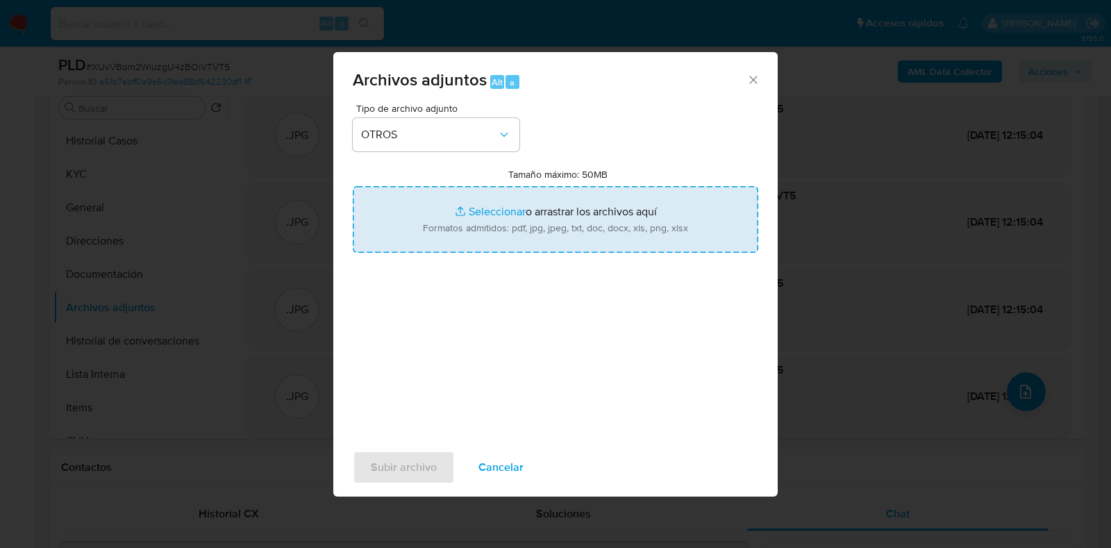
type input "C:\fakepath\Cristian Marcelo Perrone - NOSIS - AGOSTO 2025.pdf"
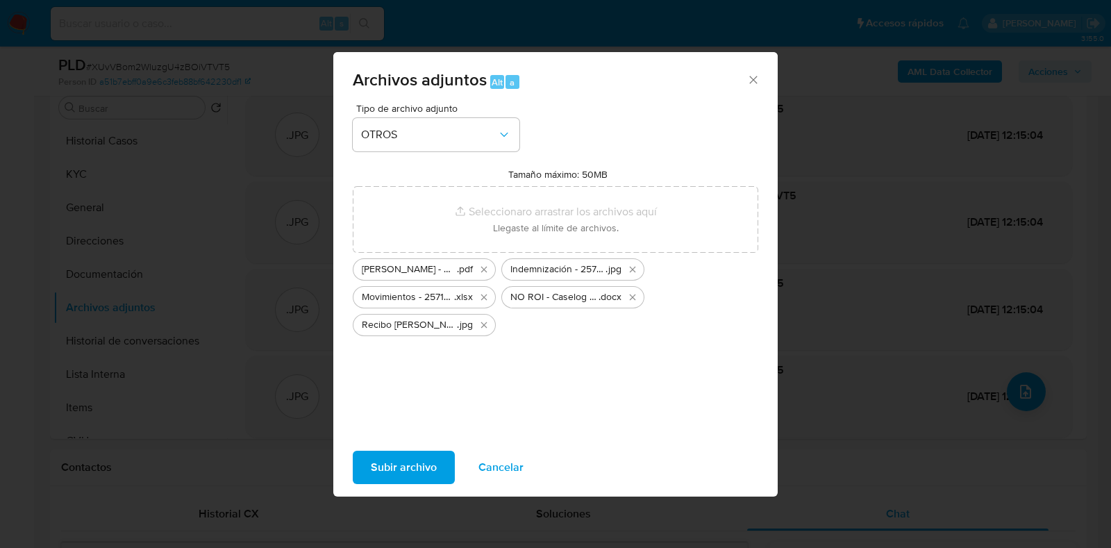
click at [394, 454] on span "Subir archivo" at bounding box center [404, 467] width 66 height 31
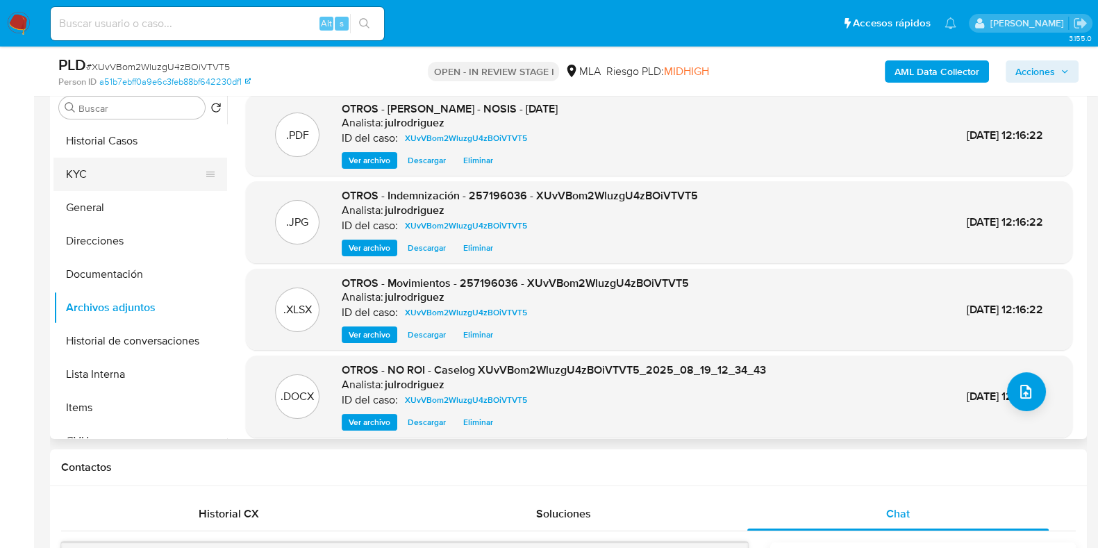
click at [128, 170] on button "KYC" at bounding box center [134, 174] width 163 height 33
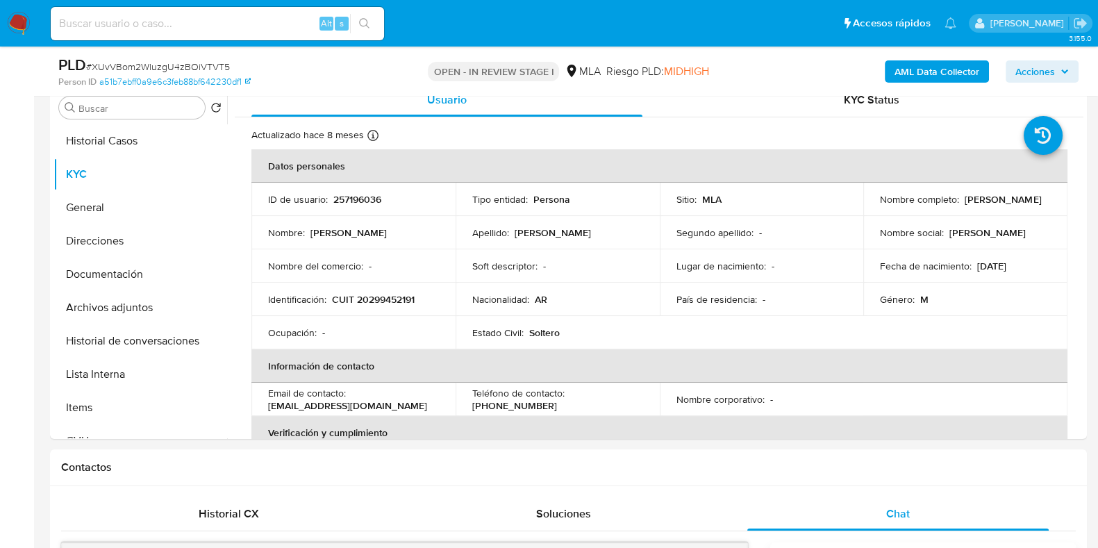
click at [125, 306] on button "Archivos adjuntos" at bounding box center [134, 307] width 163 height 33
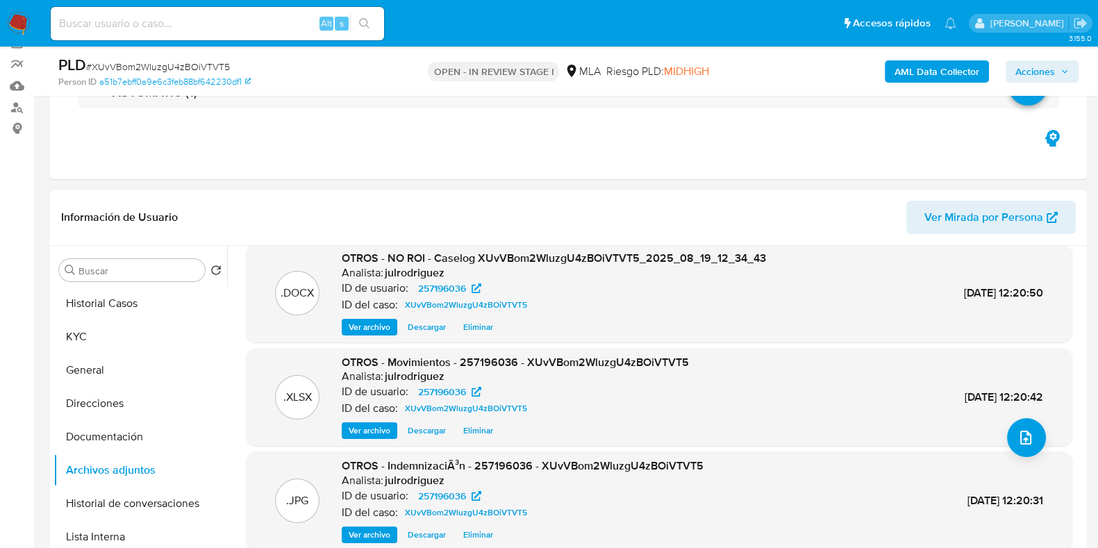
scroll to position [288, 0]
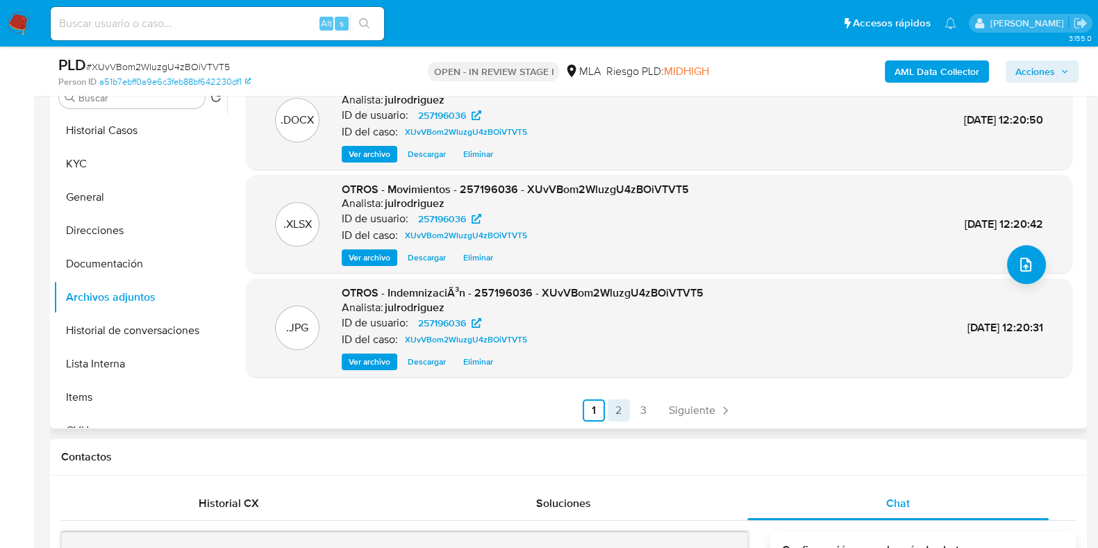
click at [618, 408] on link "2" at bounding box center [619, 410] width 22 height 22
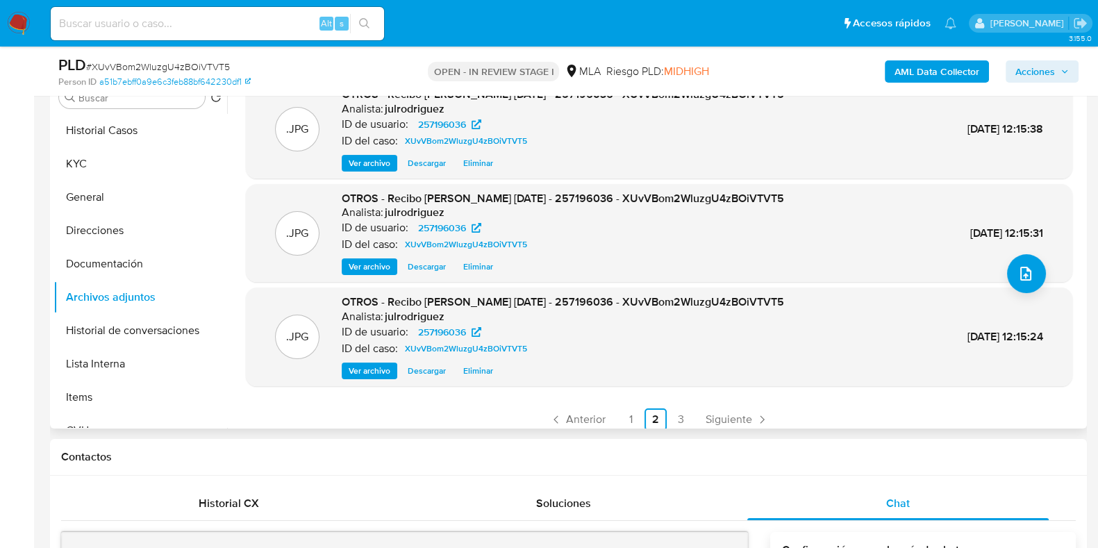
scroll to position [117, 0]
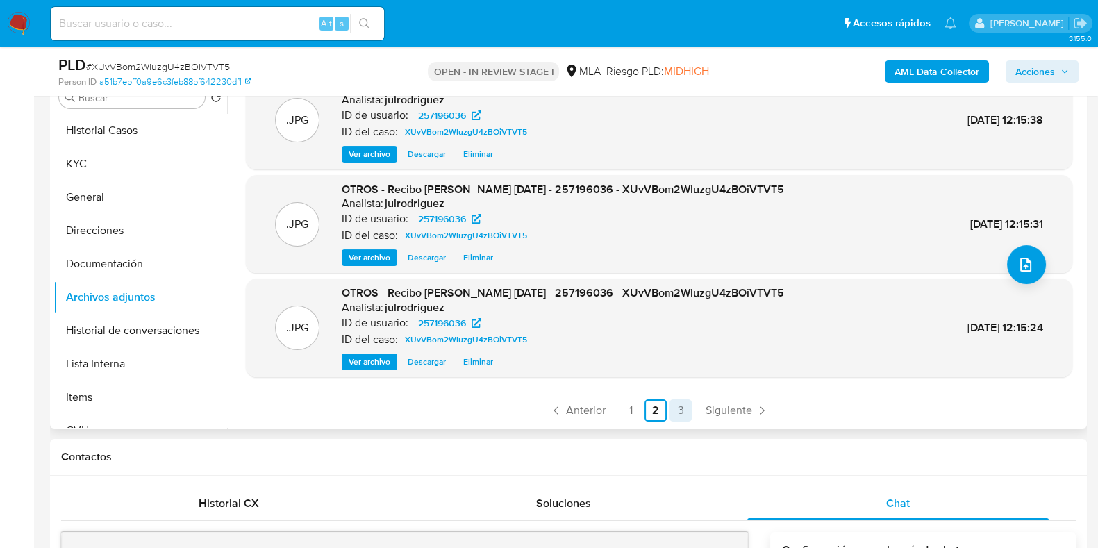
click at [677, 408] on link "3" at bounding box center [681, 410] width 22 height 22
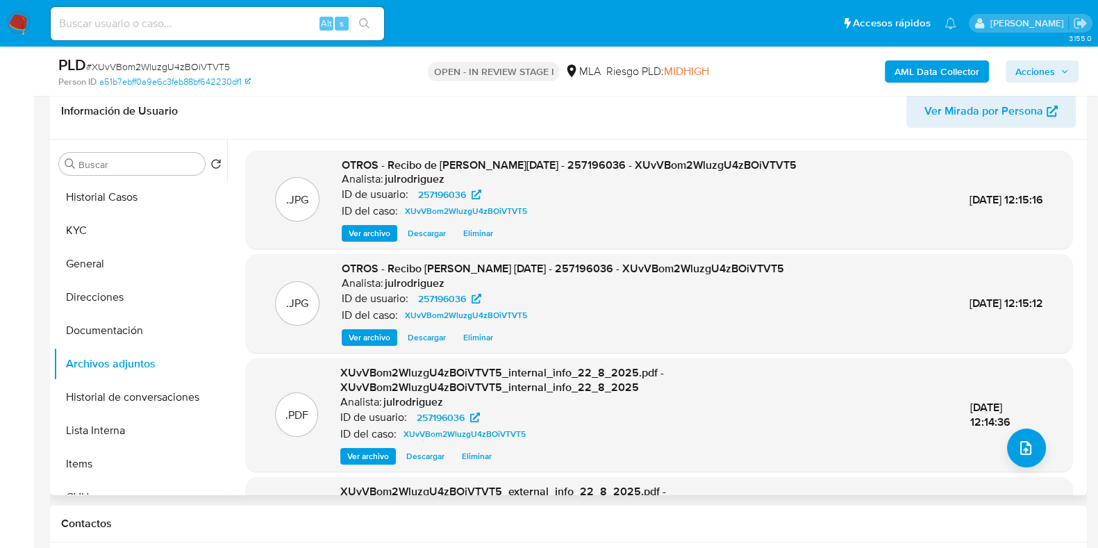
scroll to position [115, 0]
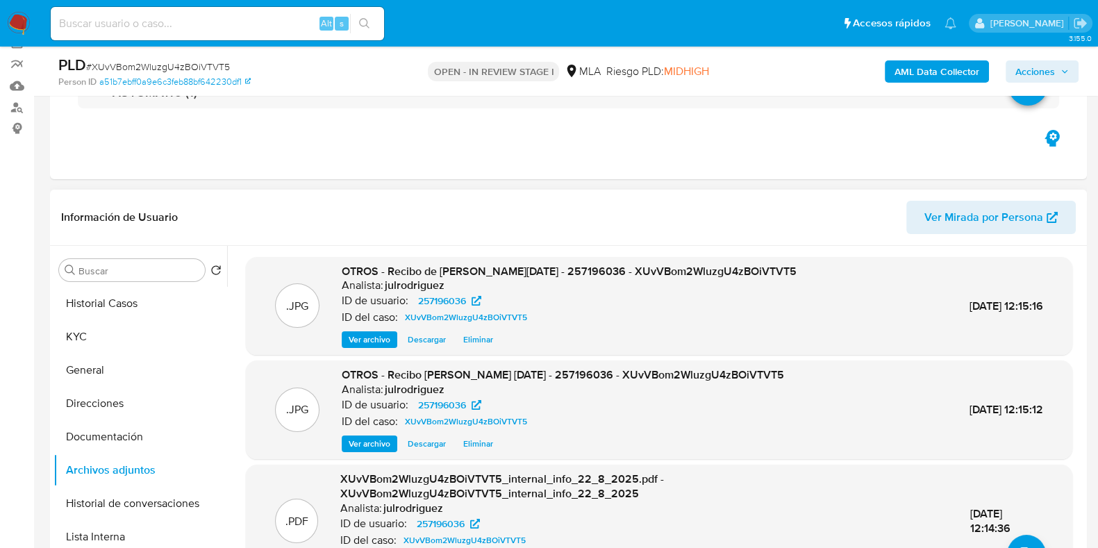
click at [1058, 58] on div "AML Data Collector Acciones" at bounding box center [910, 71] width 336 height 33
click at [1059, 63] on span "Acciones" at bounding box center [1041, 71] width 53 height 19
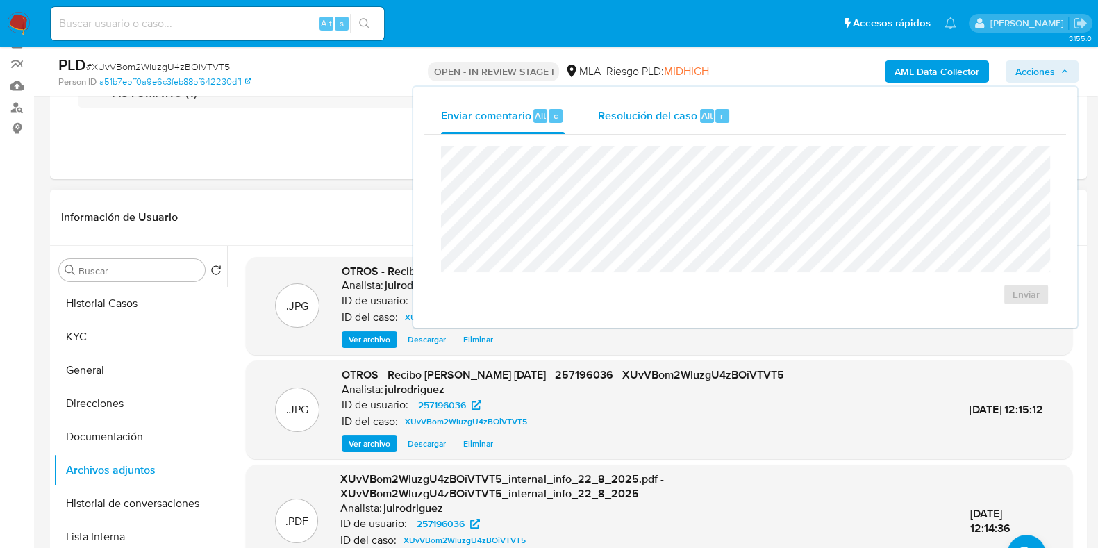
click at [684, 110] on span "Resolución del caso" at bounding box center [647, 115] width 99 height 16
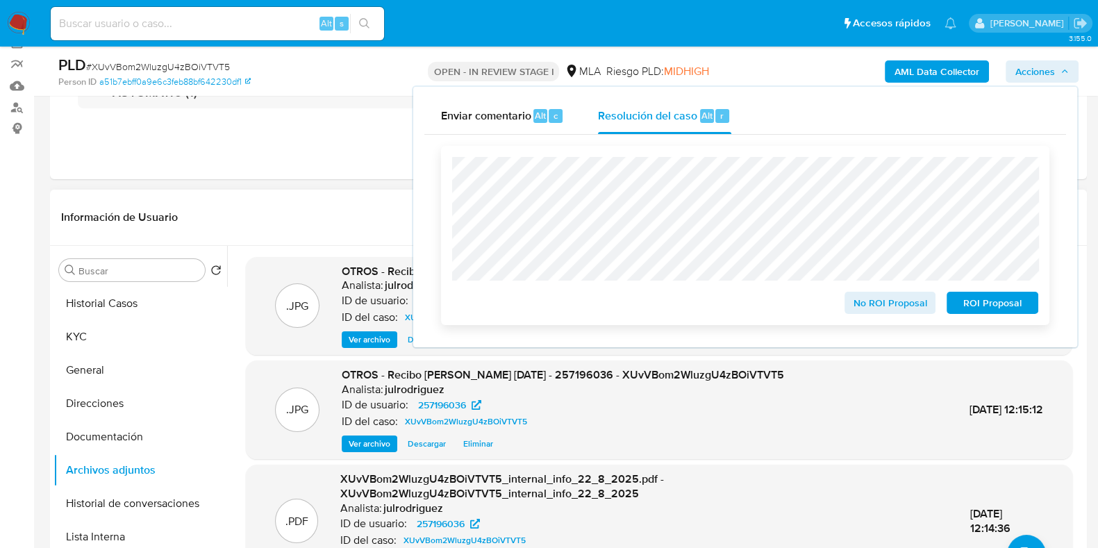
click at [861, 294] on span "No ROI Proposal" at bounding box center [890, 302] width 72 height 19
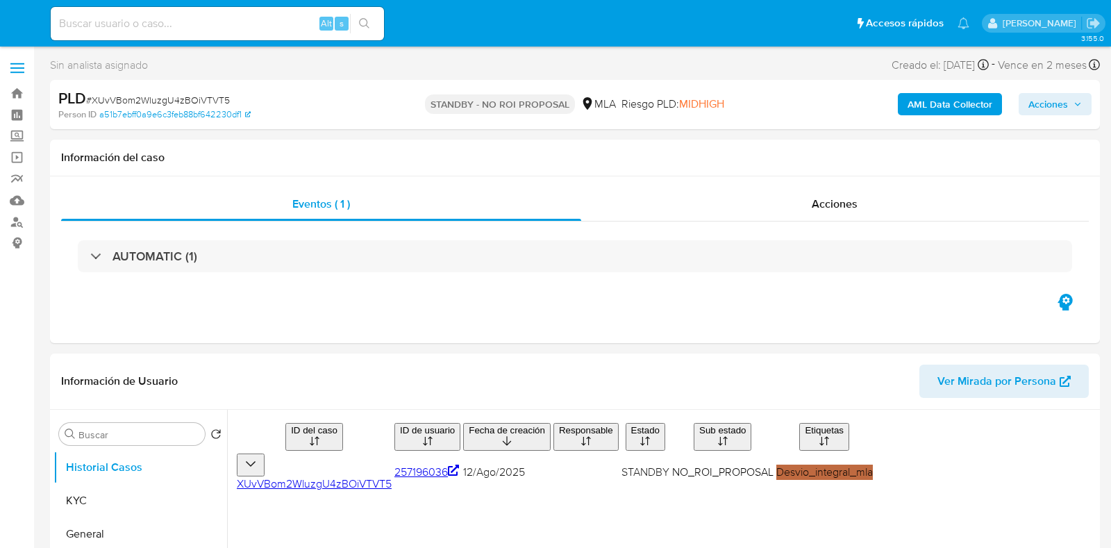
select select "10"
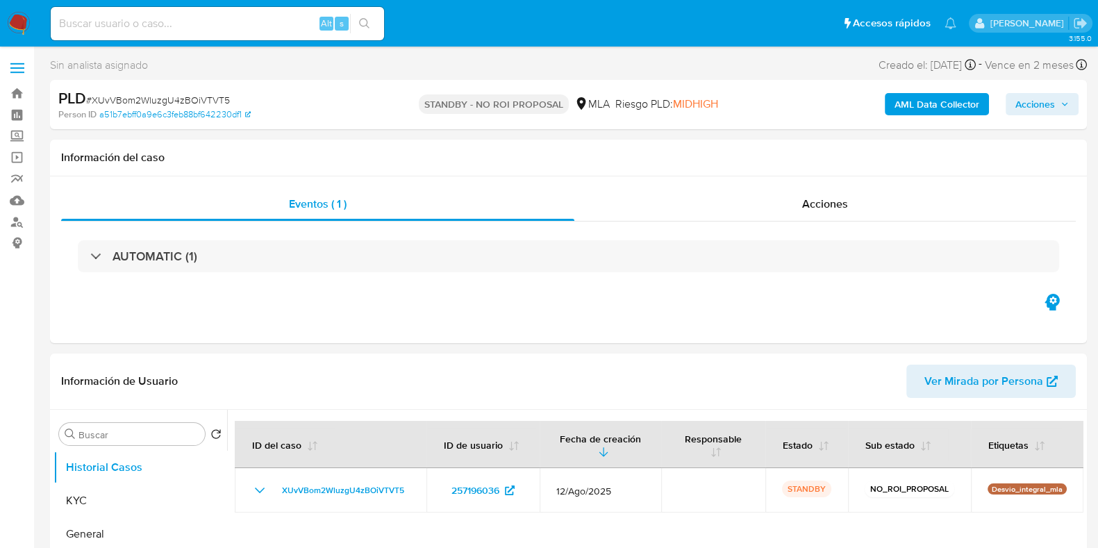
click at [128, 23] on input at bounding box center [217, 24] width 333 height 18
paste input "gcSkF7niLeUH393cbDl51JnN"
type input "gcSkF7niLeUH393cbDl51JnN"
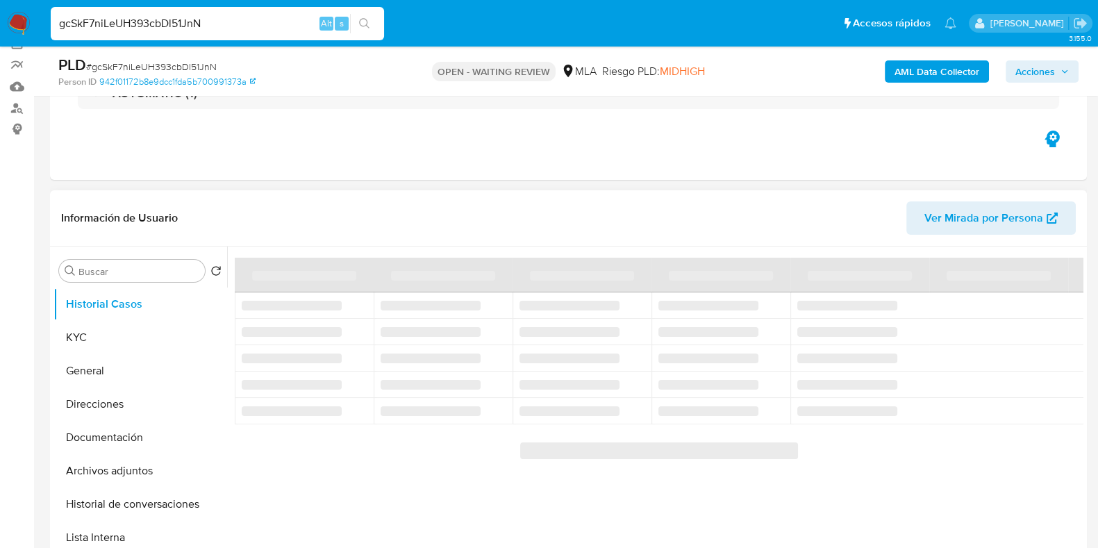
scroll to position [86, 0]
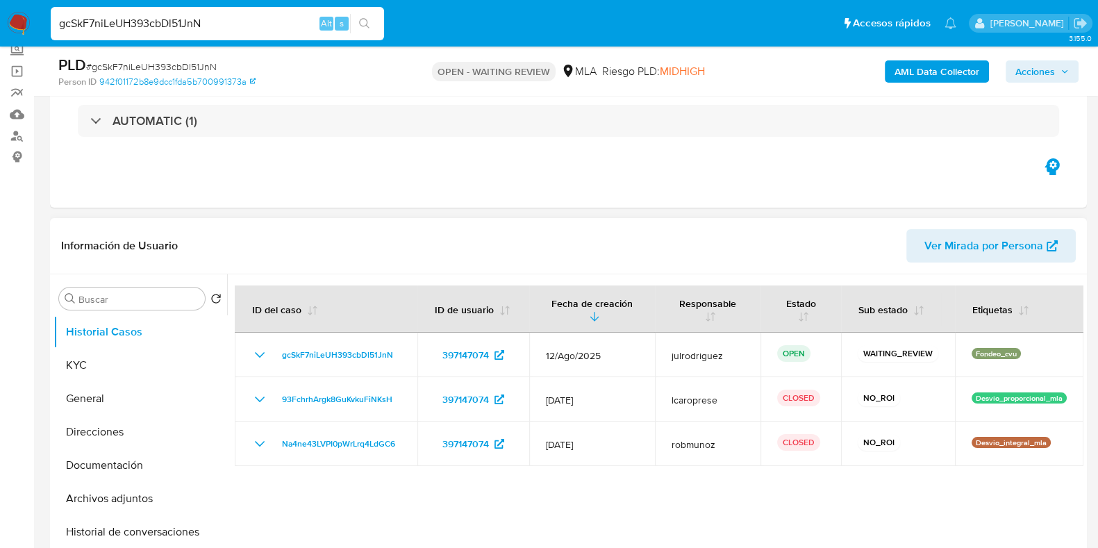
select select "10"
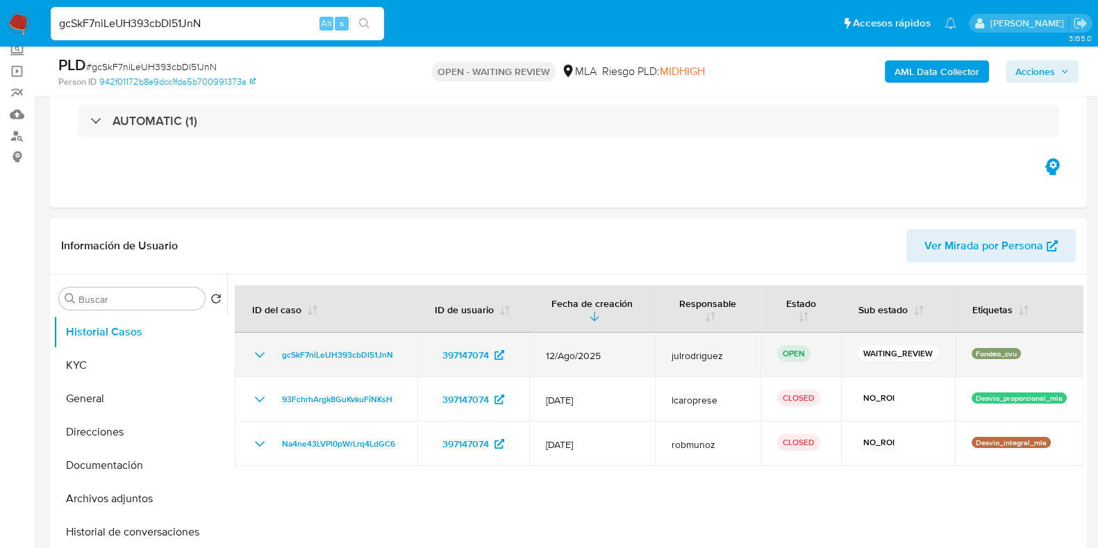
scroll to position [173, 0]
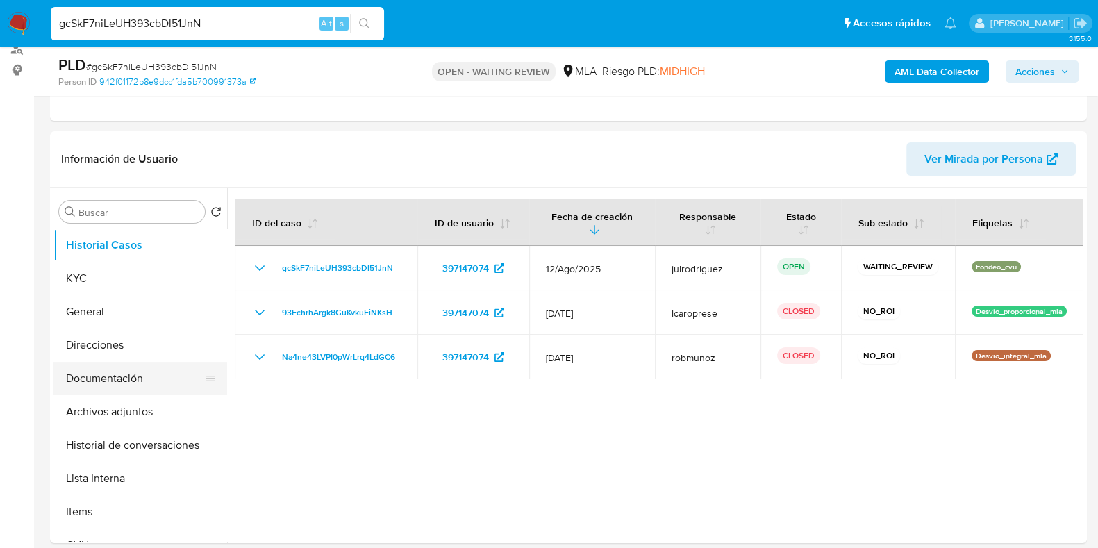
click at [76, 380] on button "Documentación" at bounding box center [134, 378] width 163 height 33
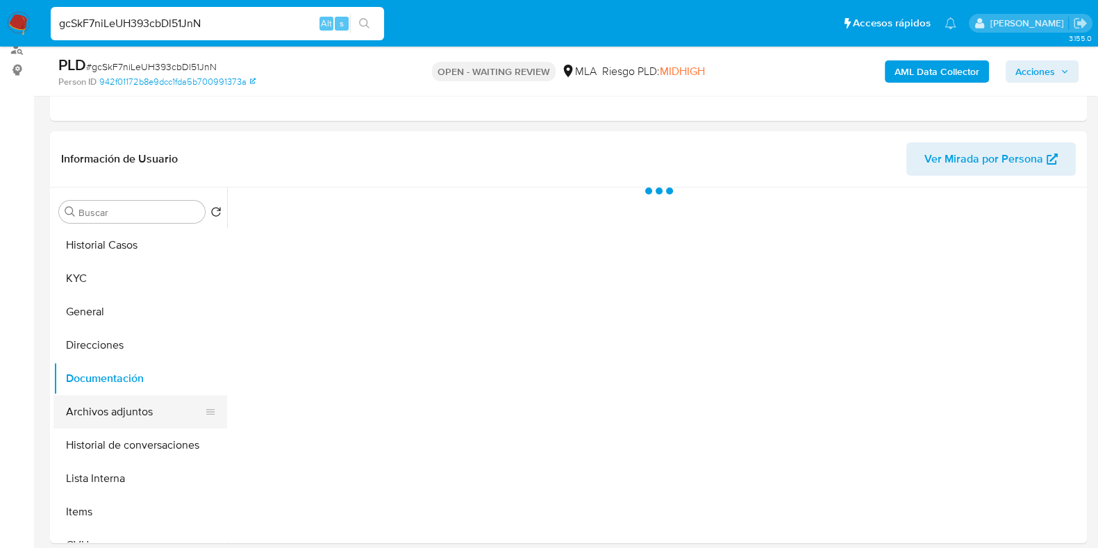
click at [88, 402] on button "Archivos adjuntos" at bounding box center [134, 411] width 163 height 33
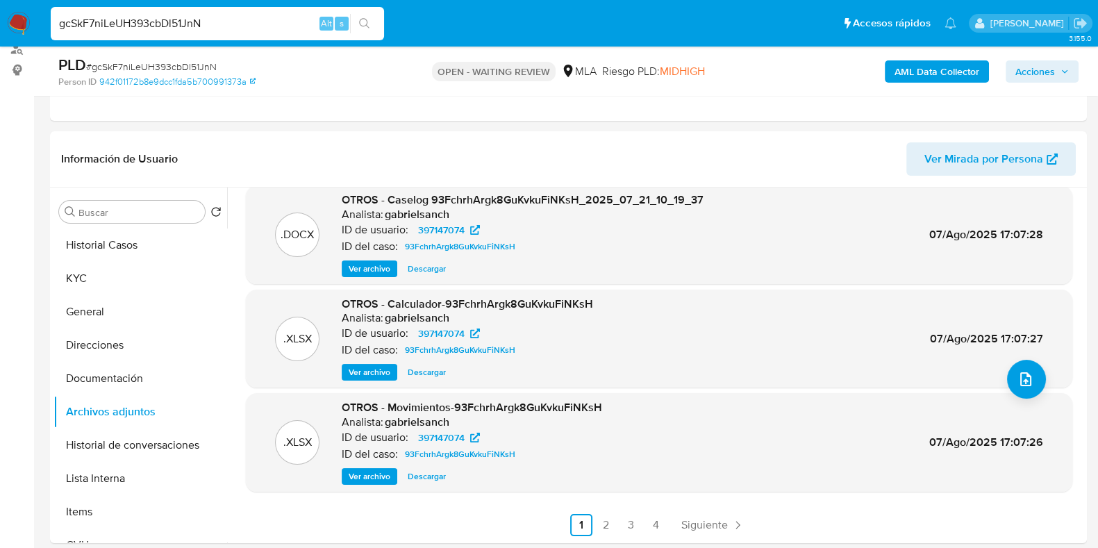
scroll to position [0, 0]
